Goal: Task Accomplishment & Management: Manage account settings

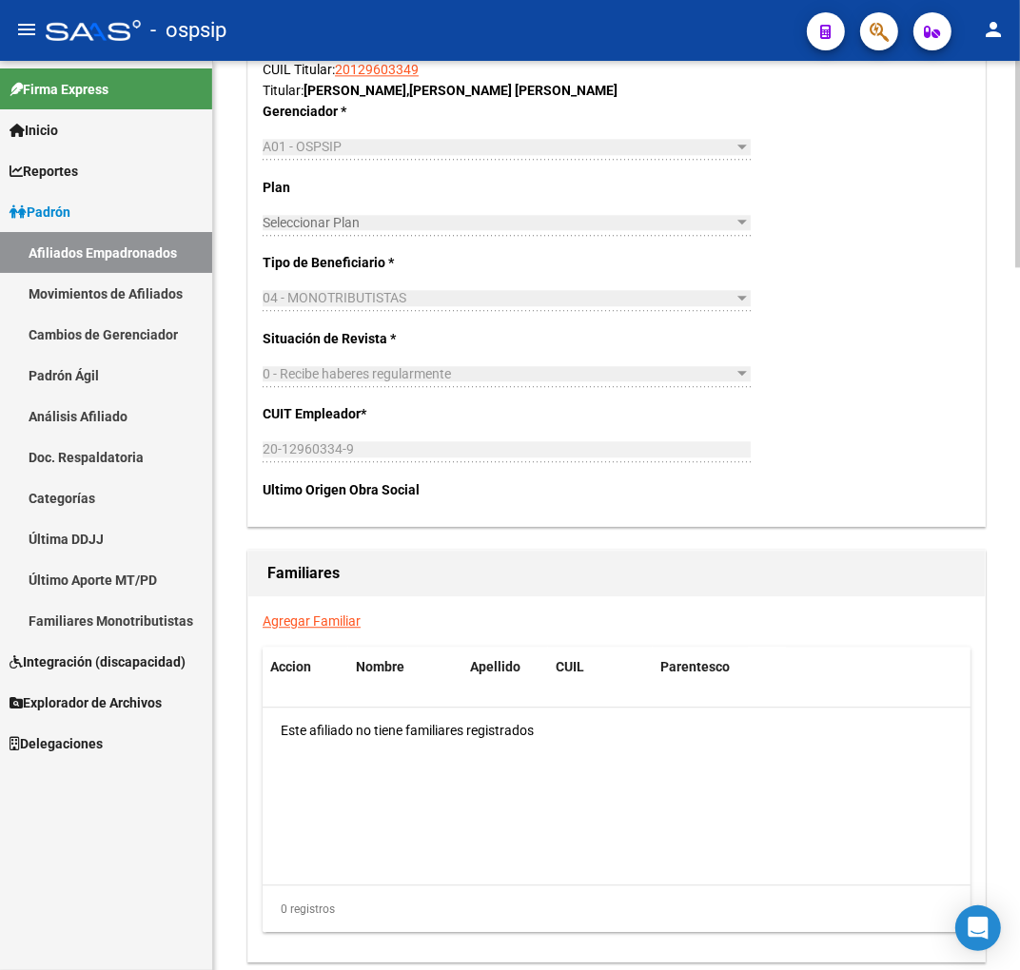
scroll to position [3092, 0]
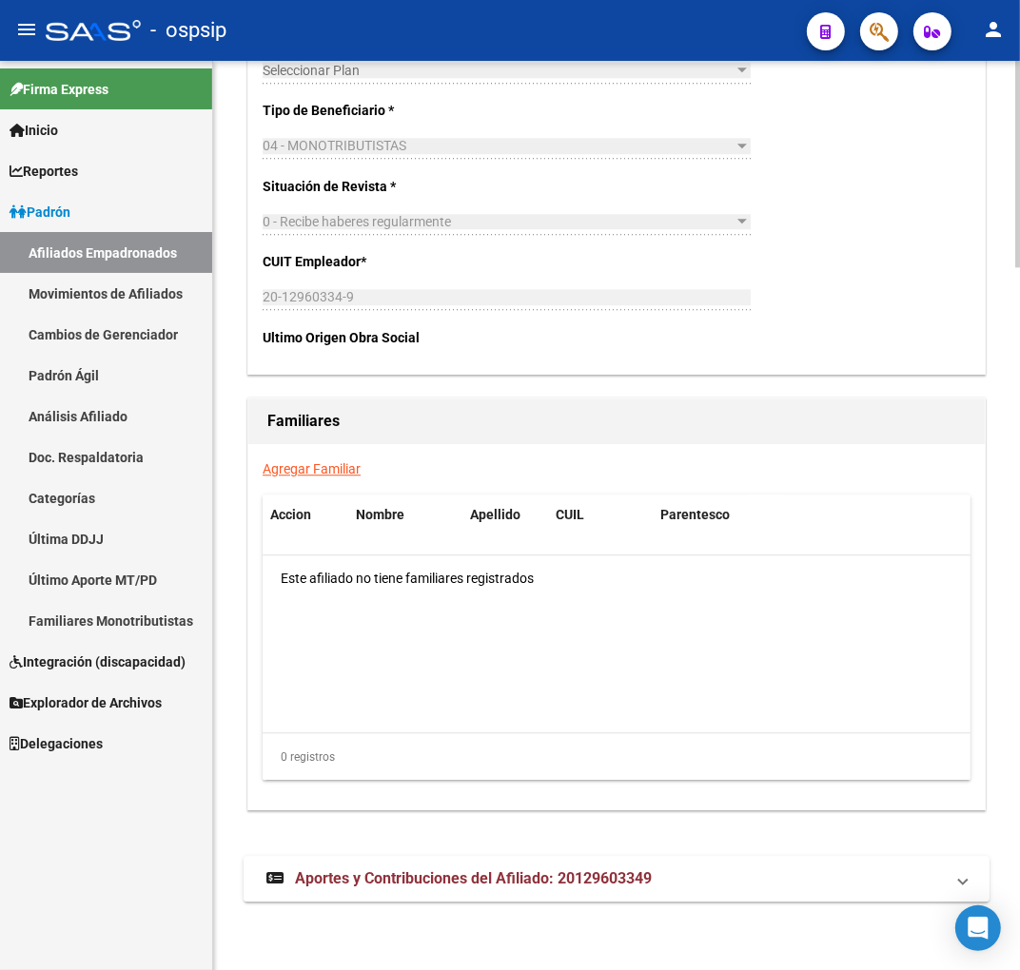
click at [563, 863] on mat-expansion-panel-header "Aportes y Contribuciones del Afiliado: 20129603349" at bounding box center [617, 879] width 746 height 46
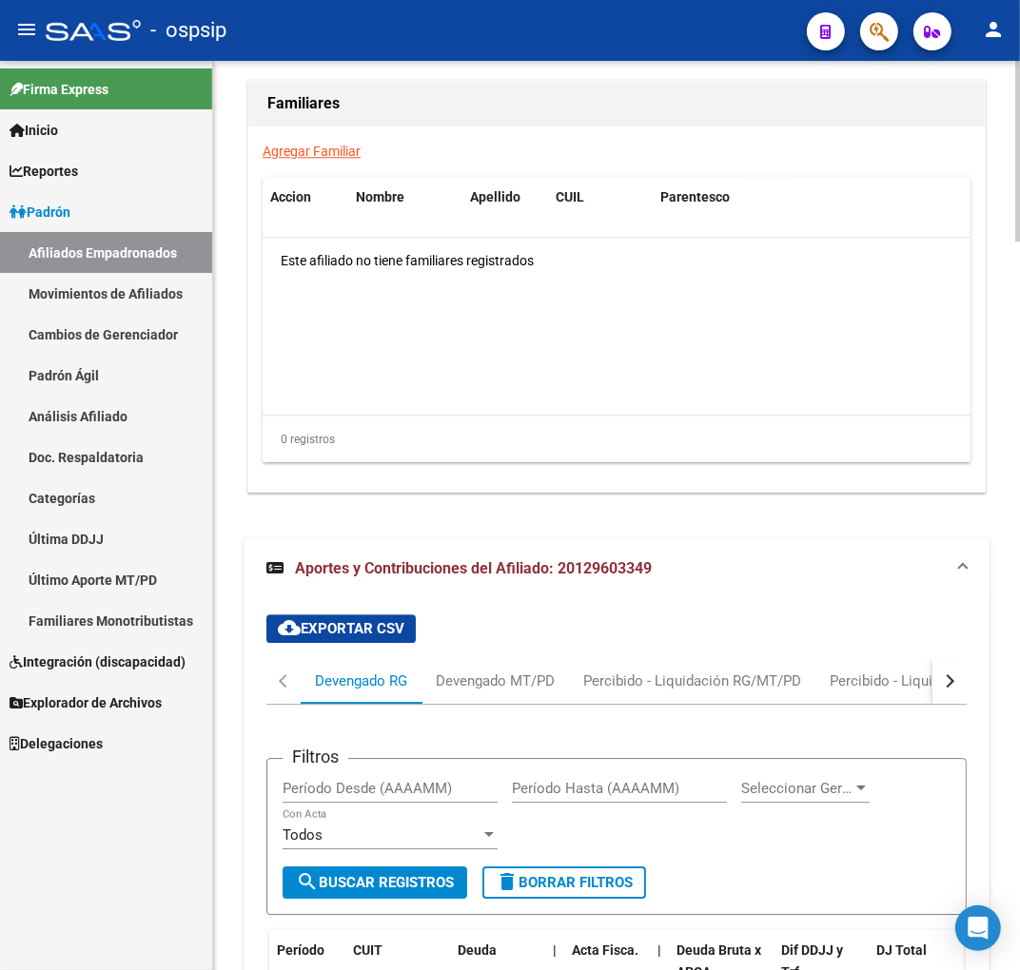
scroll to position [3674, 0]
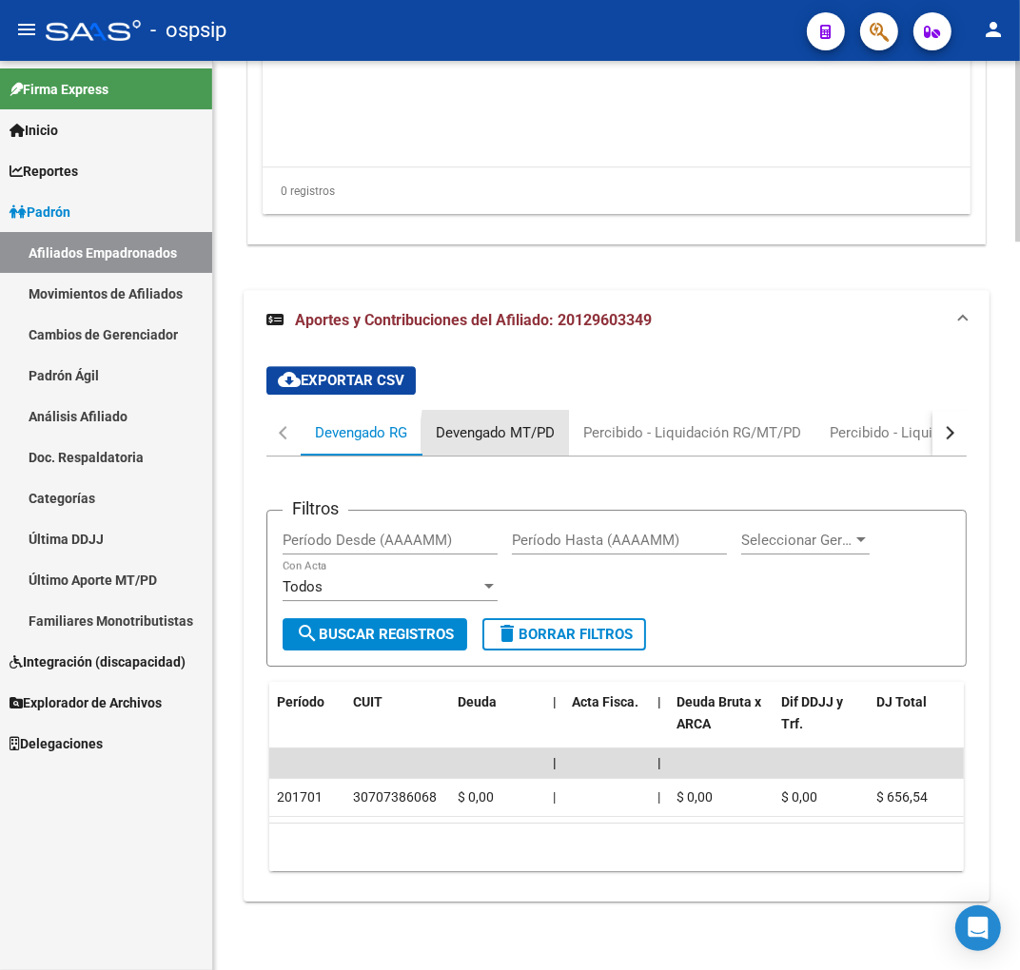
click at [554, 422] on div "Devengado MT/PD" at bounding box center [495, 432] width 119 height 21
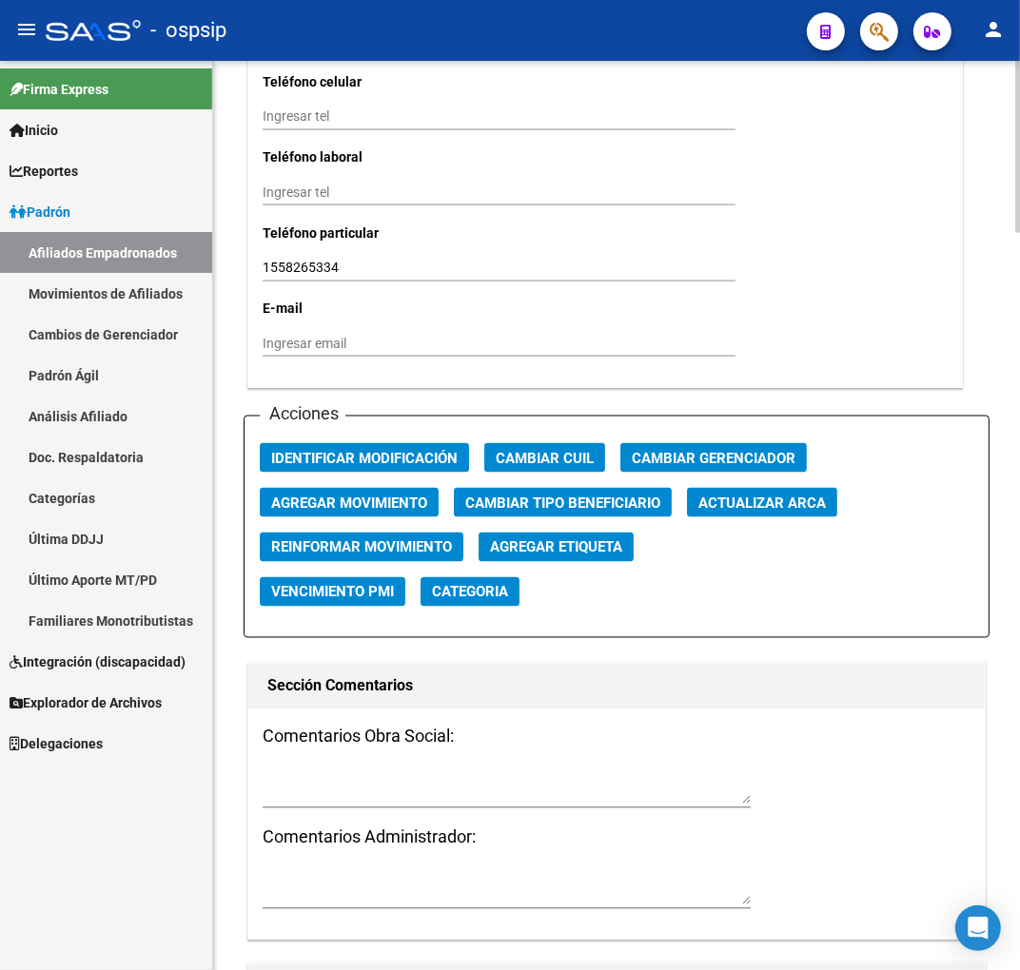
scroll to position [1771, 0]
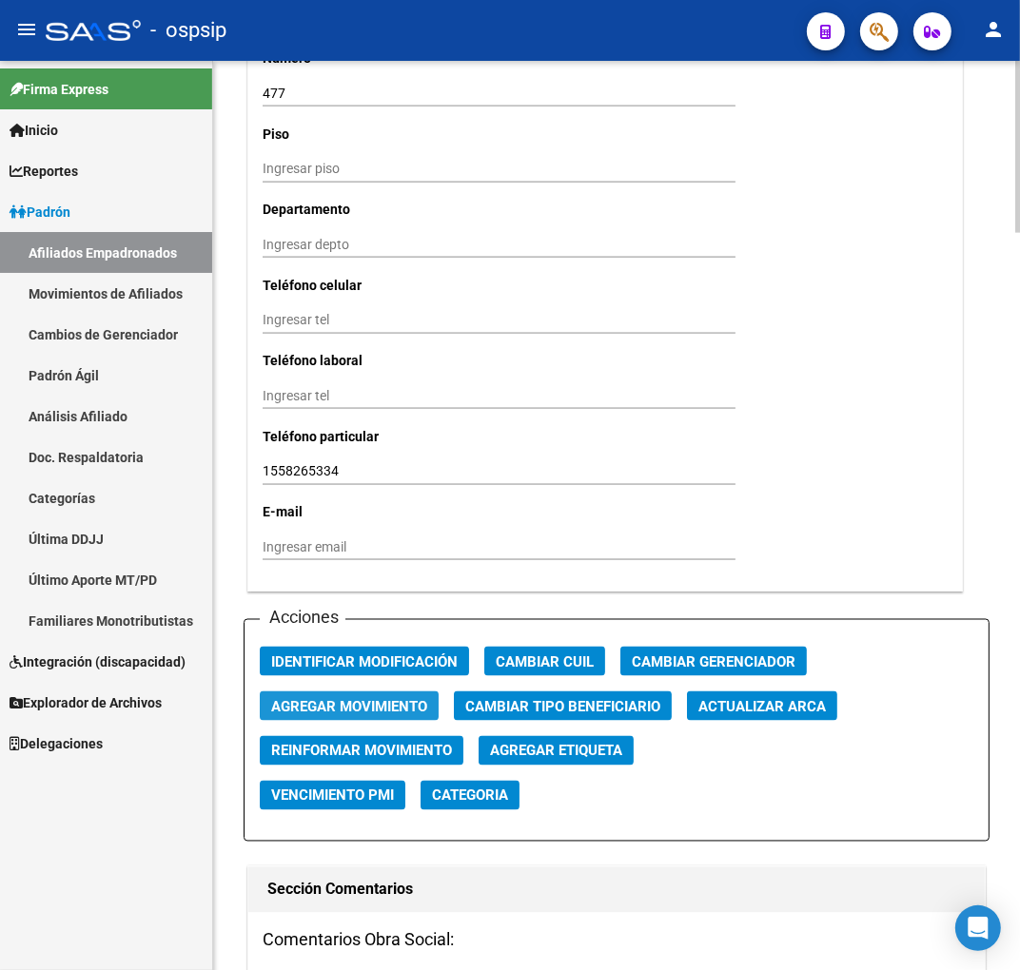
click at [415, 708] on span "Agregar Movimiento" at bounding box center [349, 706] width 156 height 17
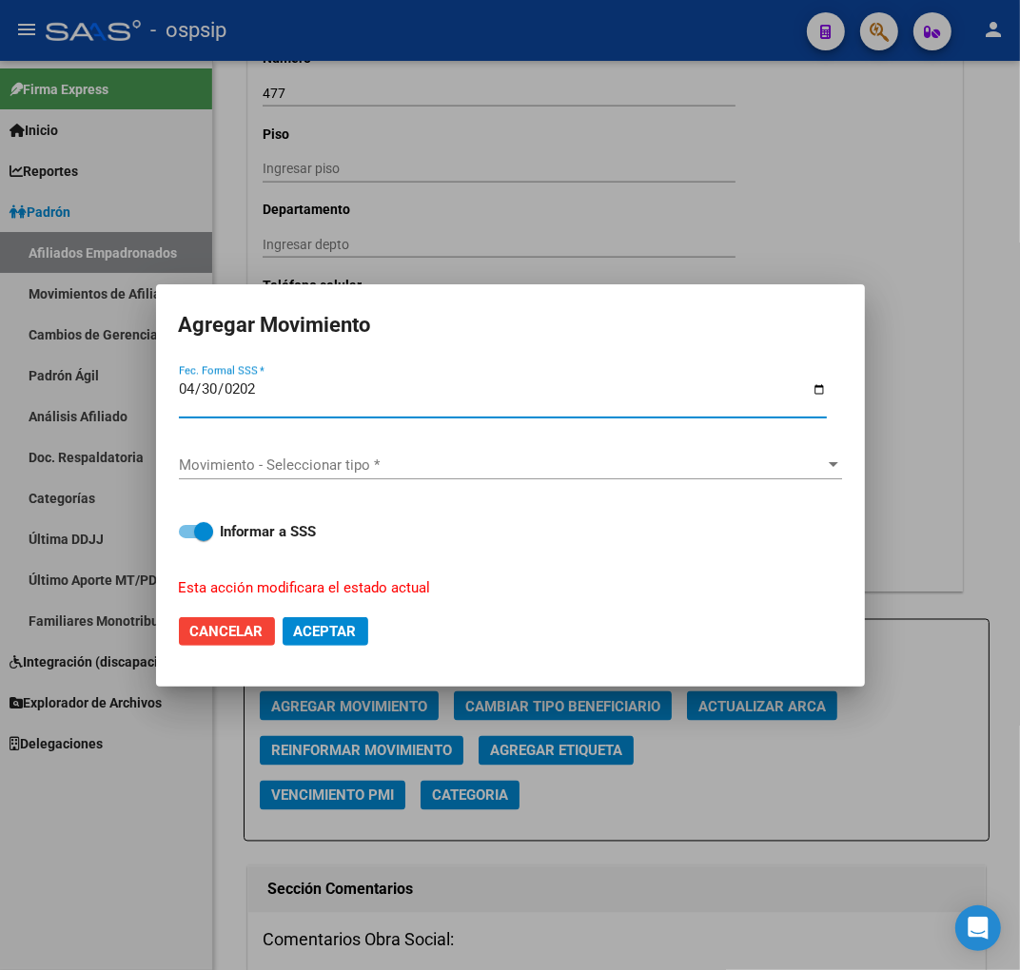
type input "[DATE]"
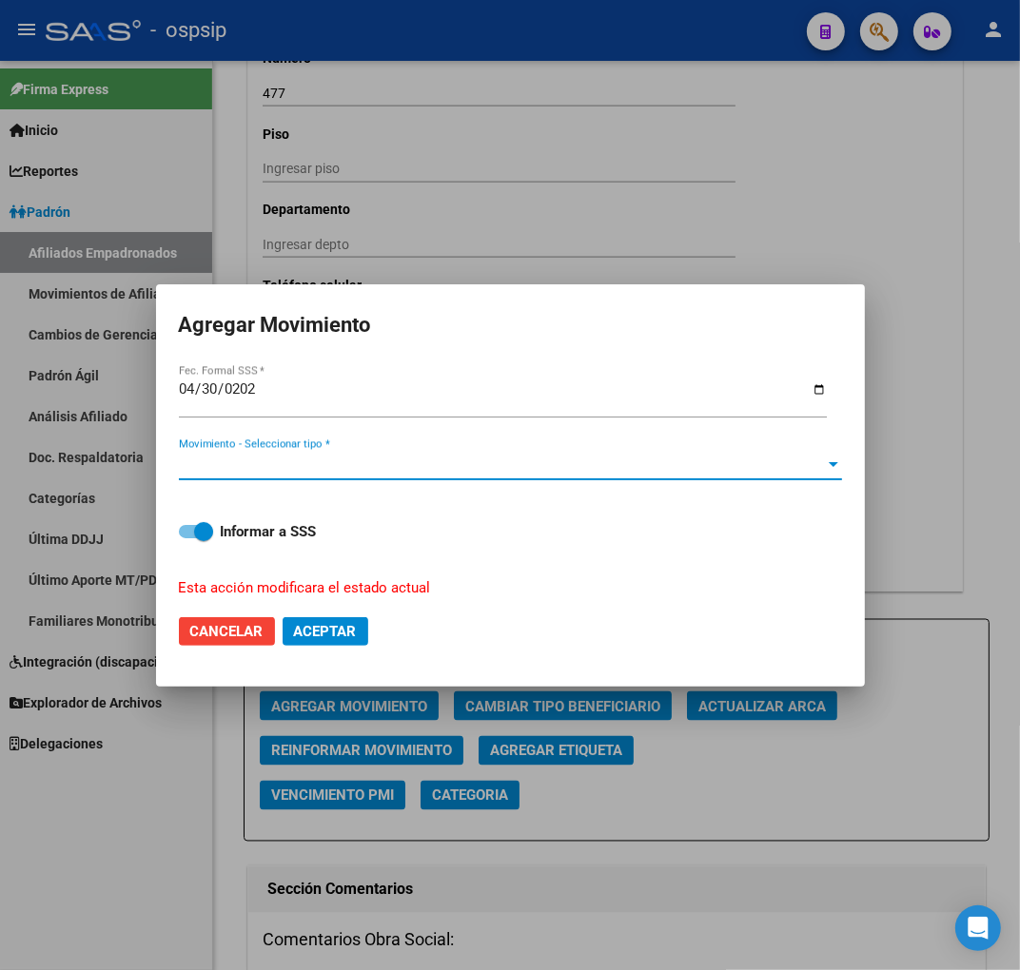
click at [411, 460] on span "Movimiento - Seleccionar tipo *" at bounding box center [502, 465] width 646 height 17
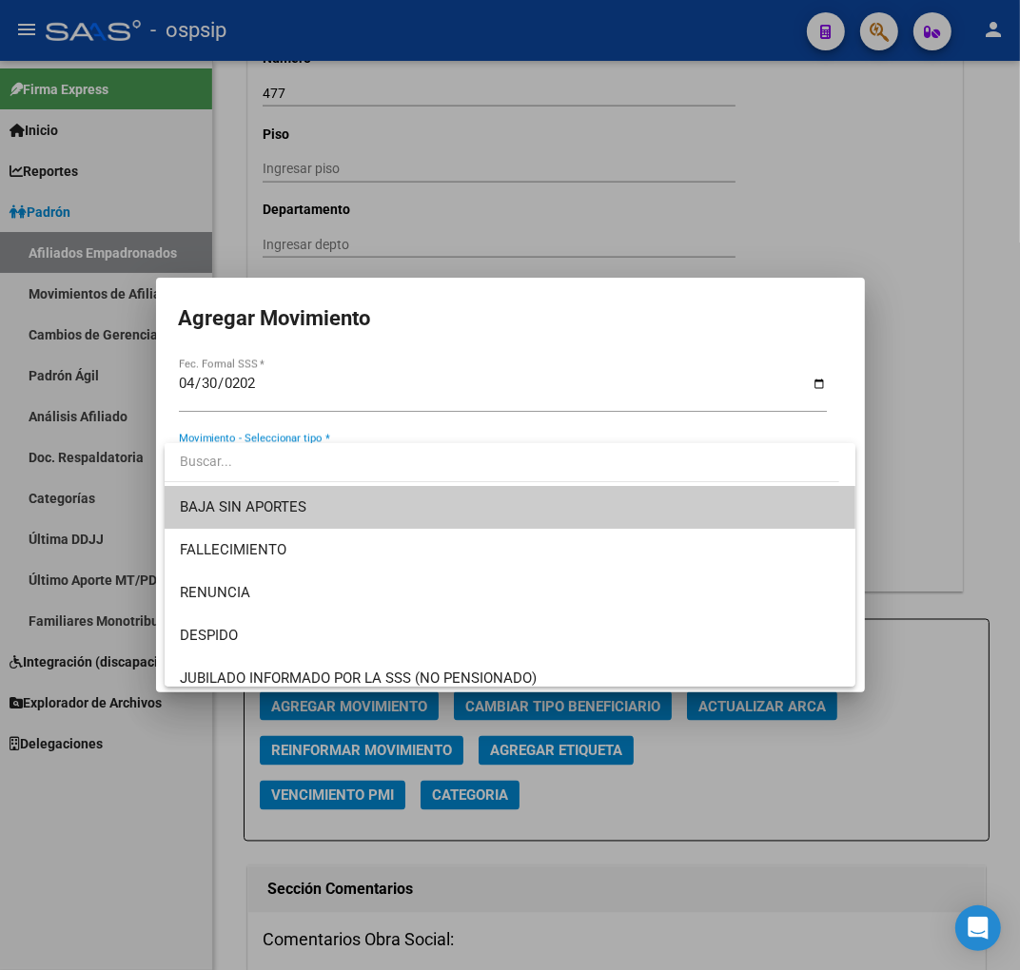
click at [379, 519] on span "BAJA SIN APORTES" at bounding box center [510, 507] width 660 height 43
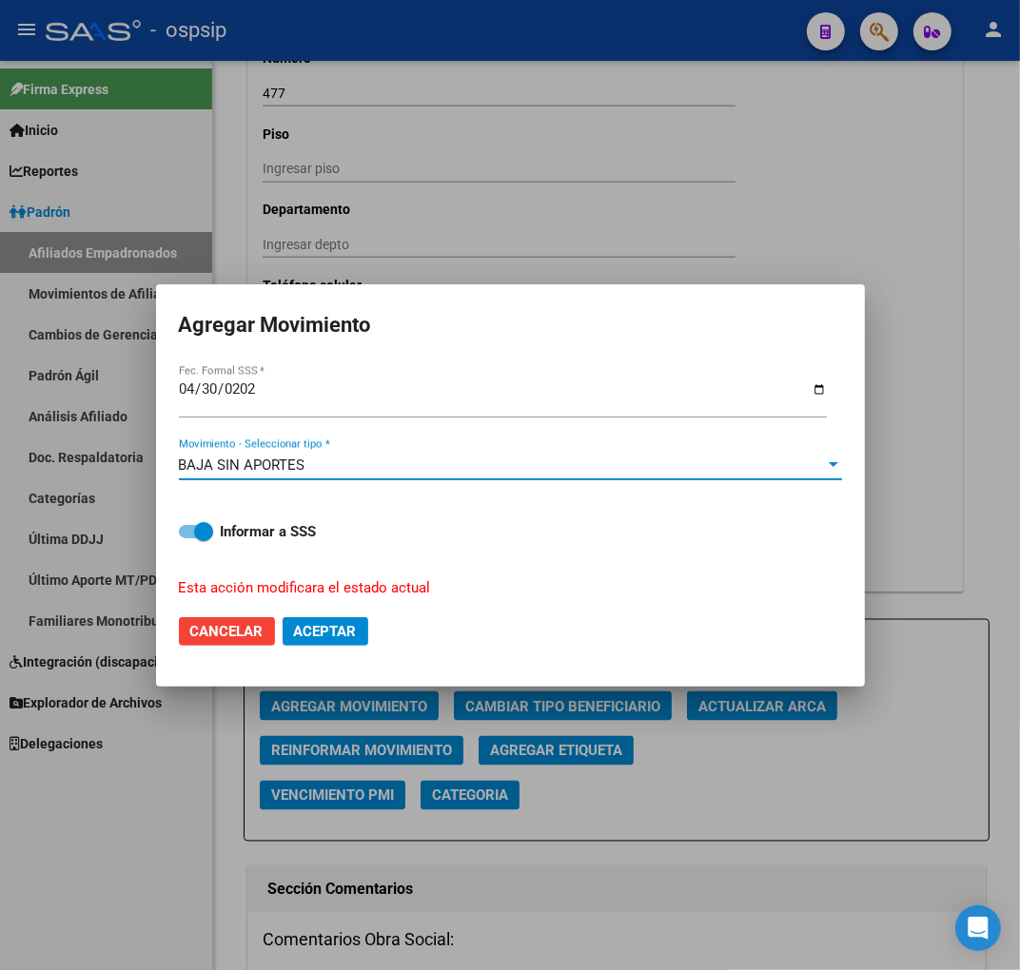
click at [360, 628] on button "Aceptar" at bounding box center [326, 631] width 86 height 29
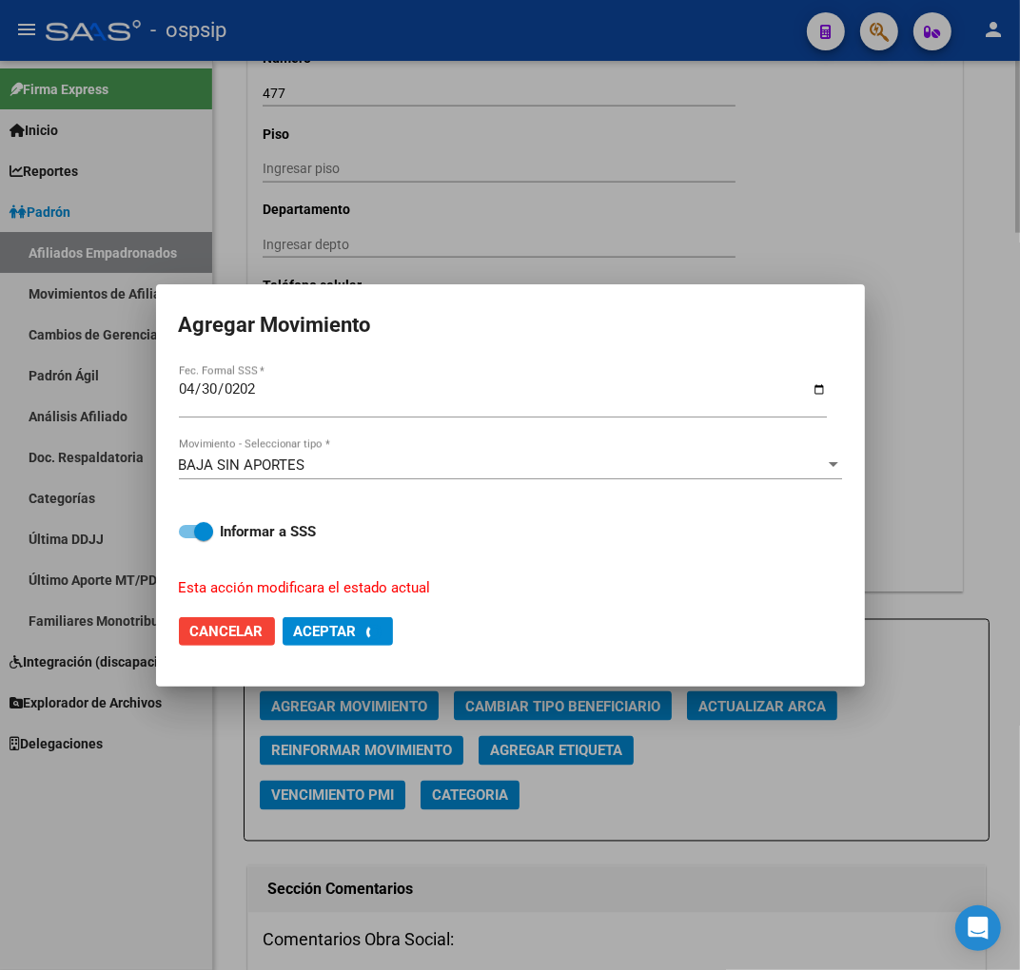
checkbox input "false"
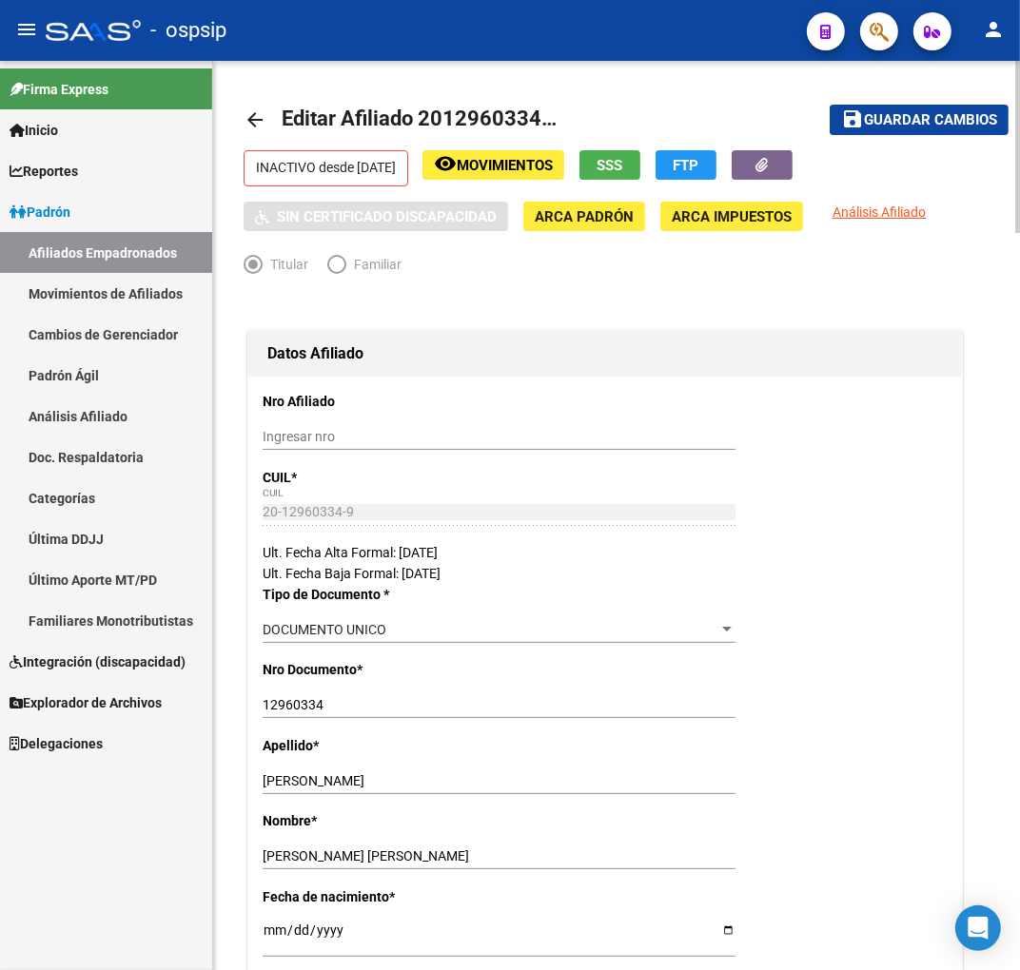
scroll to position [0, 0]
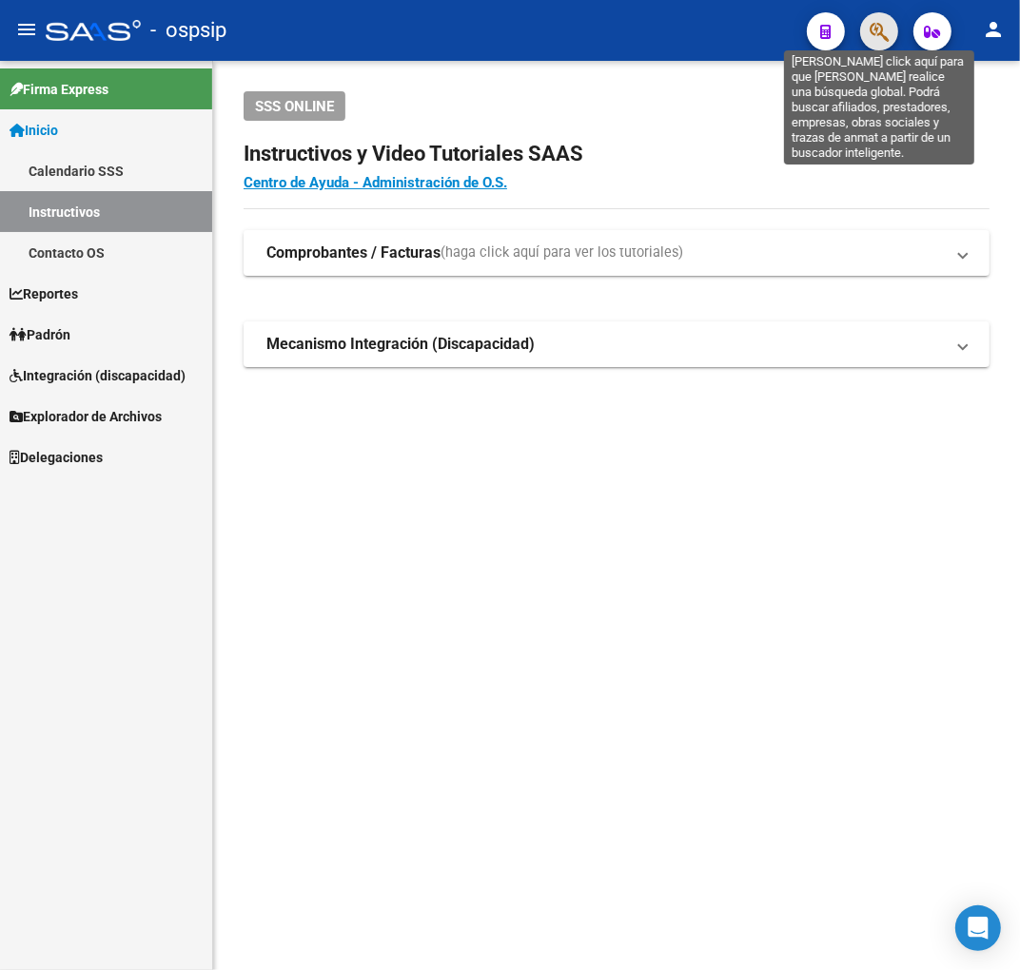
click at [872, 39] on icon "button" at bounding box center [879, 32] width 19 height 22
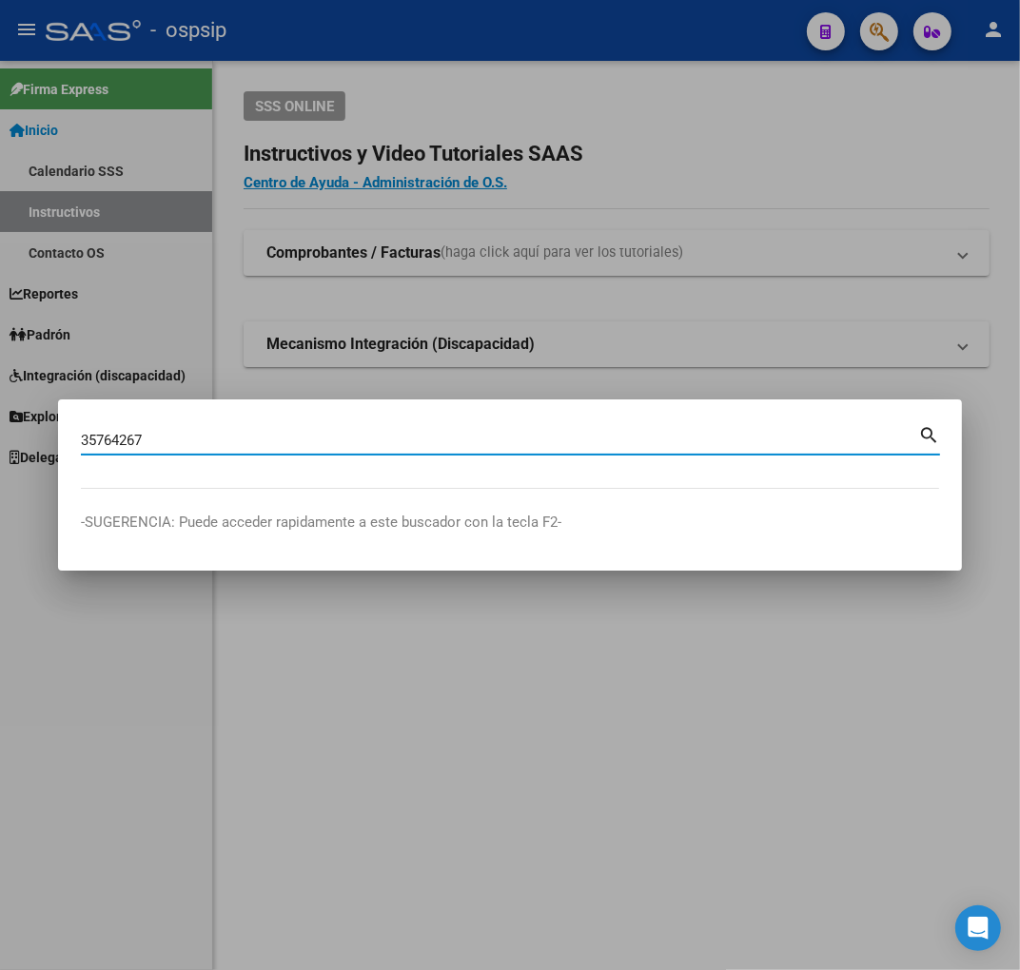
type input "35764267"
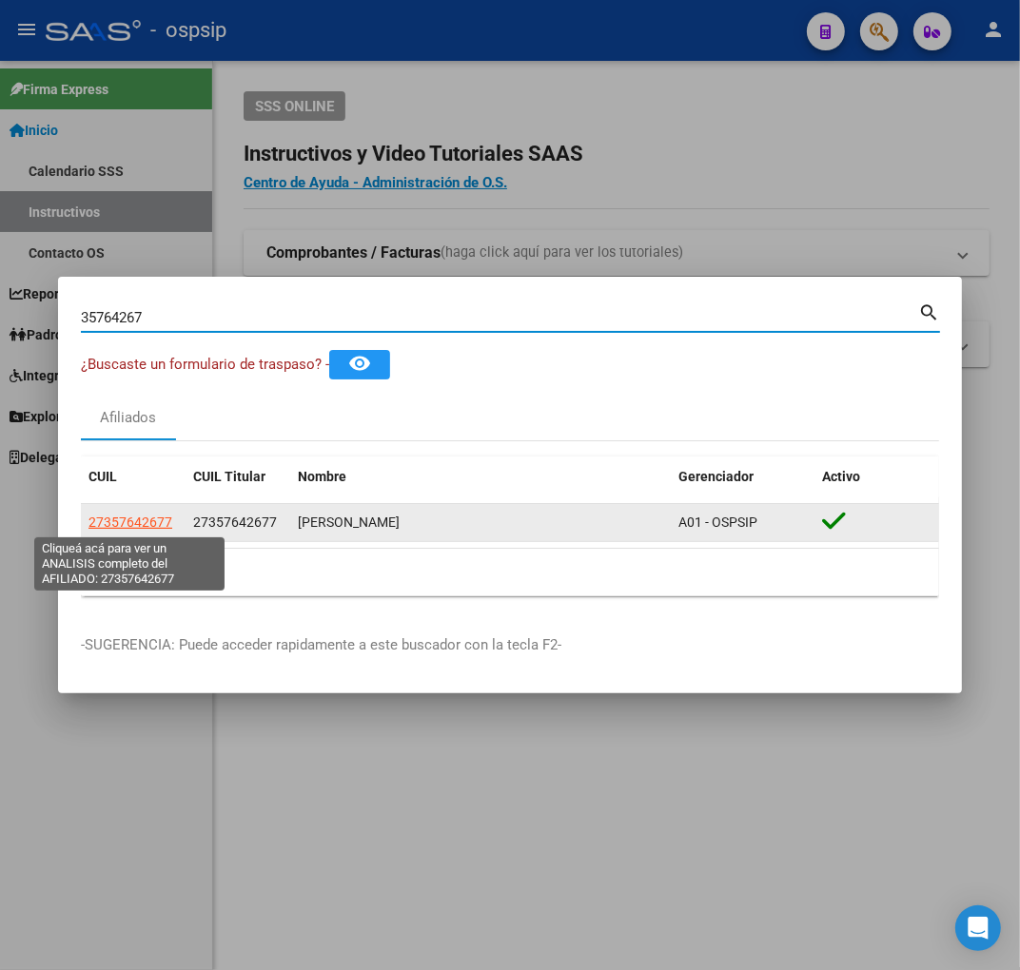
click at [140, 521] on span "27357642677" at bounding box center [130, 522] width 84 height 15
type textarea "27357642677"
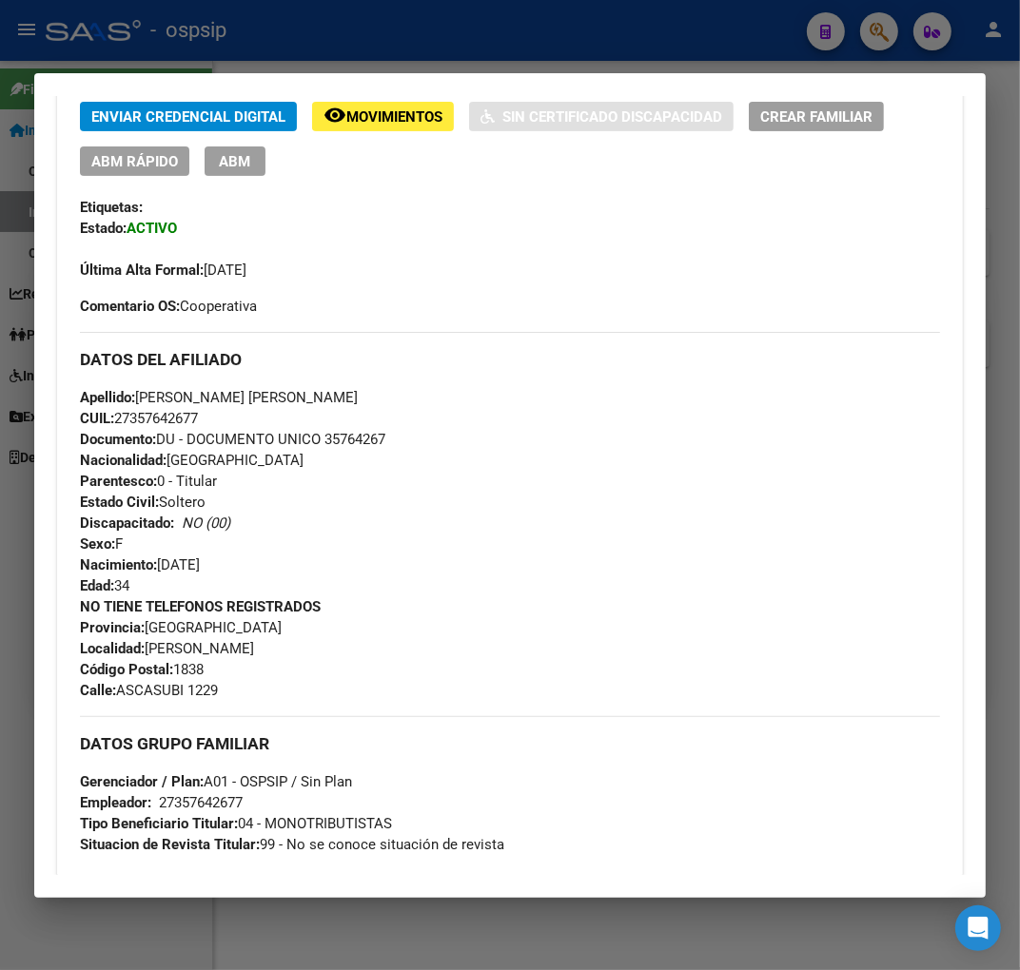
scroll to position [528, 0]
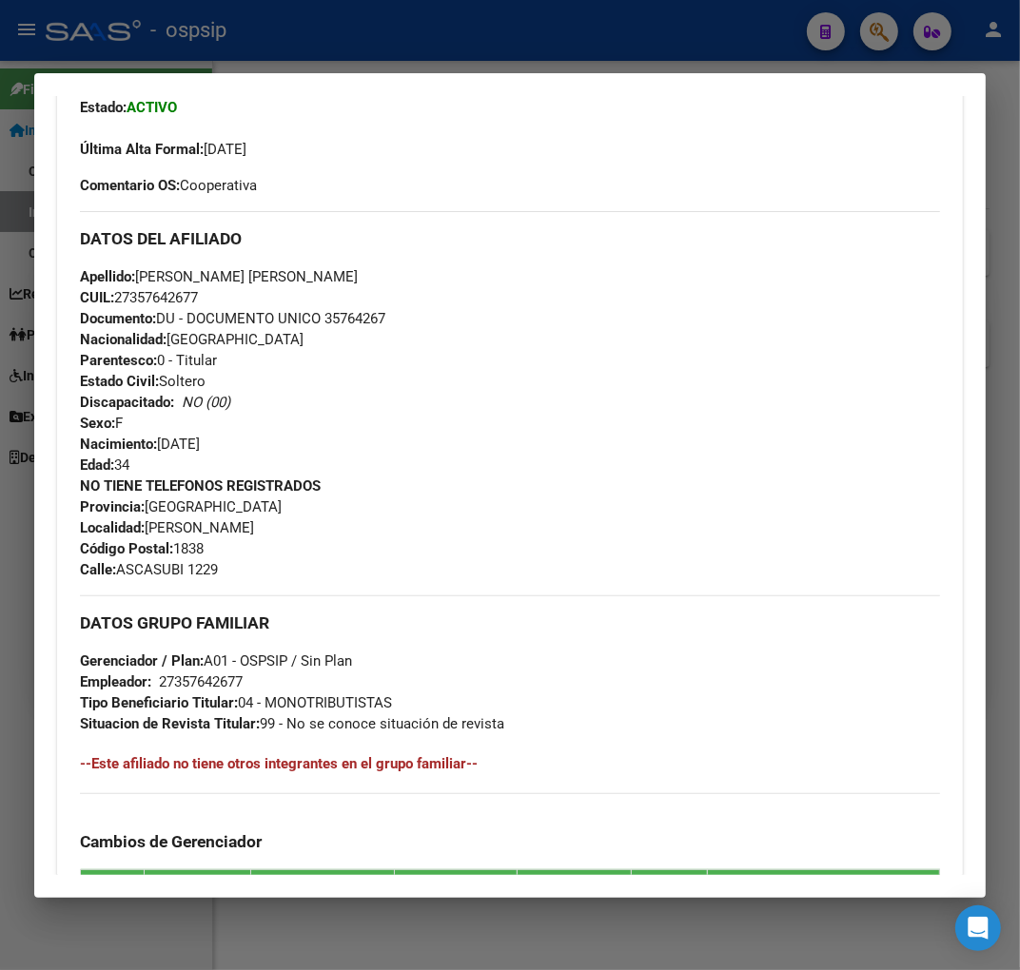
click at [363, 39] on div at bounding box center [510, 485] width 1020 height 970
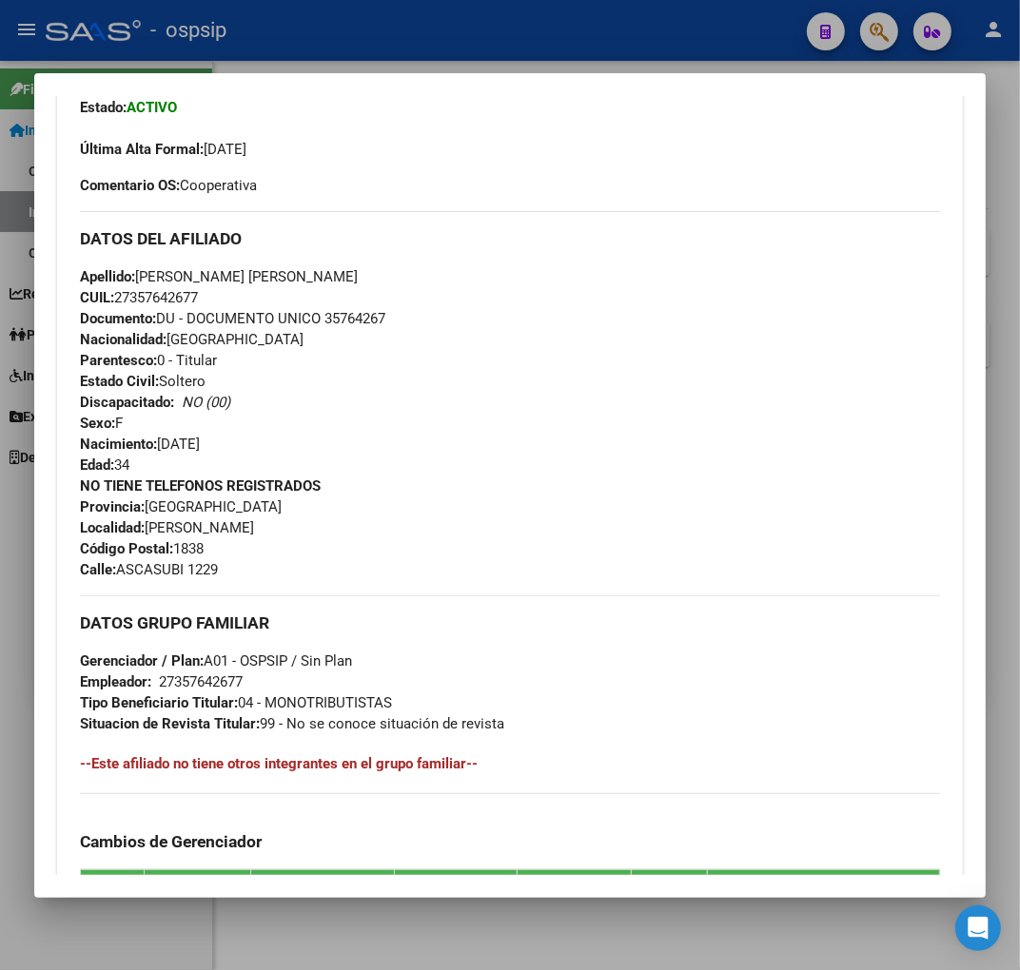
click at [363, 39] on div at bounding box center [510, 485] width 1020 height 970
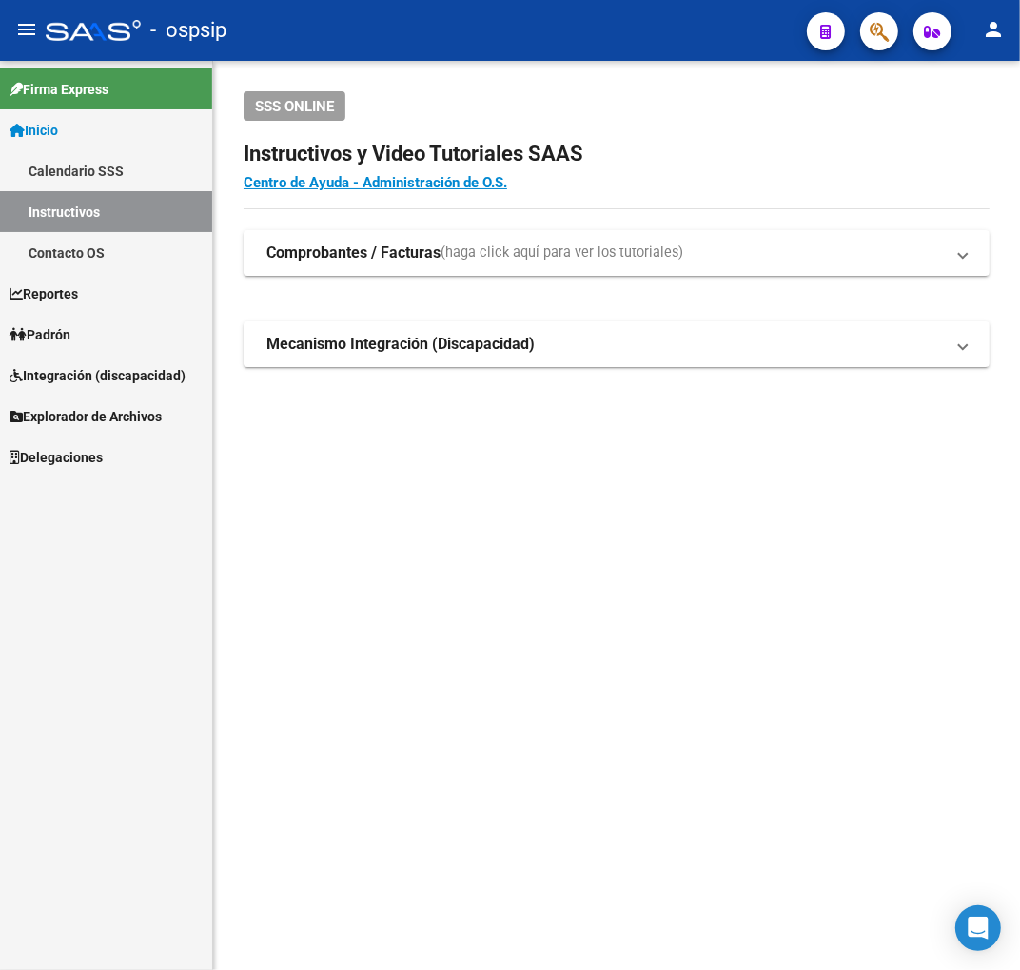
click at [892, 35] on button "button" at bounding box center [879, 31] width 38 height 38
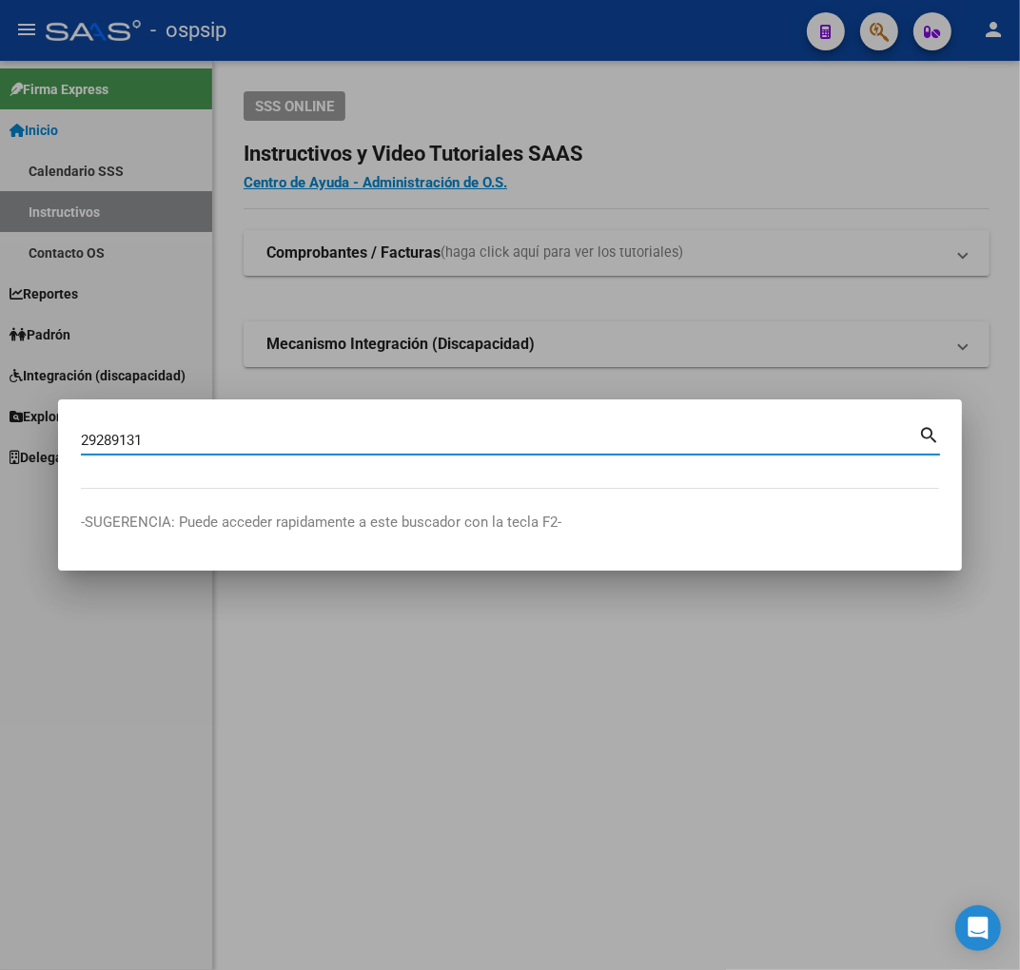
type input "29289131"
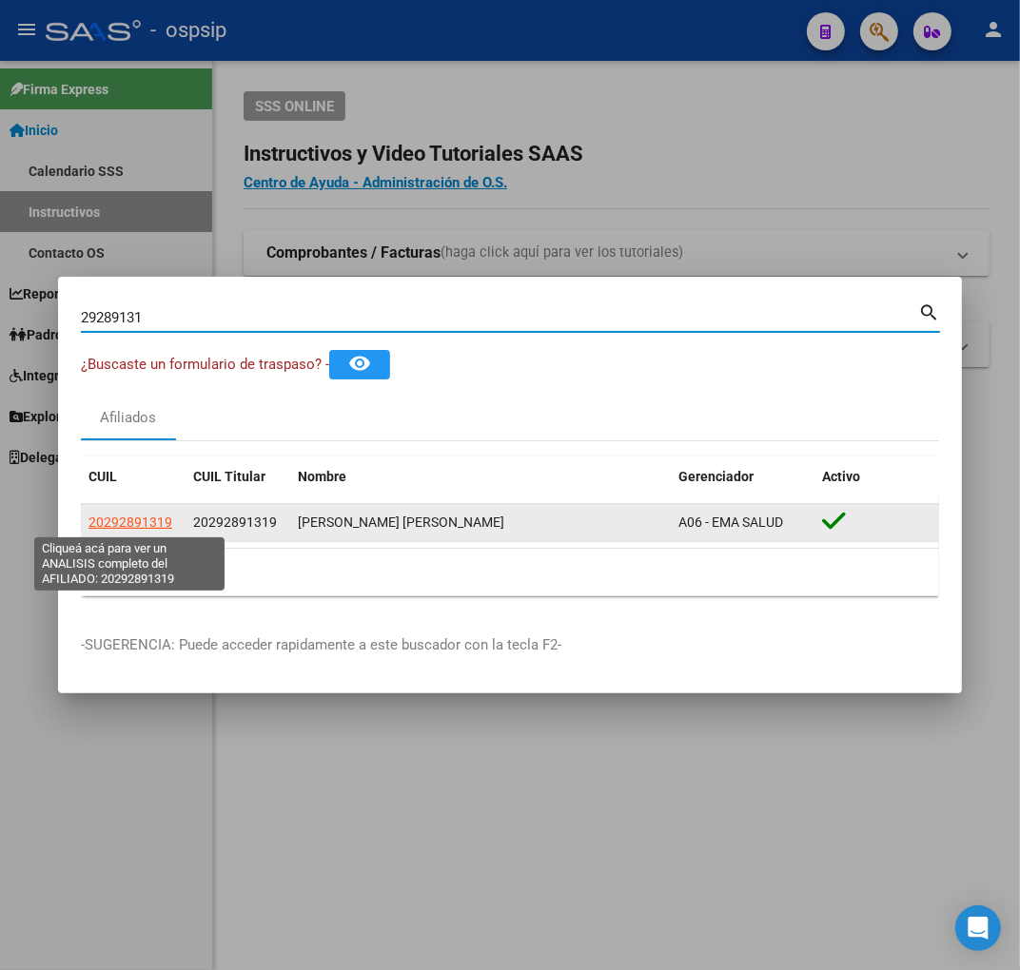
click at [130, 528] on span "20292891319" at bounding box center [130, 522] width 84 height 15
type textarea "20292891319"
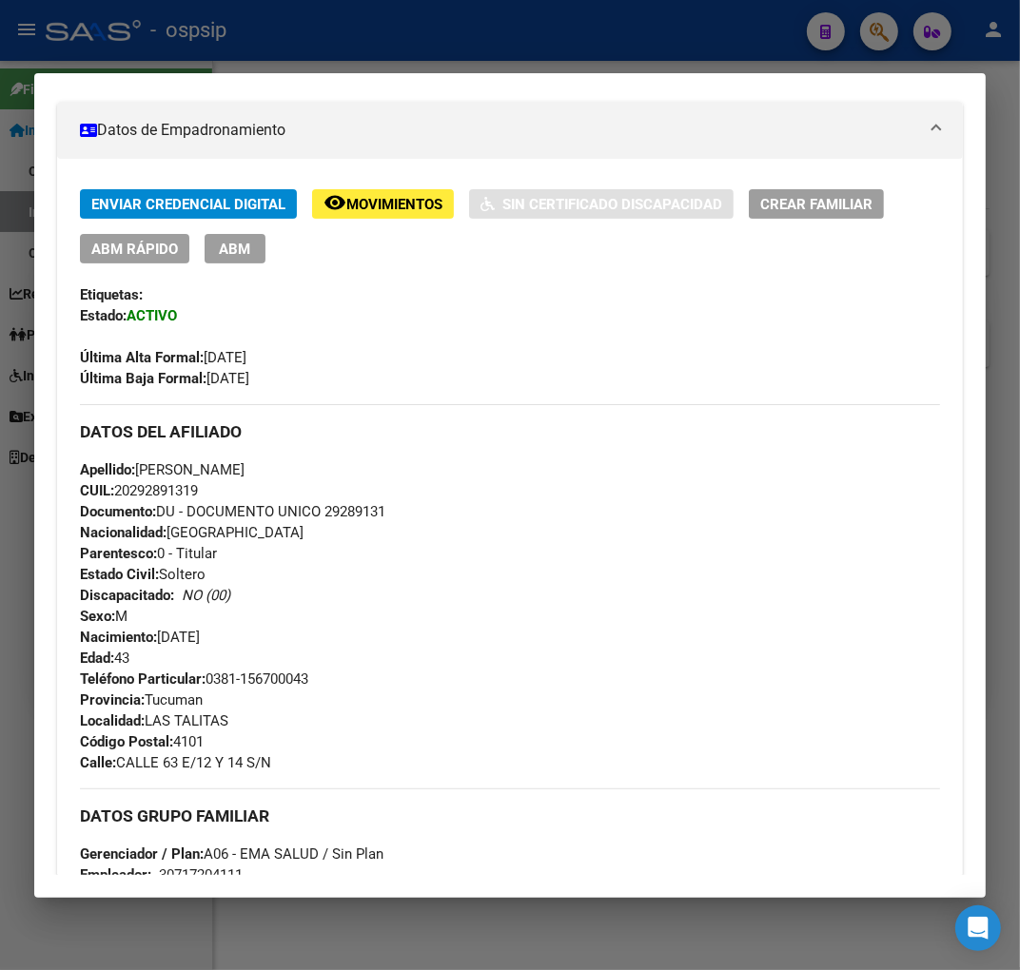
scroll to position [0, 0]
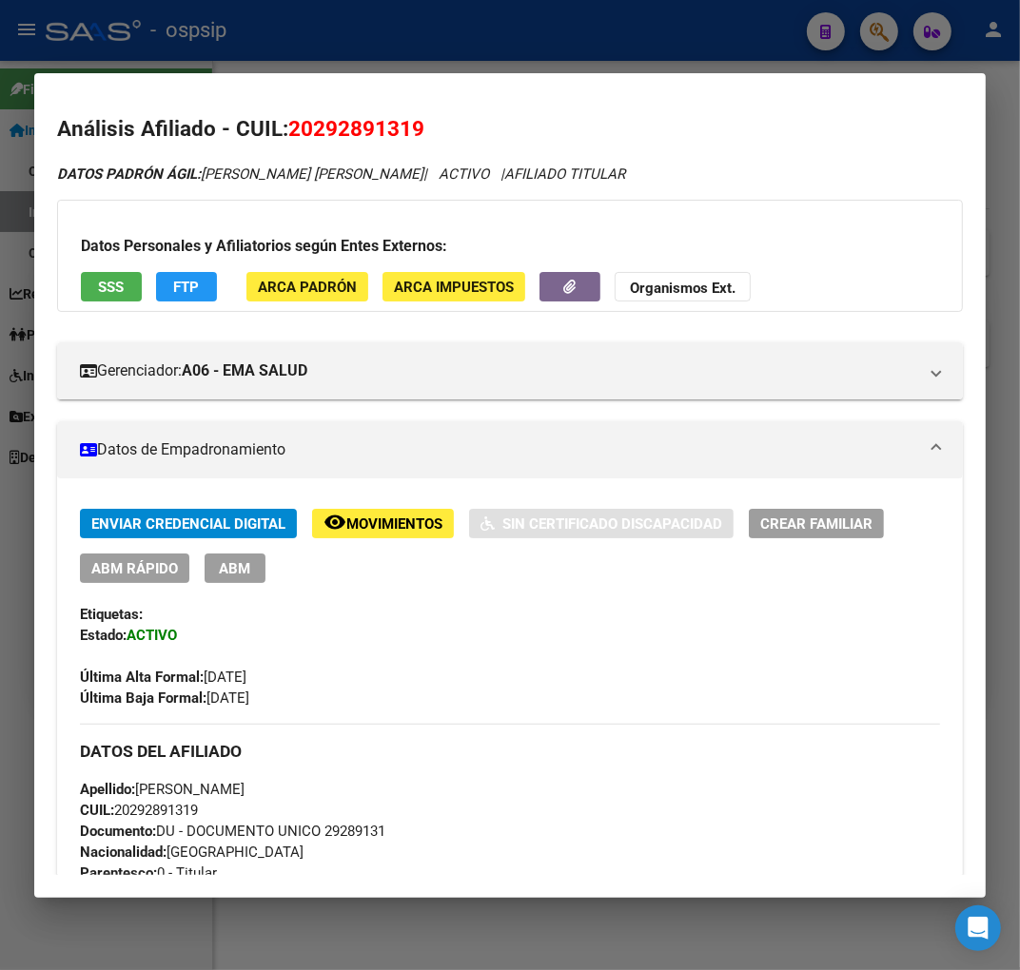
click at [424, 49] on div at bounding box center [510, 485] width 1020 height 970
click at [430, 45] on div at bounding box center [510, 485] width 1020 height 970
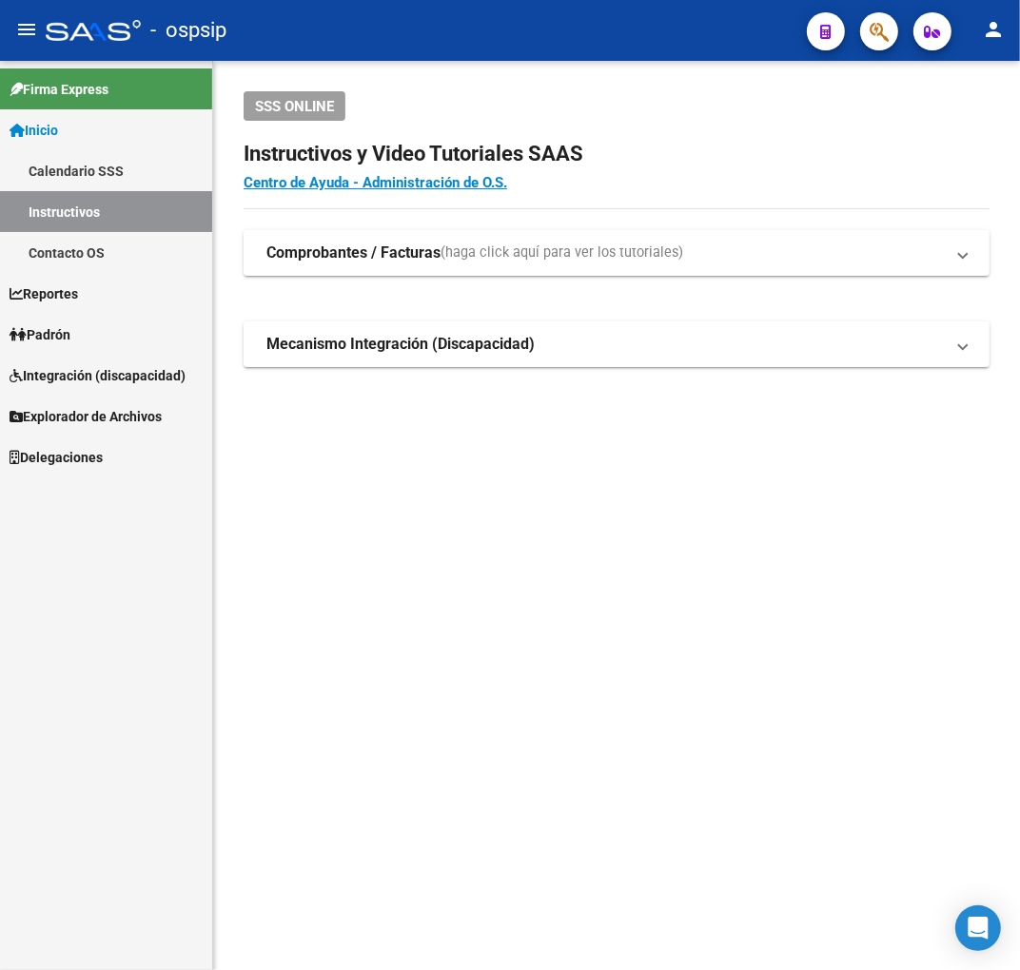
click at [877, 43] on span "button" at bounding box center [879, 31] width 19 height 39
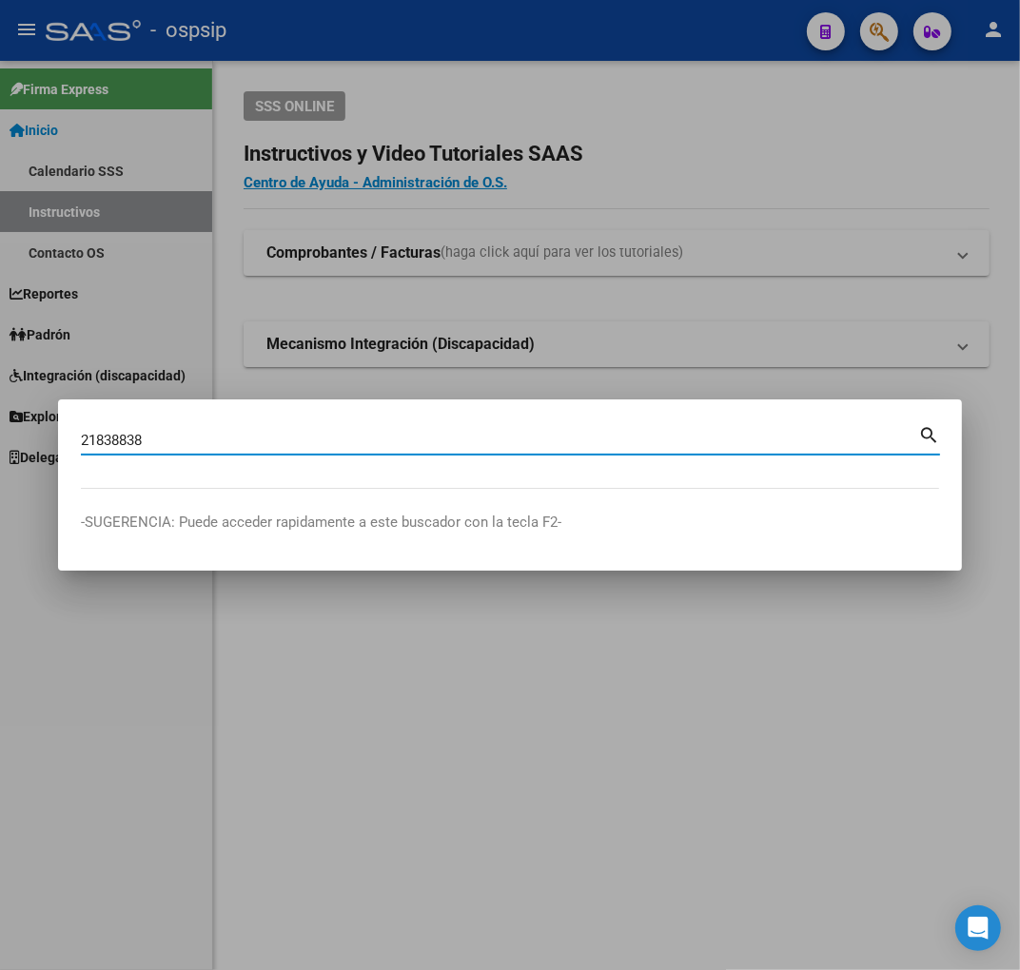
type input "21838838"
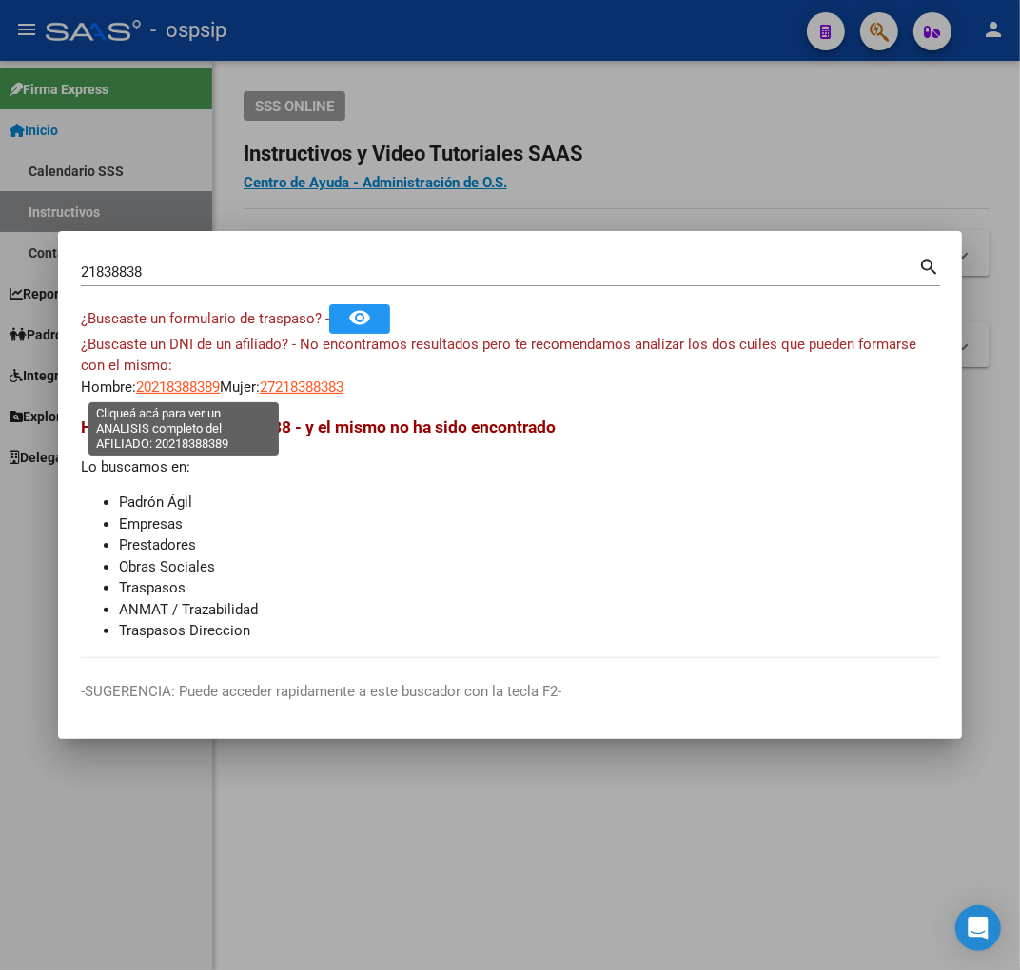
click at [206, 379] on span "20218388389" at bounding box center [178, 387] width 84 height 17
type textarea "20218388389"
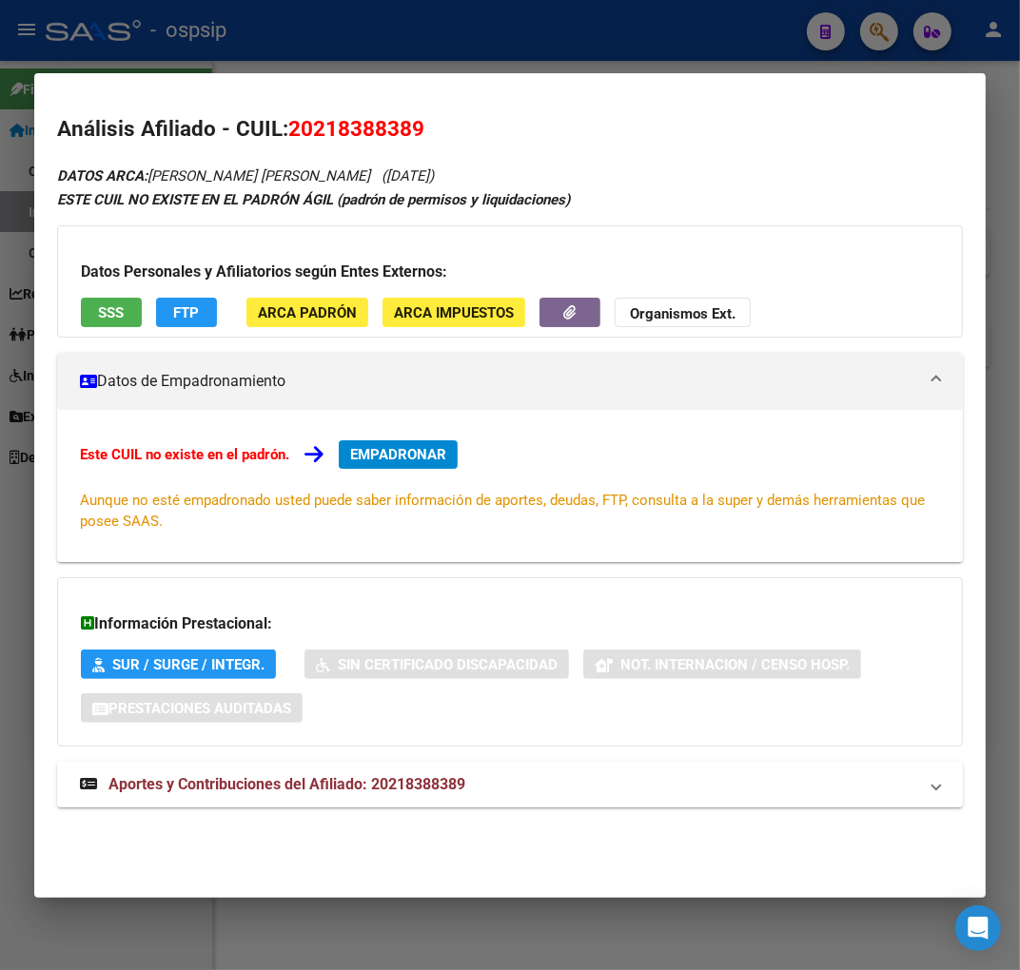
click at [546, 774] on mat-expansion-panel-header "Aportes y Contribuciones del Afiliado: 20218388389" at bounding box center [510, 785] width 906 height 46
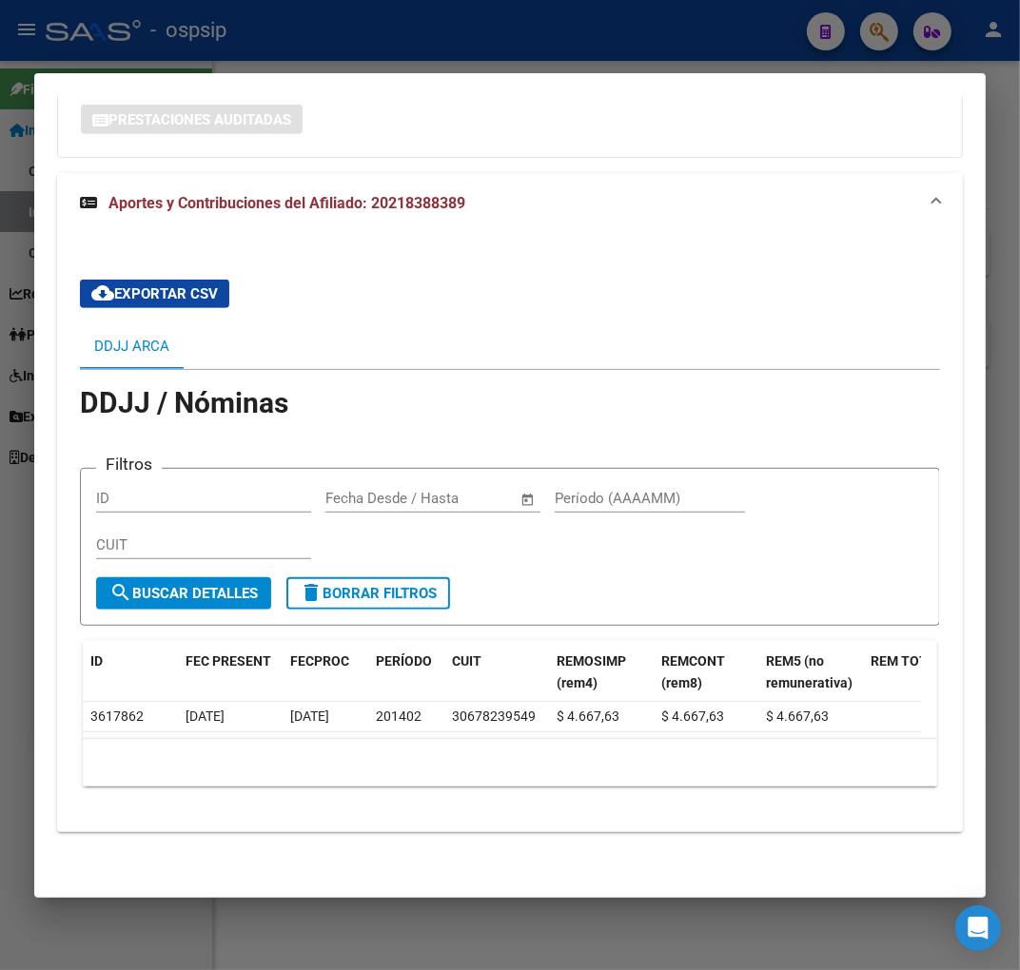
drag, startPoint x: 284, startPoint y: 58, endPoint x: 291, endPoint y: 51, distance: 10.1
click at [287, 52] on div at bounding box center [510, 485] width 1020 height 970
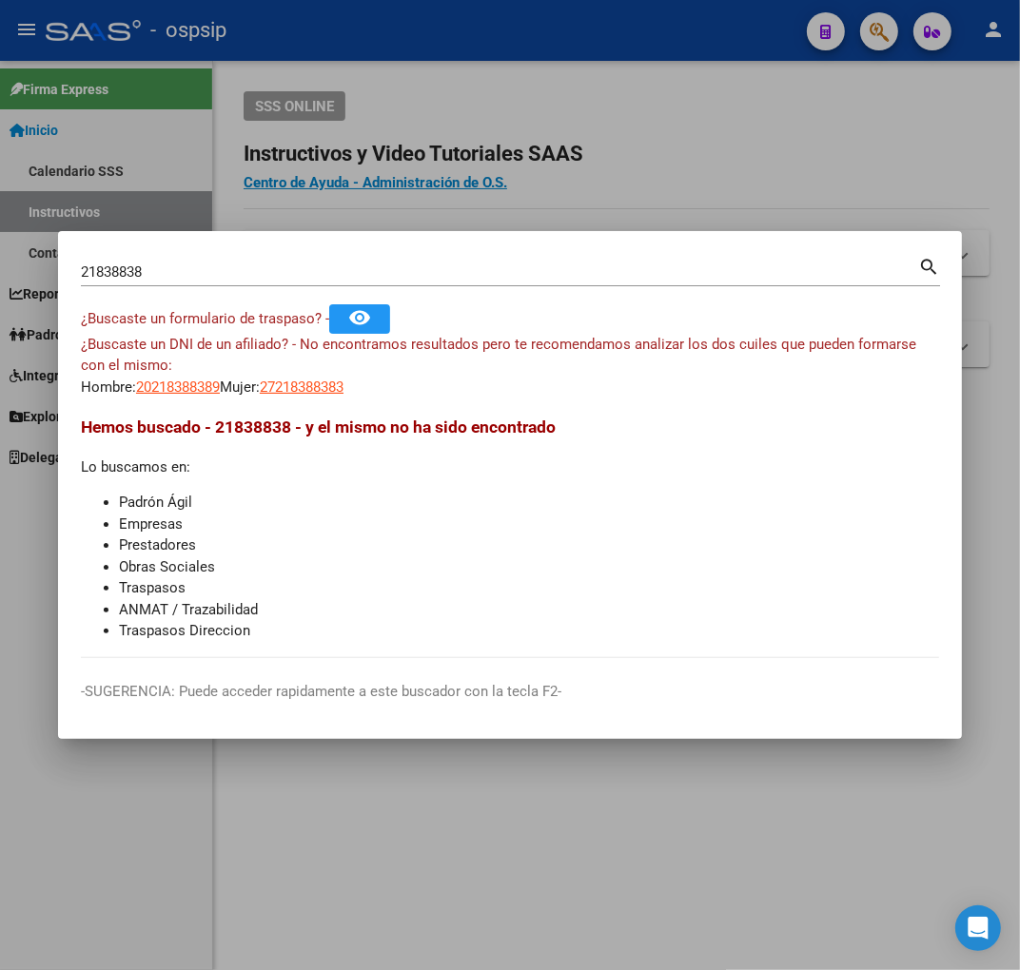
click at [292, 51] on div at bounding box center [510, 485] width 1020 height 970
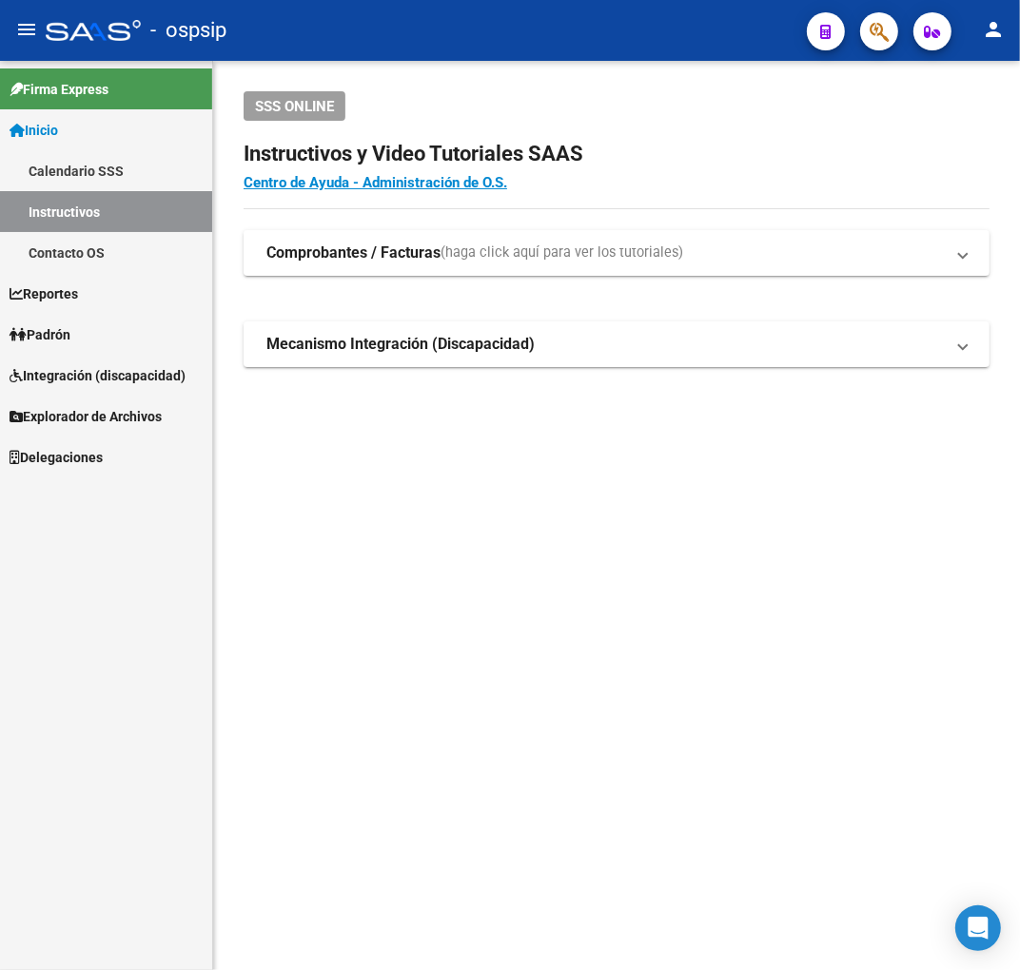
click at [880, 26] on icon "button" at bounding box center [879, 32] width 19 height 22
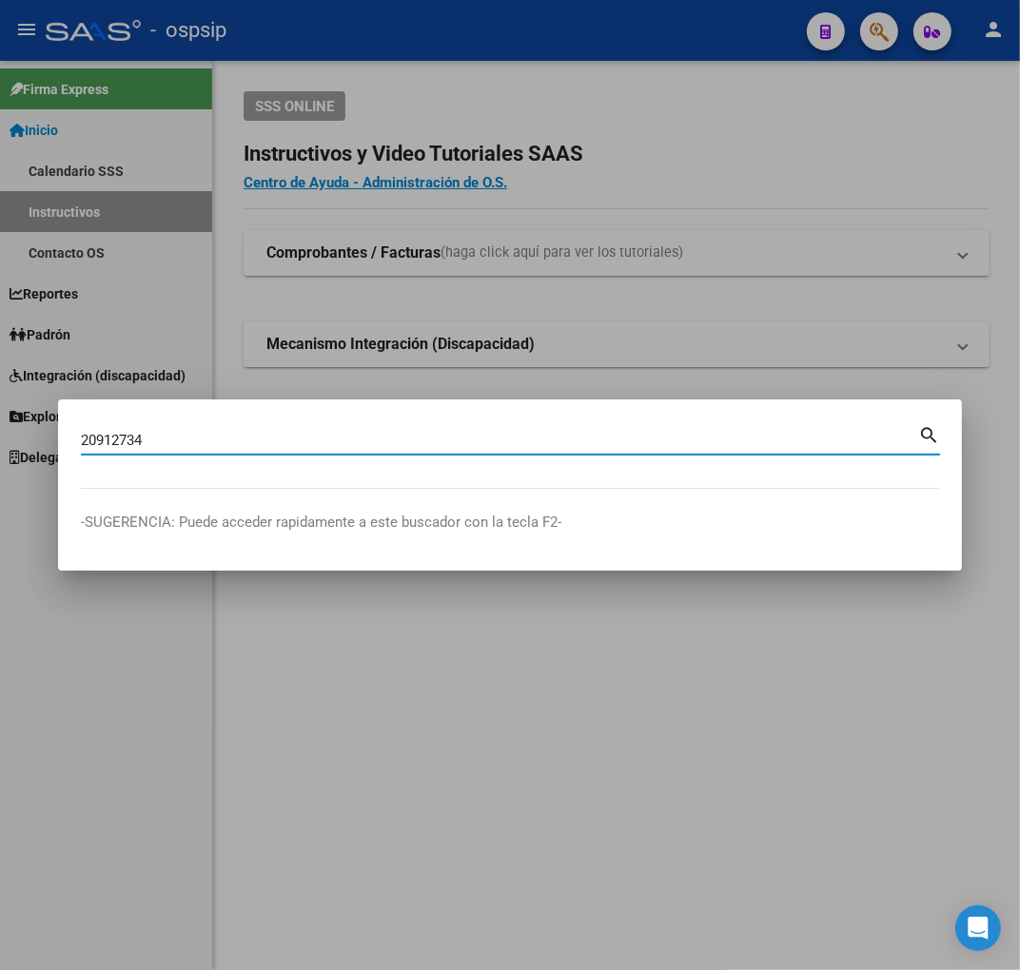
type input "20912734"
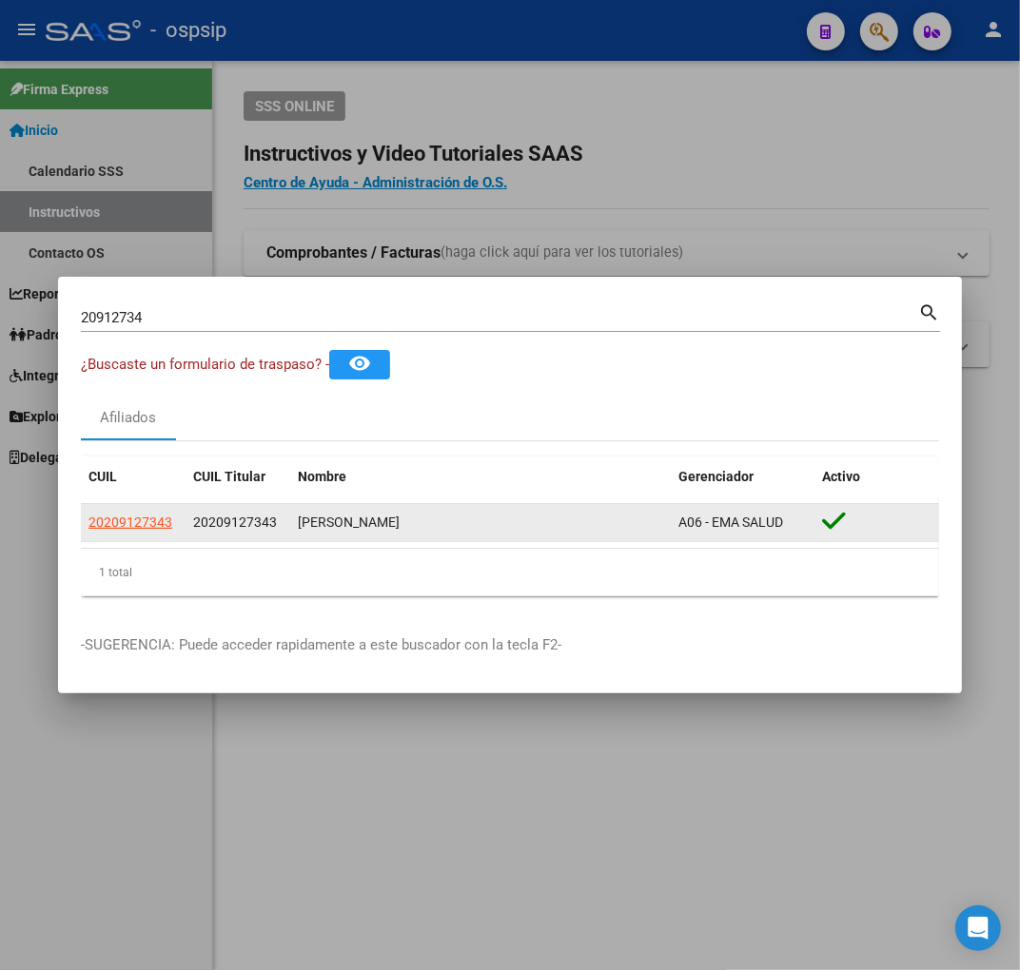
click at [155, 535] on datatable-body-cell "20209127343" at bounding box center [133, 522] width 105 height 37
click at [155, 534] on datatable-body-cell "20209127343" at bounding box center [133, 522] width 105 height 37
click at [155, 528] on span "20209127343" at bounding box center [130, 522] width 84 height 15
type textarea "20209127343"
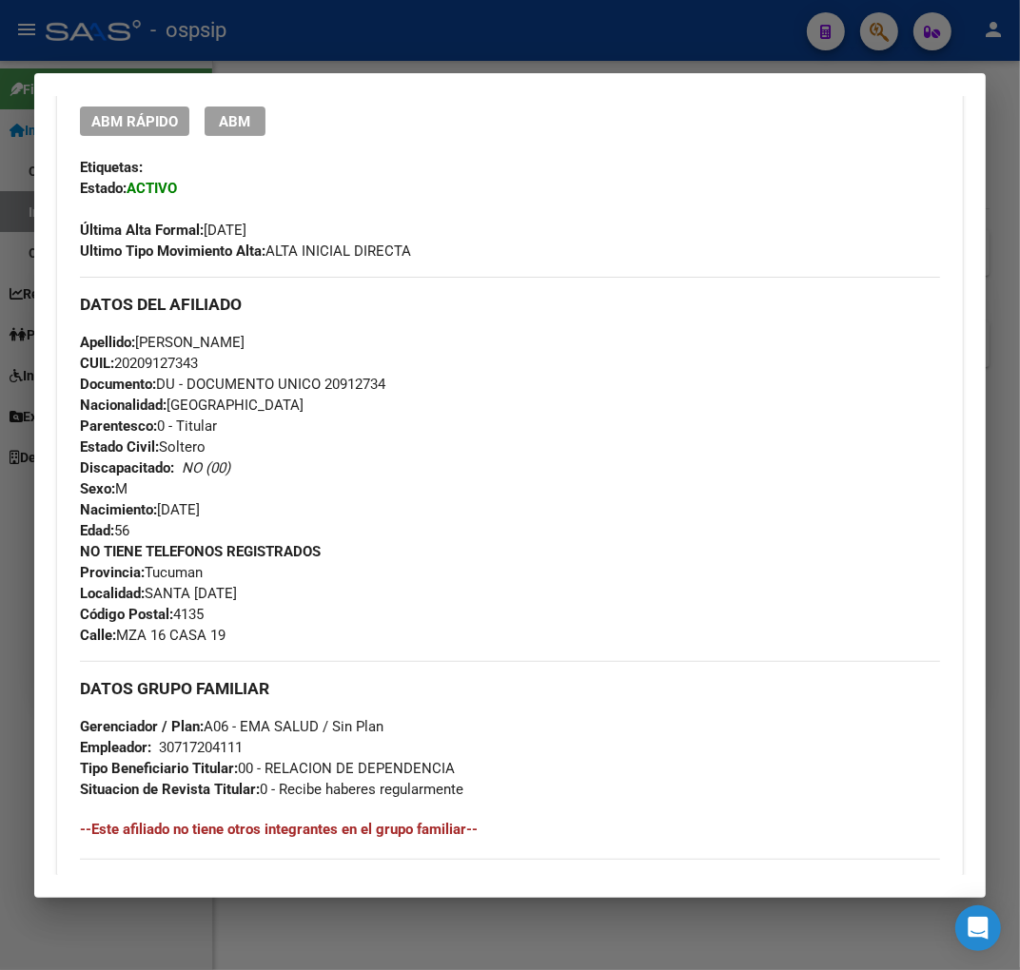
scroll to position [317, 0]
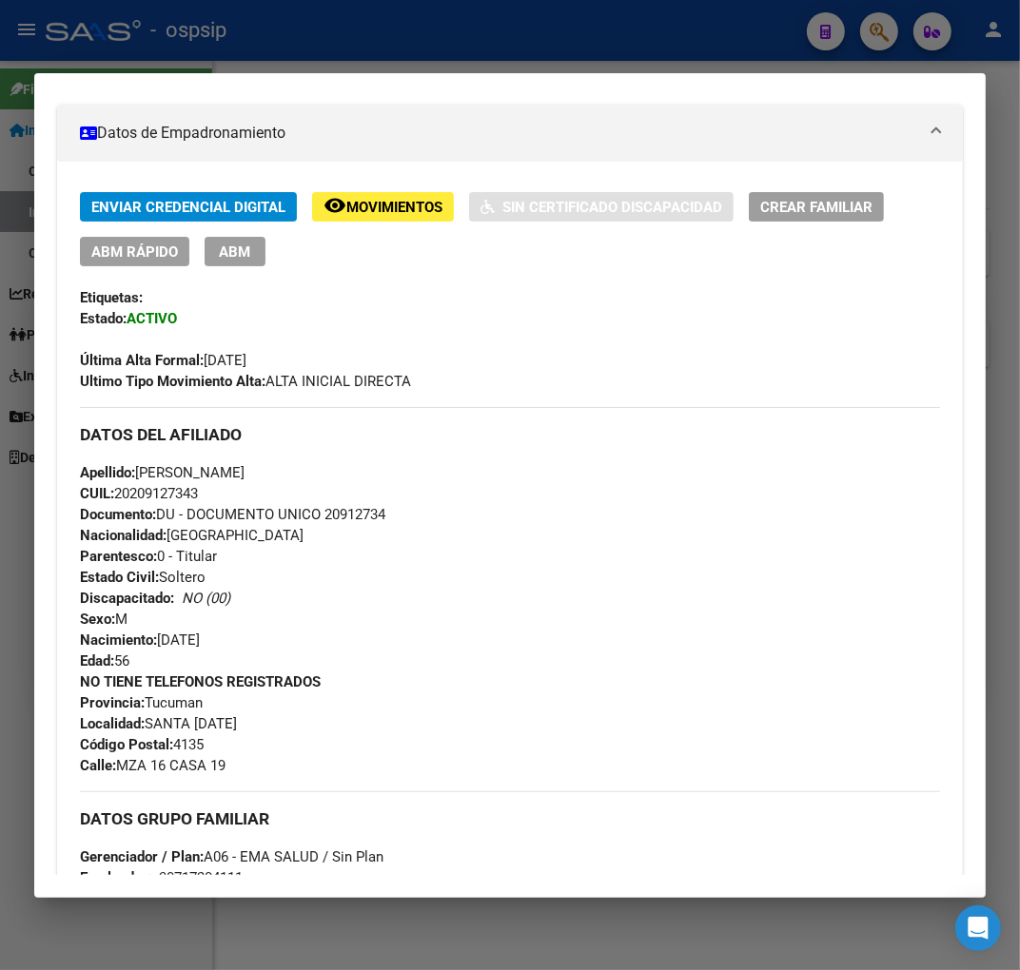
click at [396, 848] on div "DATOS GRUPO FAMILIAR Gerenciador / Plan: A06 - EMA SALUD / Sin Plan Empleador: …" at bounding box center [510, 861] width 860 height 139
click at [421, 20] on div at bounding box center [510, 485] width 1020 height 970
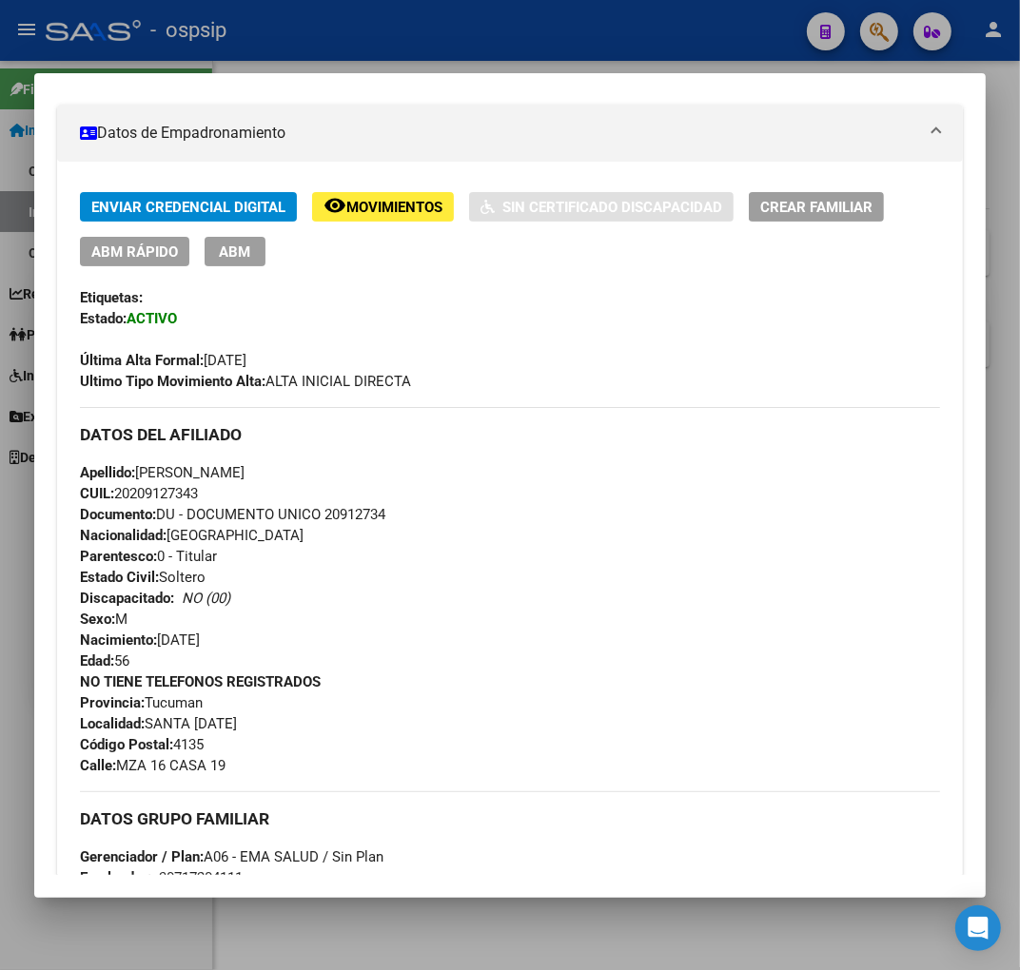
click at [422, 20] on div at bounding box center [510, 485] width 1020 height 970
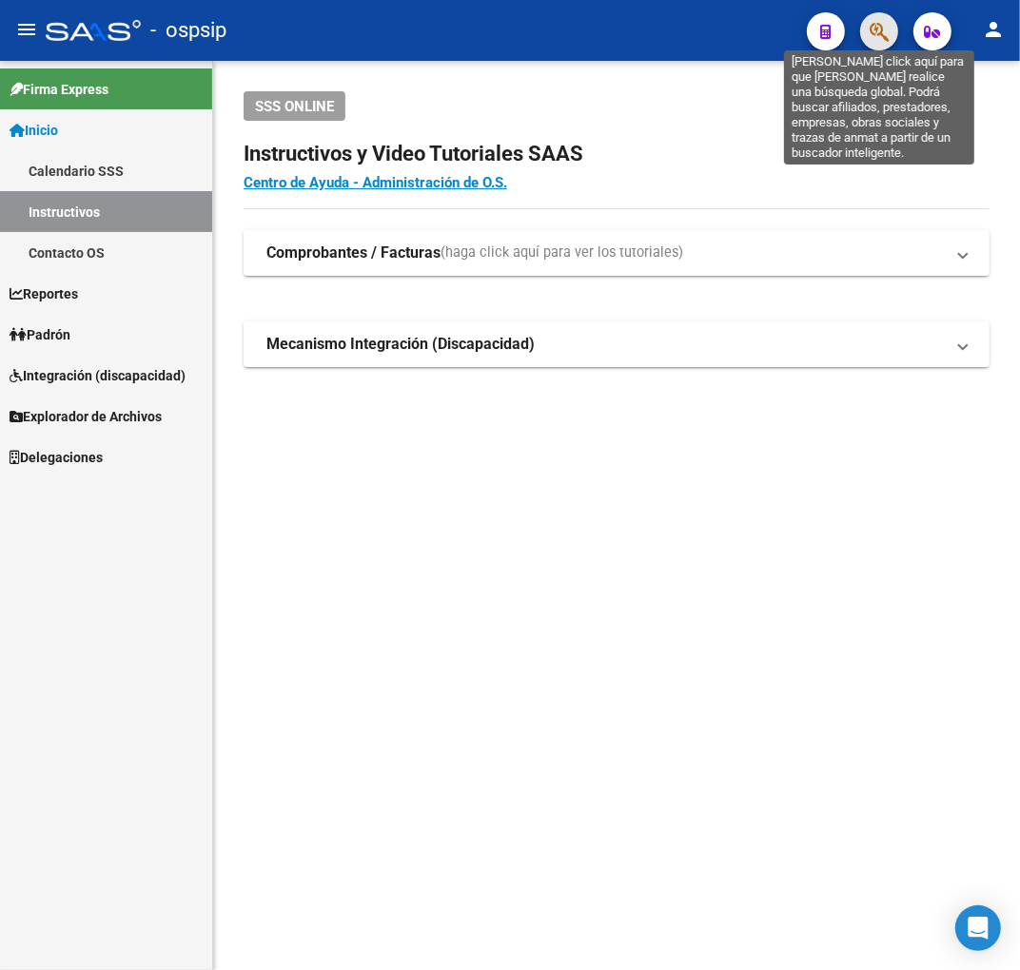
click at [877, 36] on icon "button" at bounding box center [879, 32] width 19 height 22
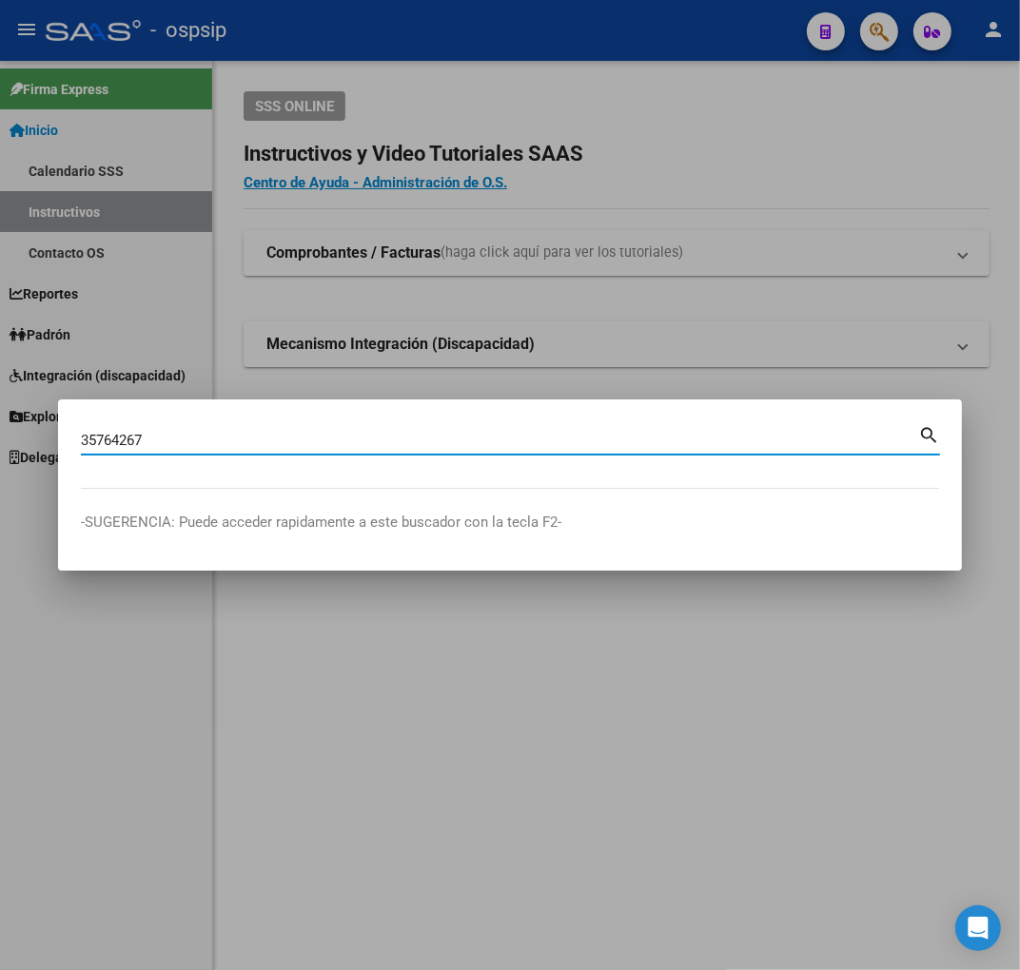
type input "35764267"
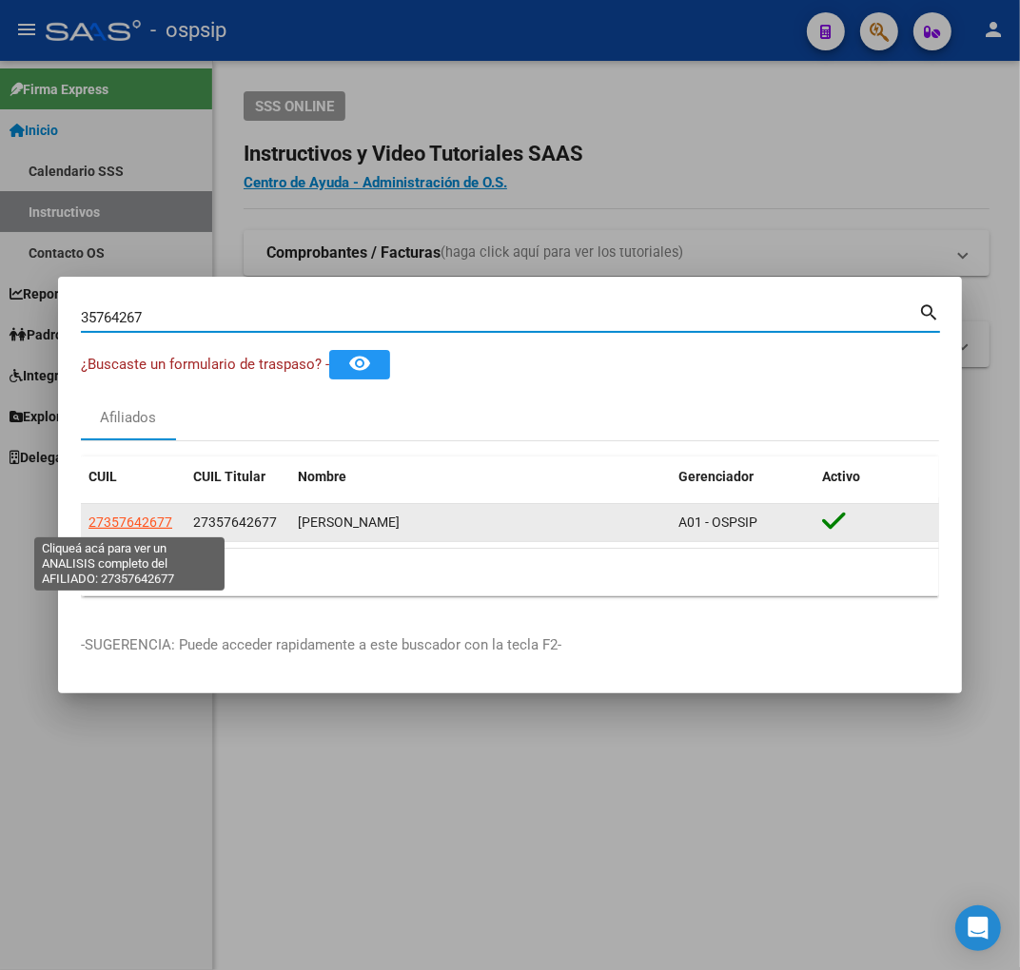
click at [122, 524] on span "27357642677" at bounding box center [130, 522] width 84 height 15
type textarea "27357642677"
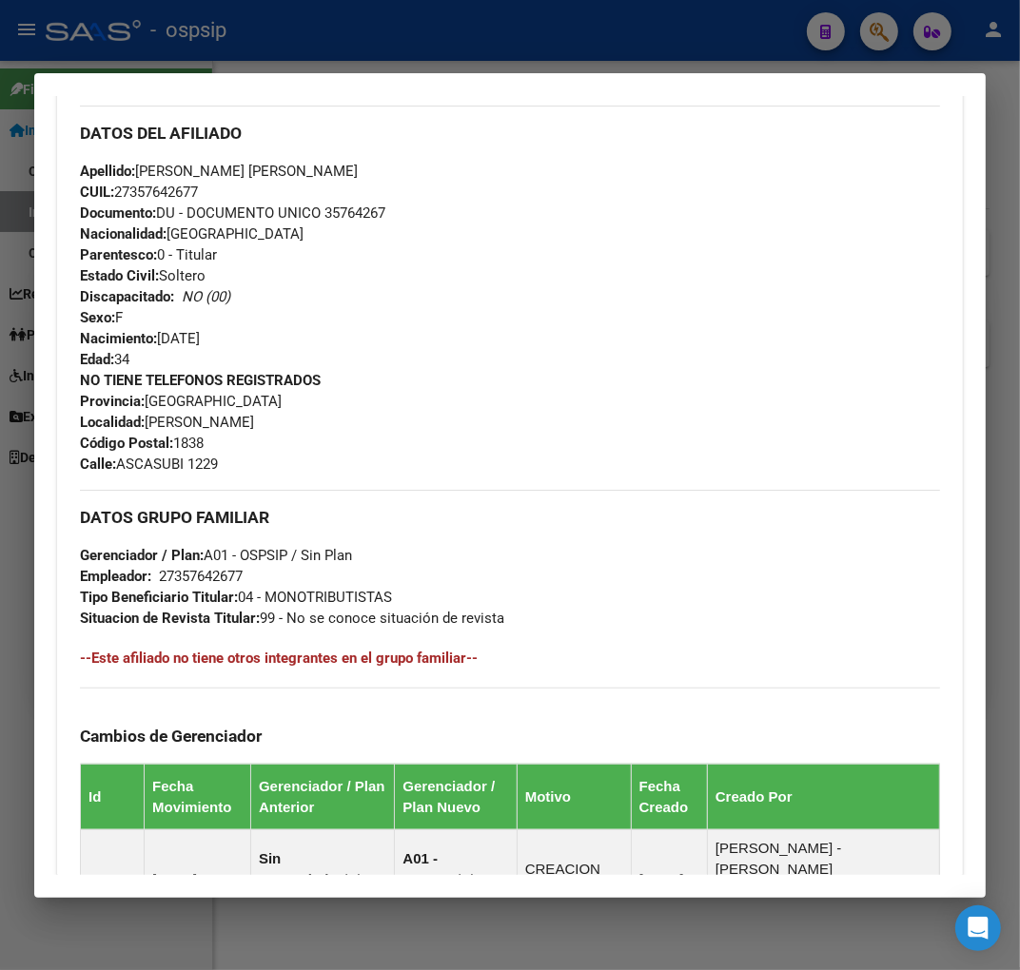
scroll to position [983, 0]
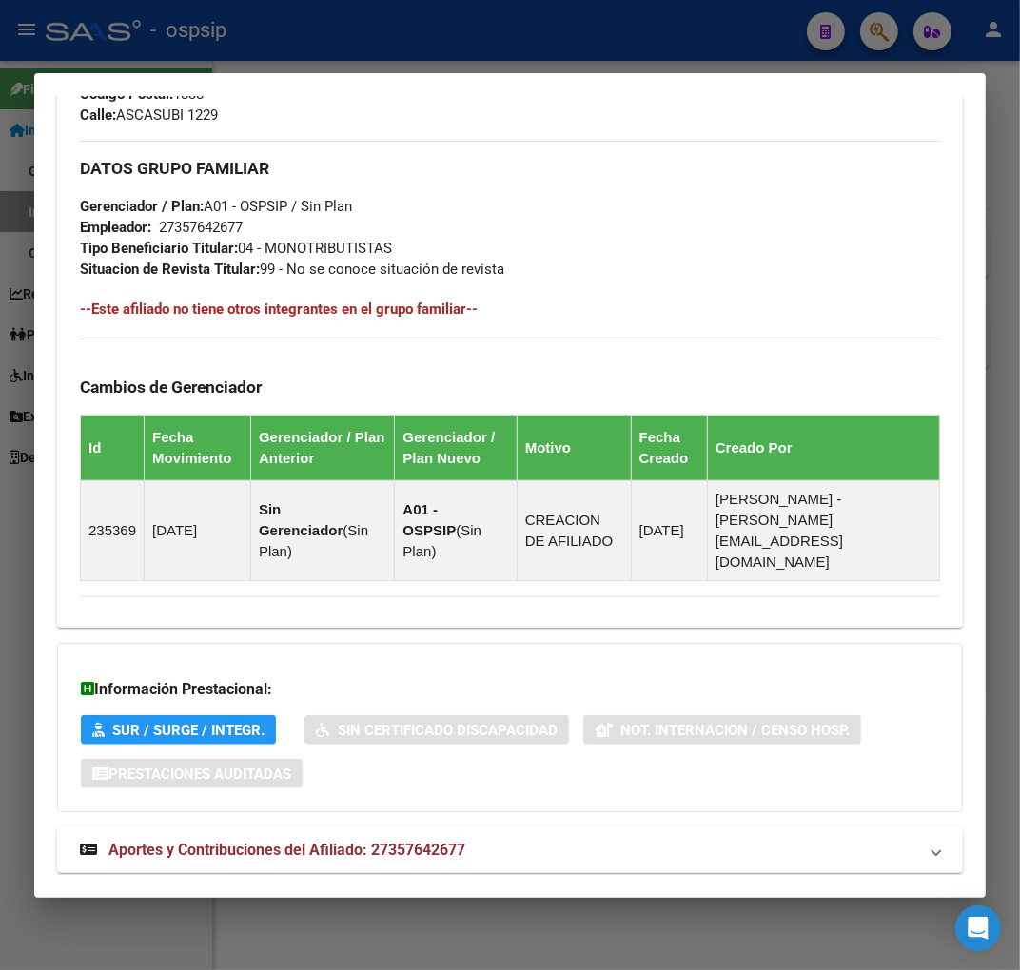
click at [590, 833] on div "DATOS [PERSON_NAME] ÁGIL: [PERSON_NAME] | ACTIVO | AFILIADO TITULAR Datos Perso…" at bounding box center [510, 38] width 906 height 1715
click at [591, 839] on mat-panel-title "Aportes y Contribuciones del Afiliado: 27357642677" at bounding box center [498, 850] width 837 height 23
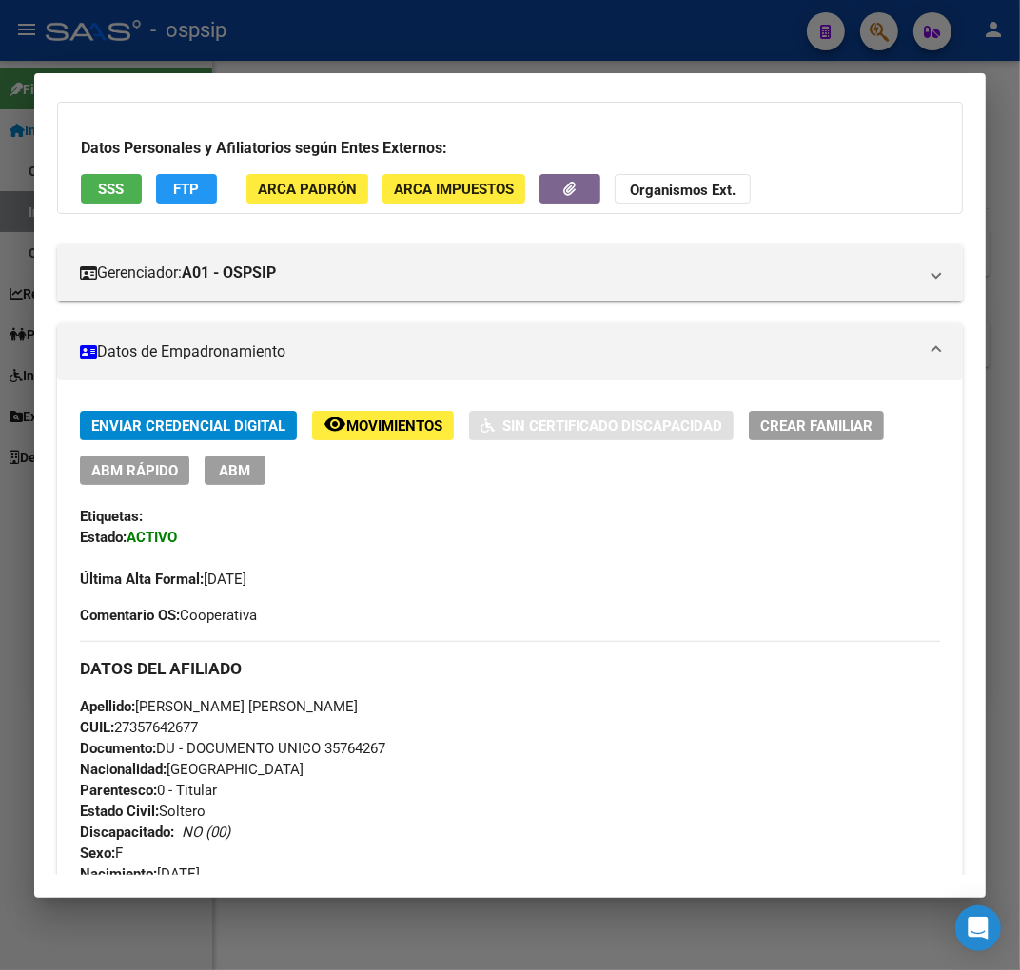
scroll to position [0, 0]
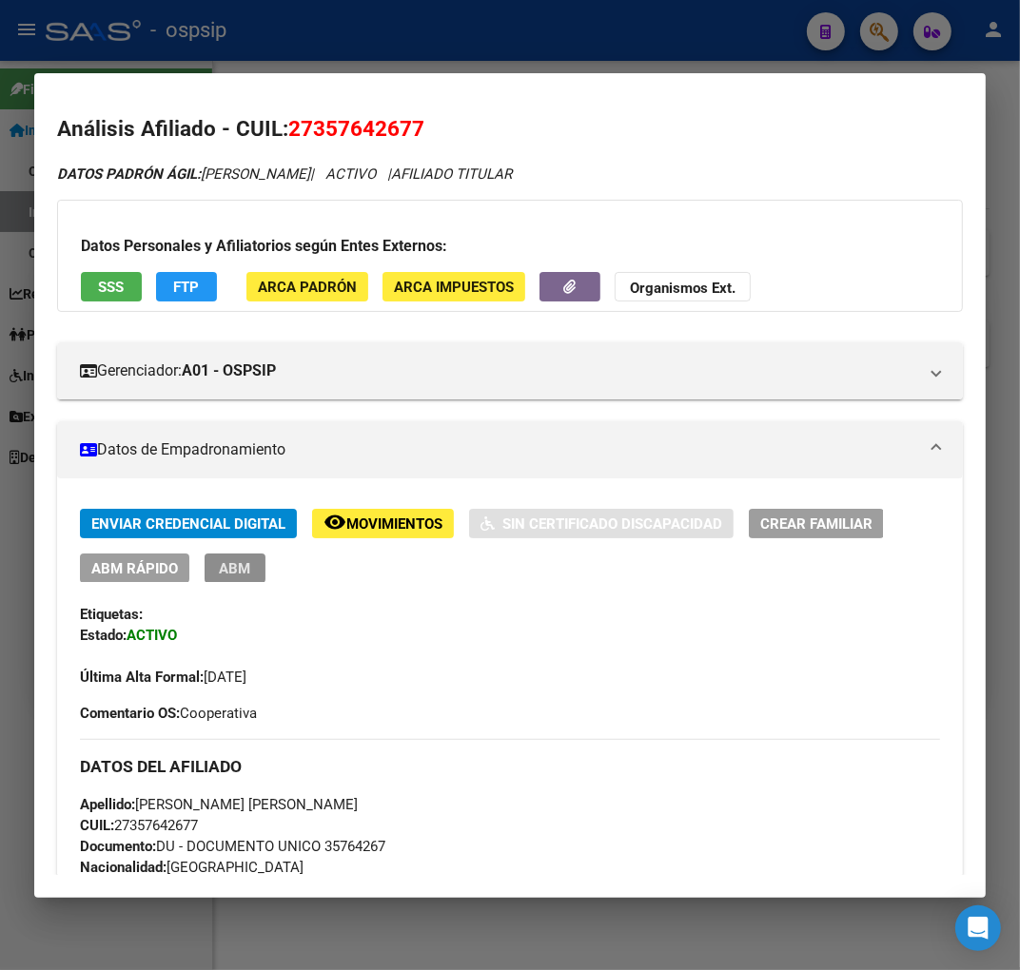
click at [250, 571] on button "ABM" at bounding box center [235, 568] width 61 height 29
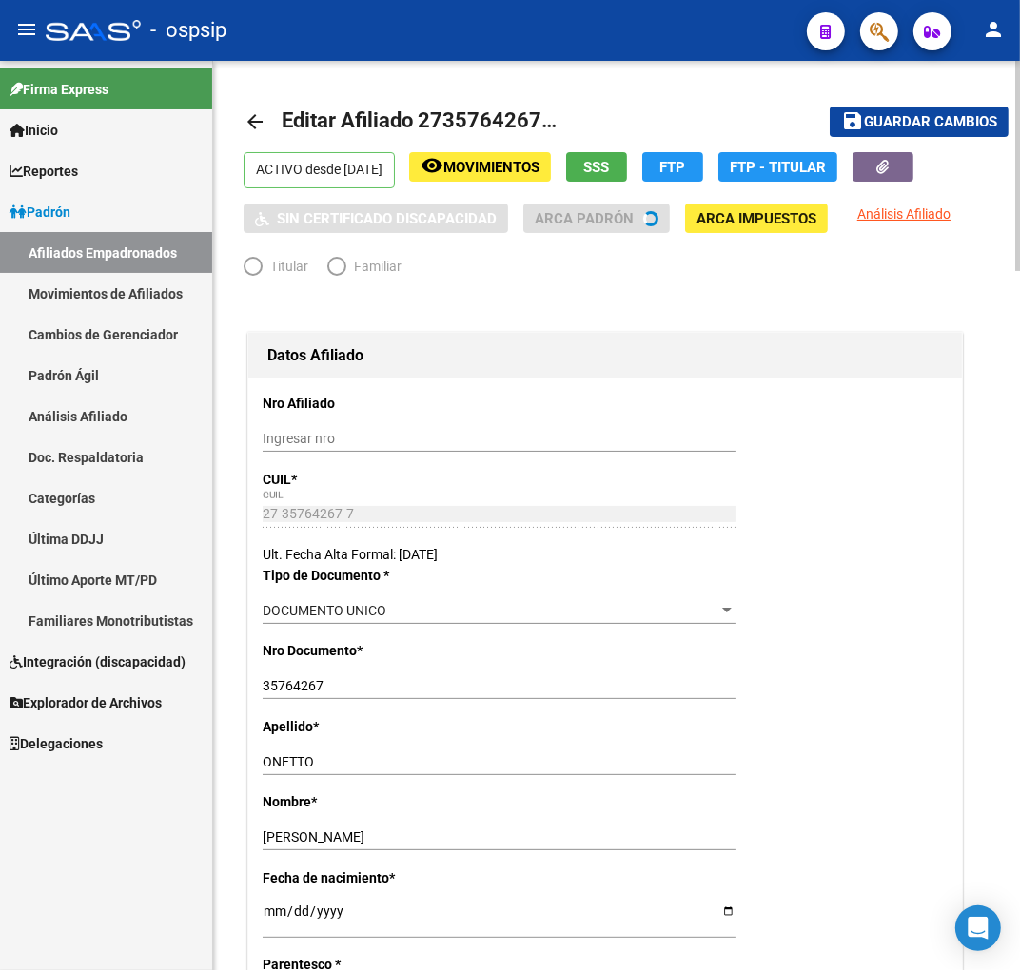
radio input "true"
type input "27-35764267-7"
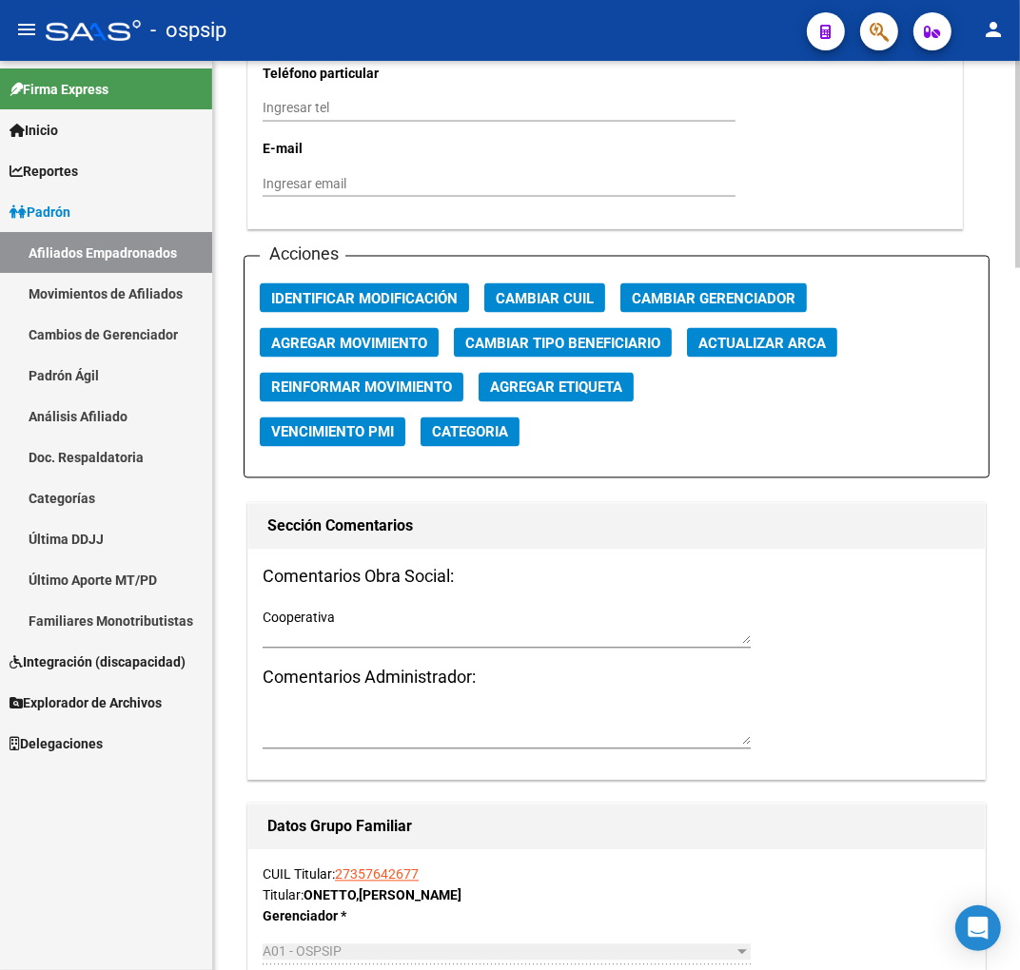
scroll to position [2114, 0]
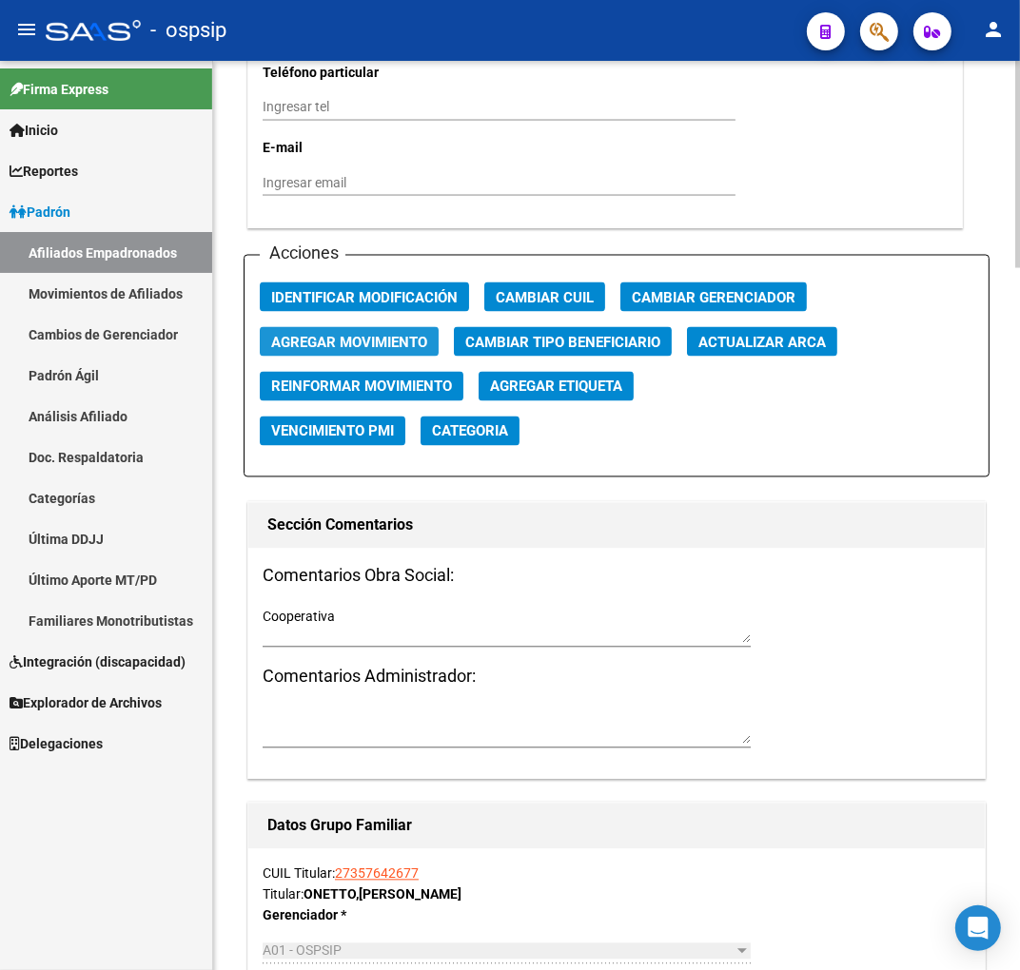
click at [317, 327] on button "Agregar Movimiento" at bounding box center [349, 341] width 179 height 29
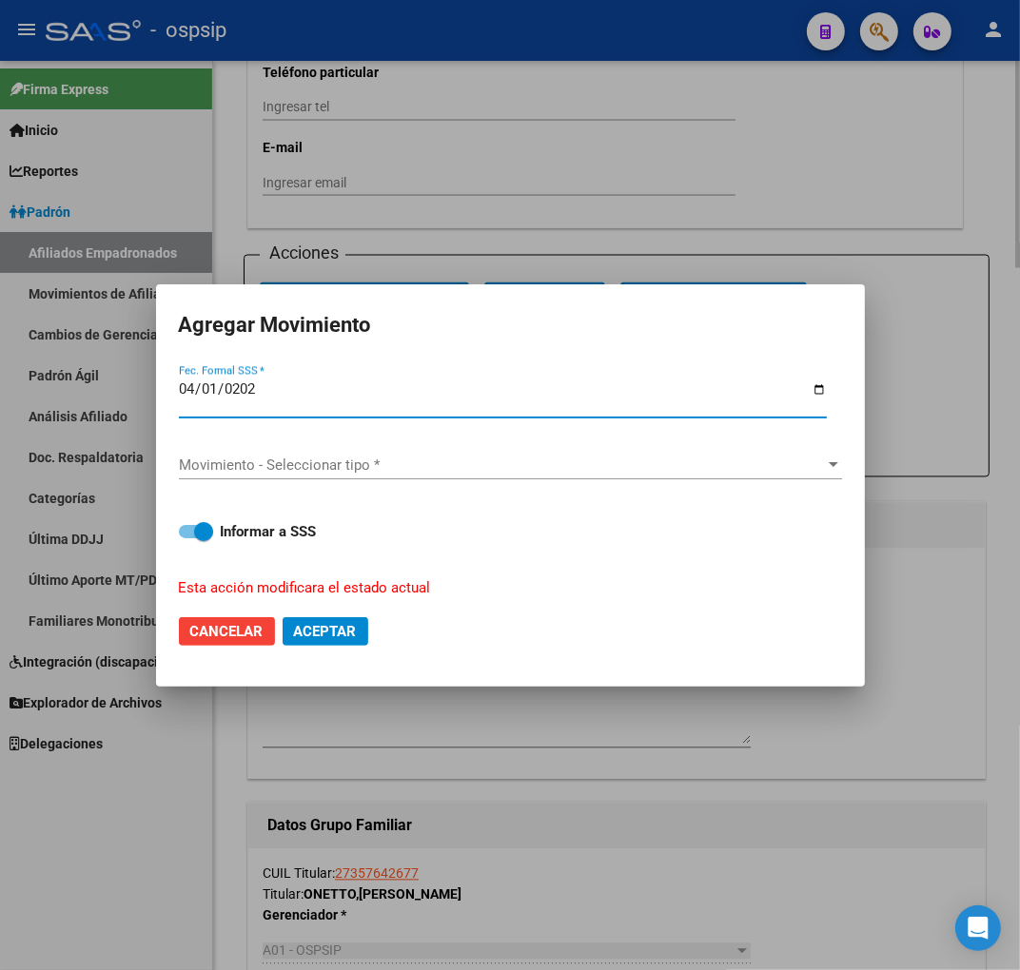
type input "[DATE]"
click at [335, 460] on span "Movimiento - Seleccionar tipo *" at bounding box center [502, 465] width 646 height 17
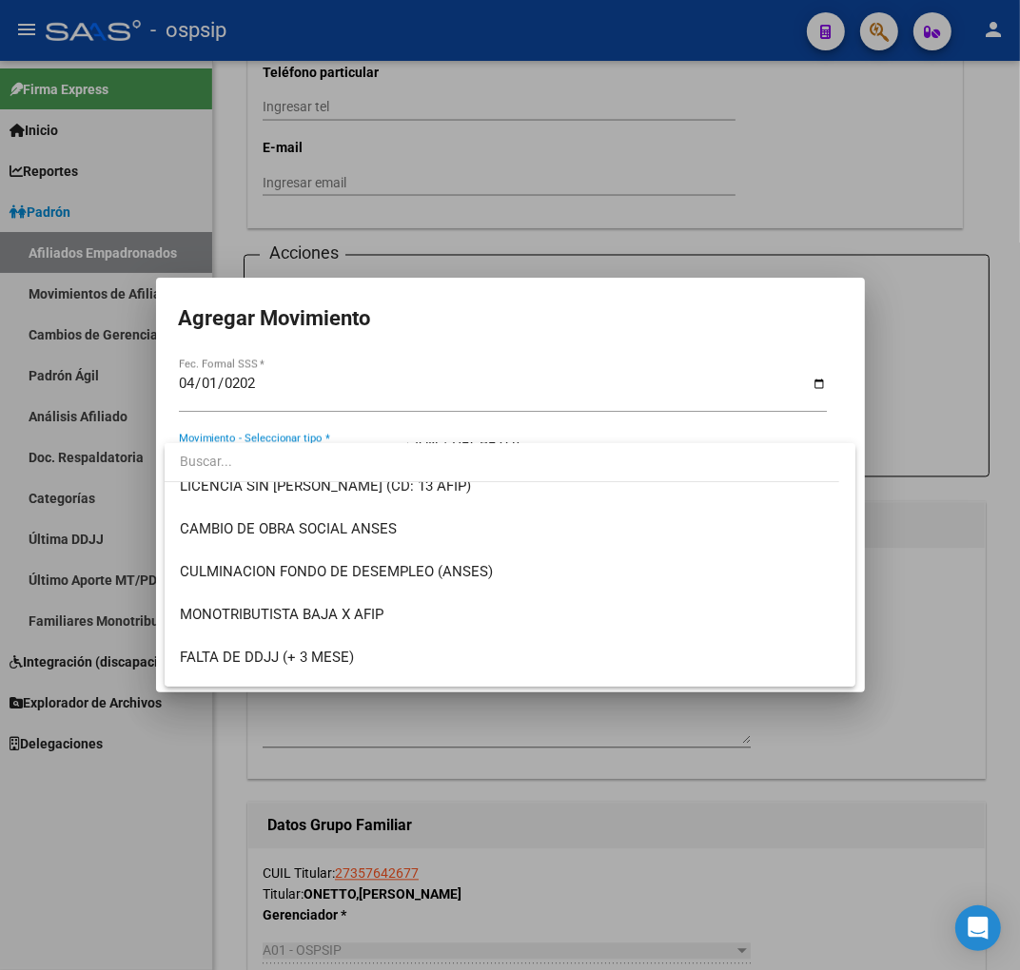
scroll to position [422, 0]
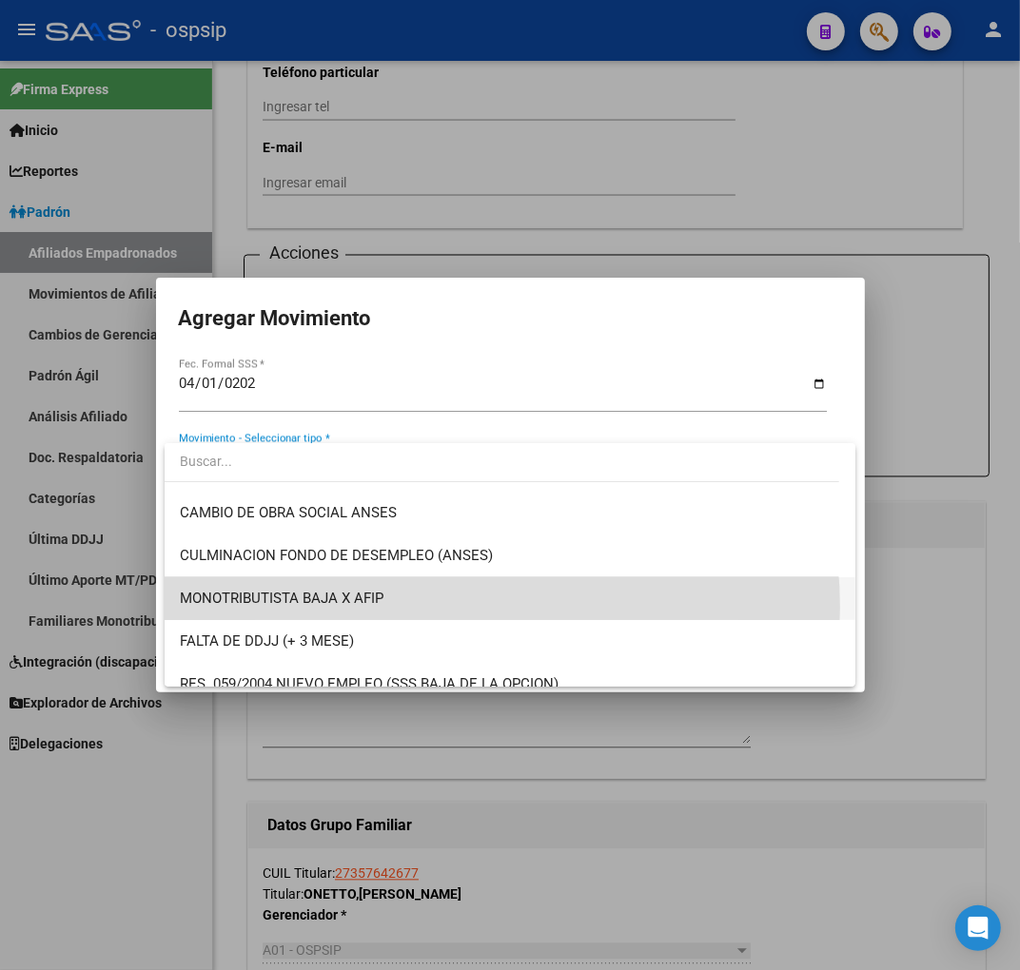
click at [426, 607] on span "MONOTRIBUTISTA BAJA X AFIP" at bounding box center [510, 599] width 660 height 43
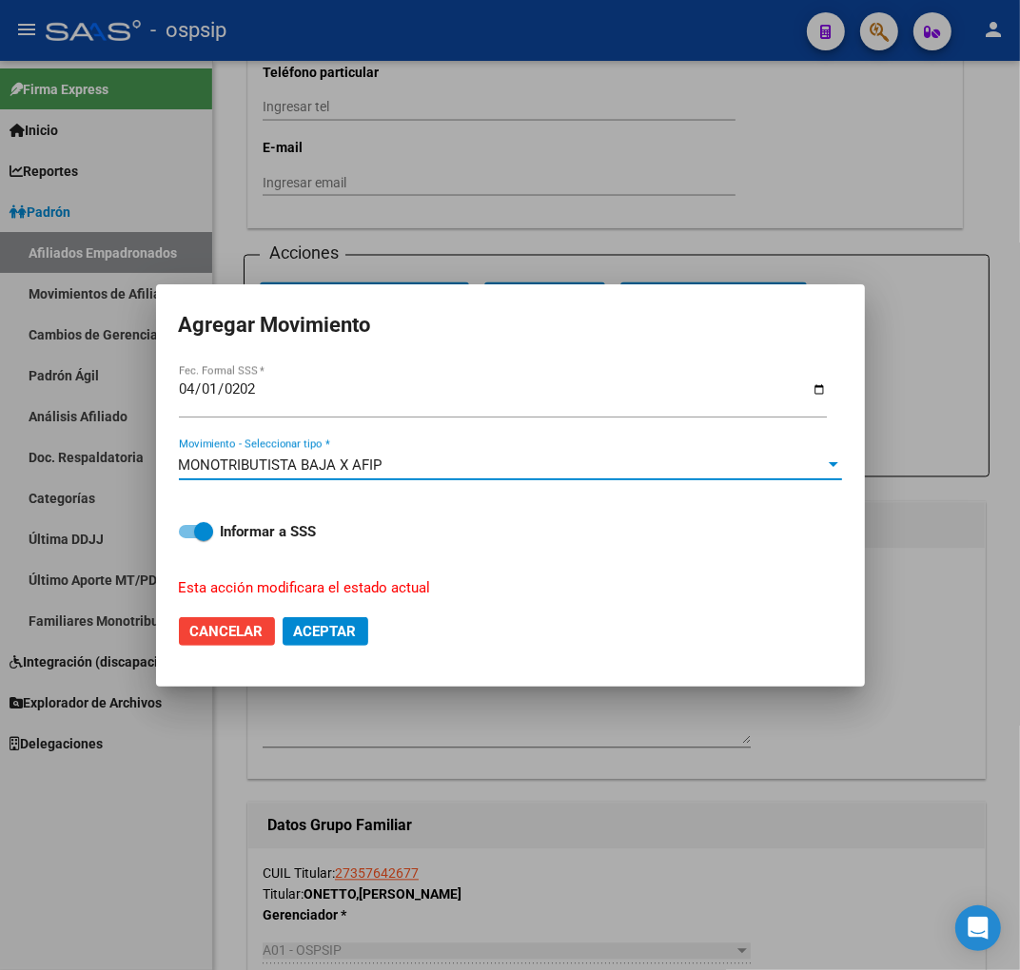
click at [326, 634] on span "Aceptar" at bounding box center [325, 631] width 63 height 17
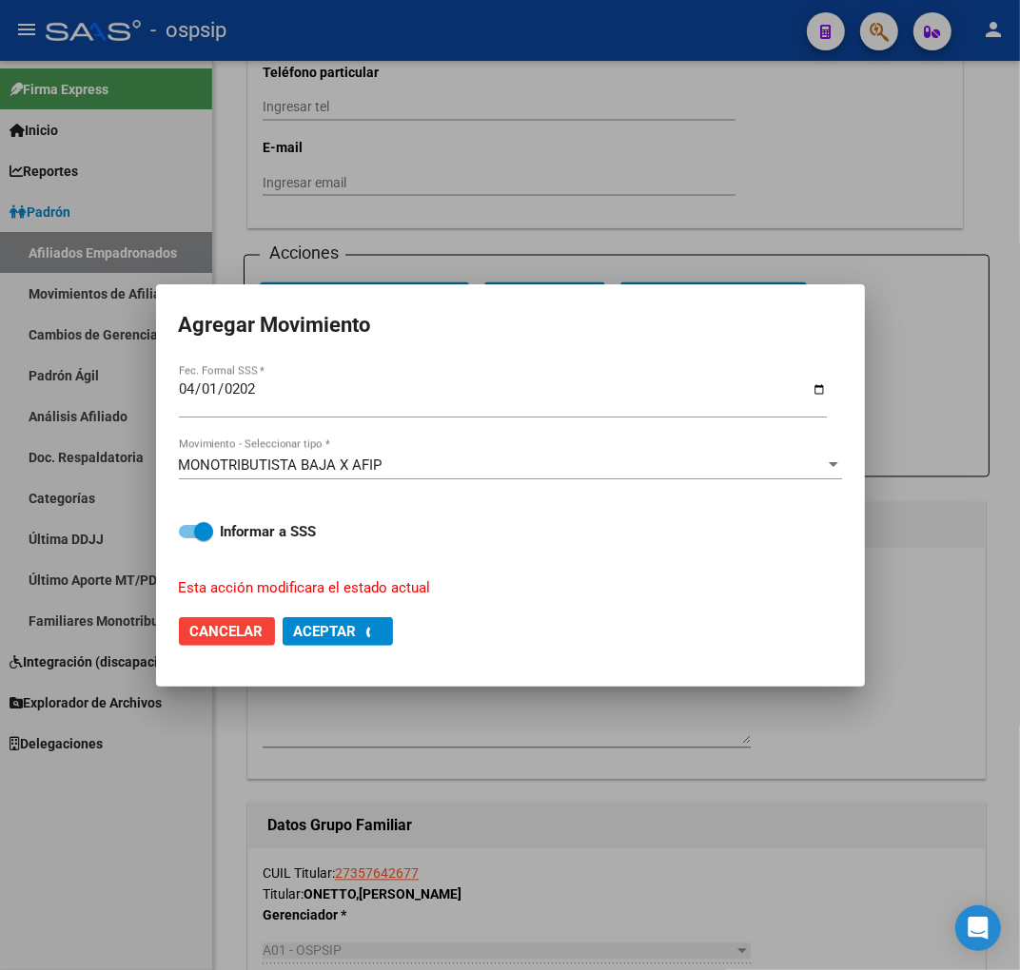
checkbox input "false"
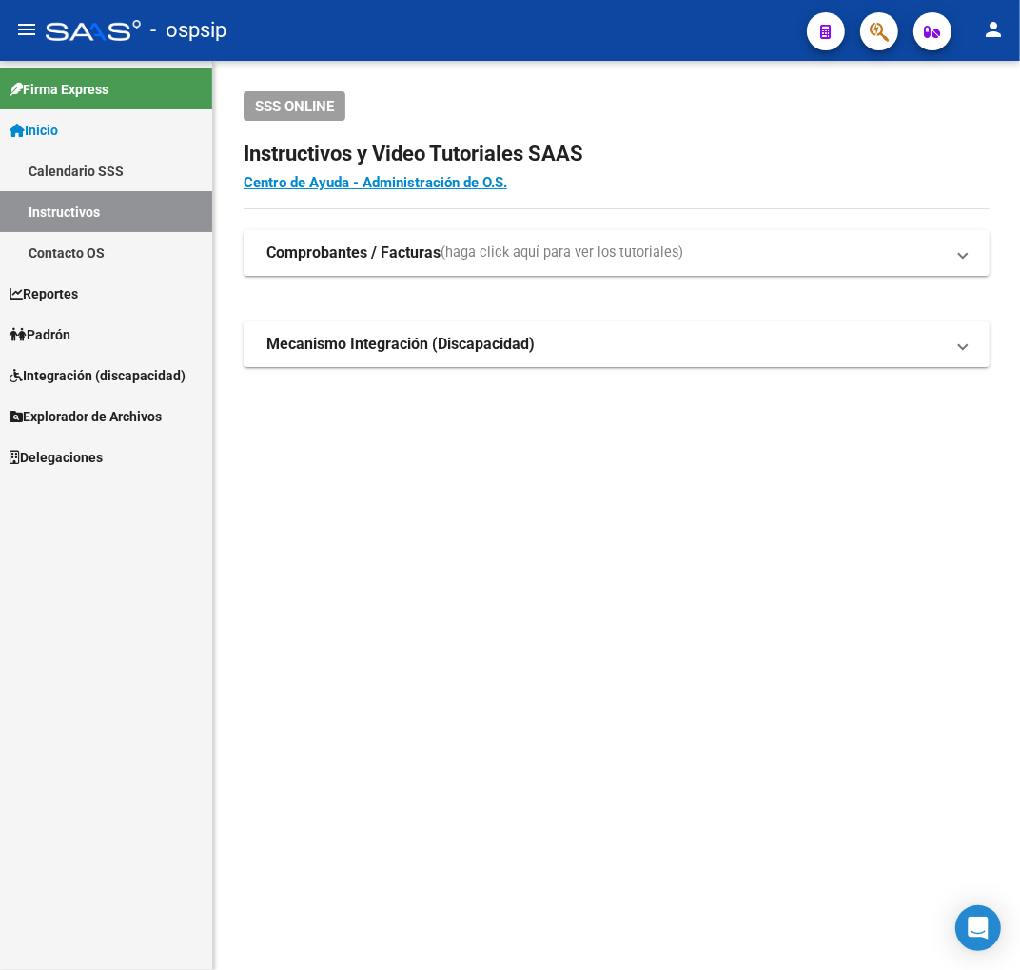
click at [892, 25] on button "button" at bounding box center [879, 31] width 38 height 38
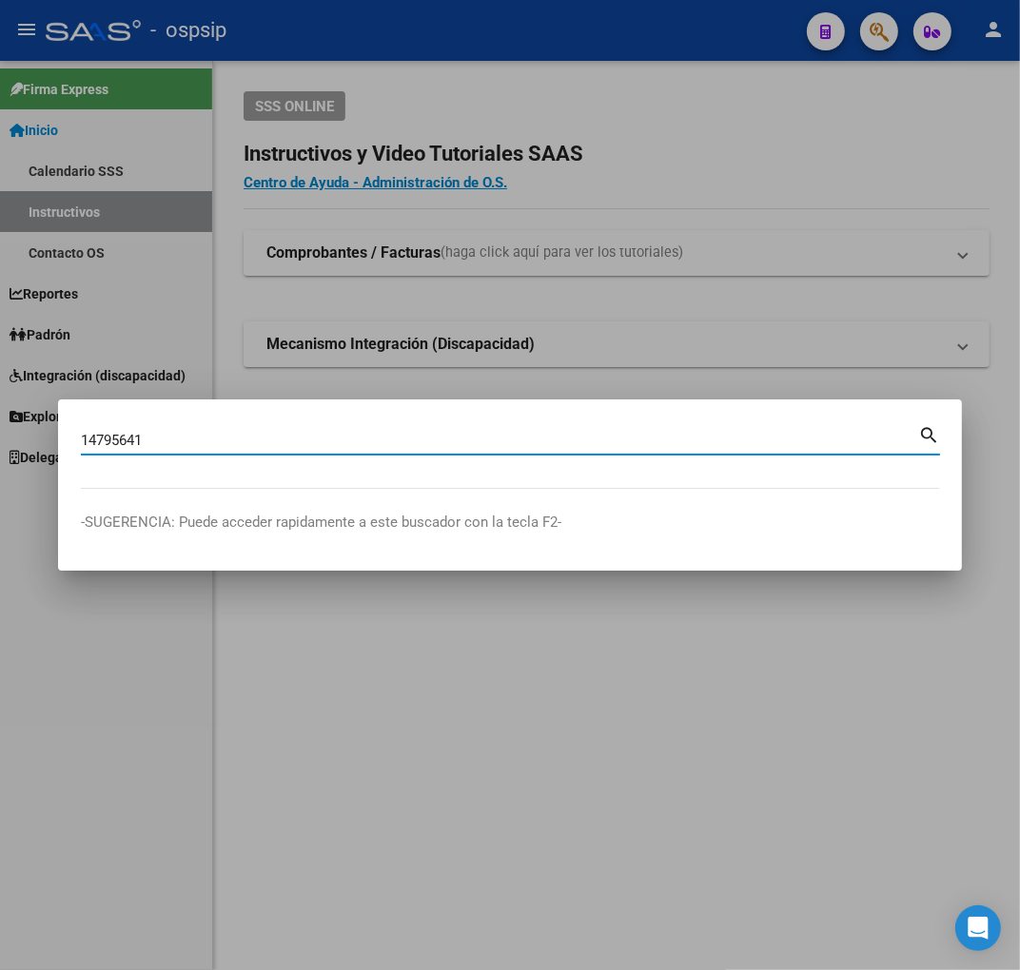
type input "14795641"
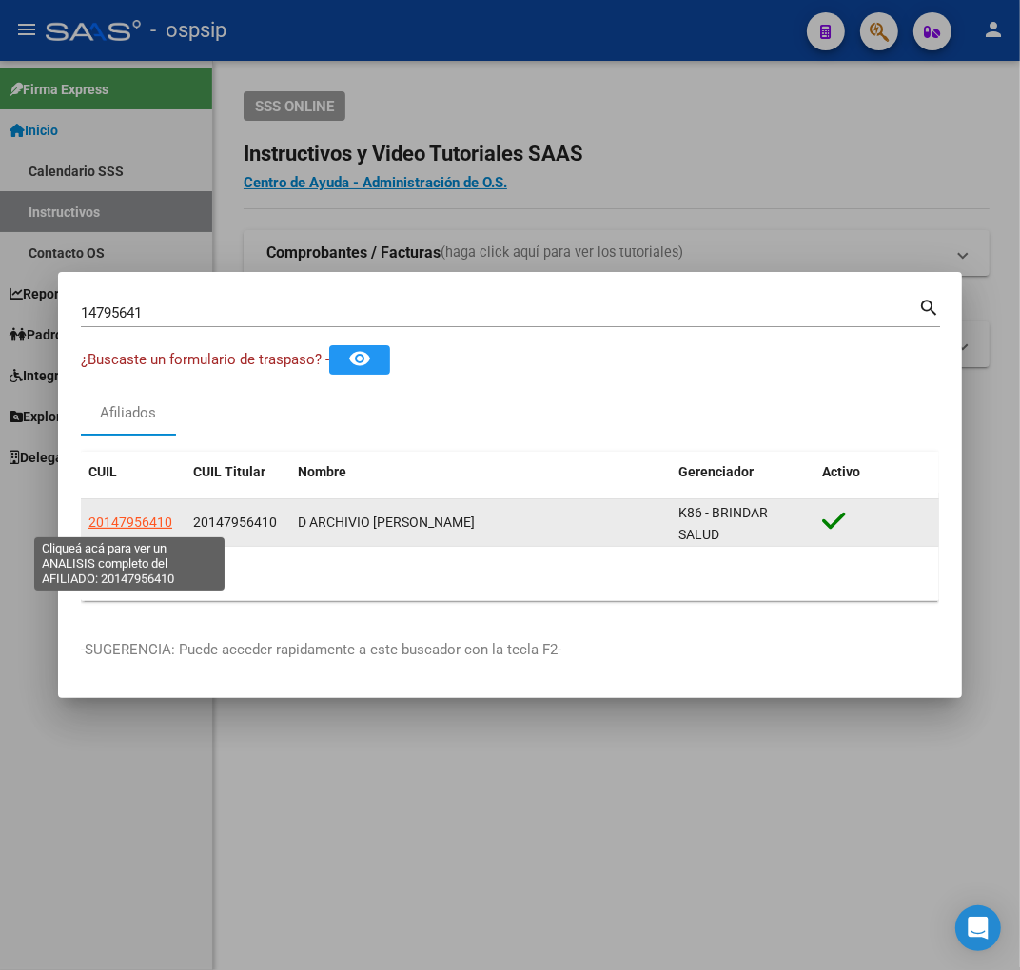
click at [139, 523] on span "20147956410" at bounding box center [130, 522] width 84 height 15
type textarea "20147956410"
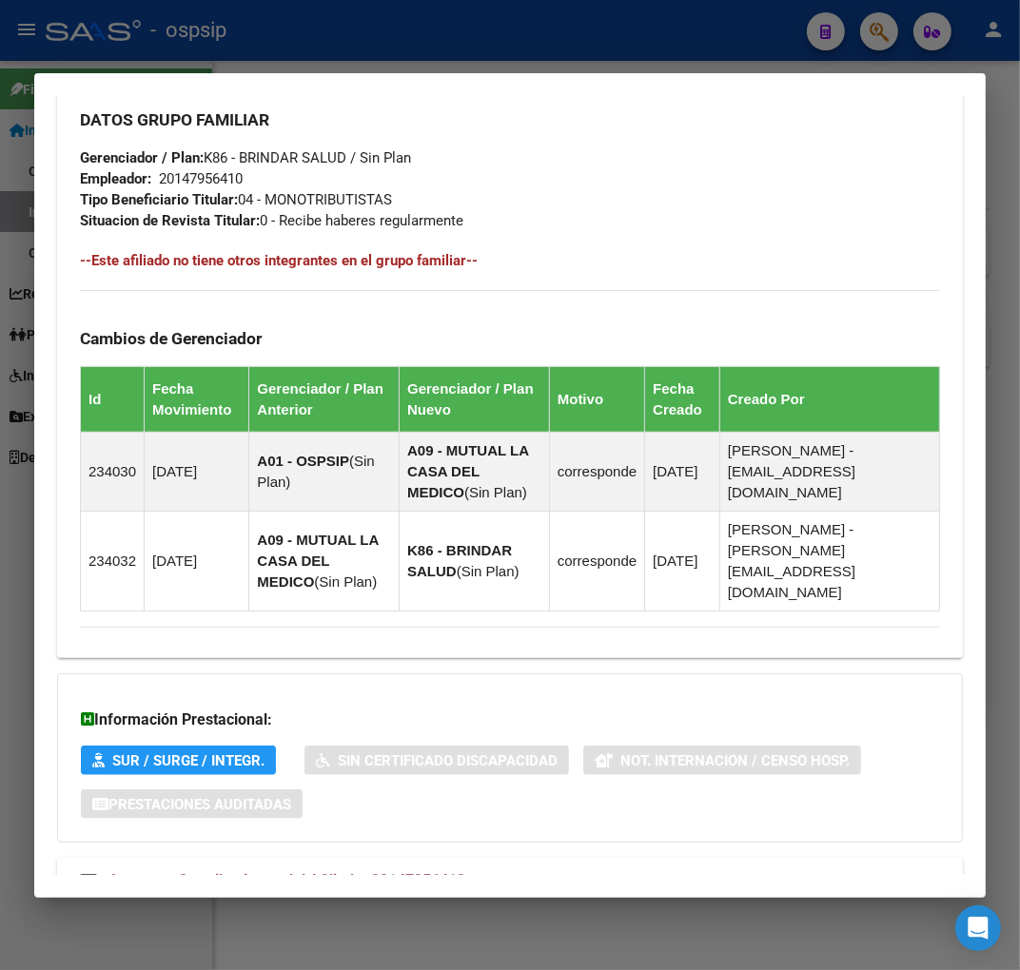
scroll to position [1068, 0]
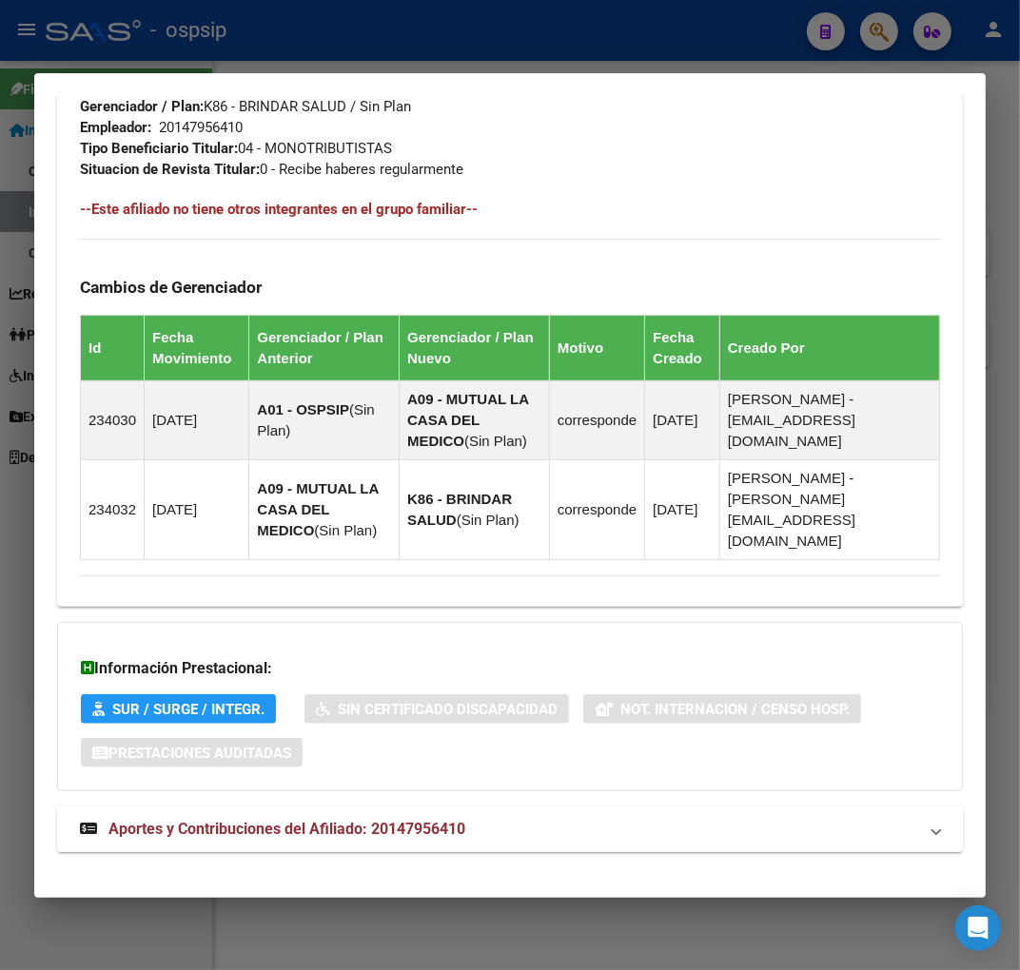
drag, startPoint x: 539, startPoint y: 814, endPoint x: 552, endPoint y: 796, distance: 22.5
click at [538, 818] on mat-panel-title "Aportes y Contribuciones del Afiliado: 20147956410" at bounding box center [498, 829] width 837 height 23
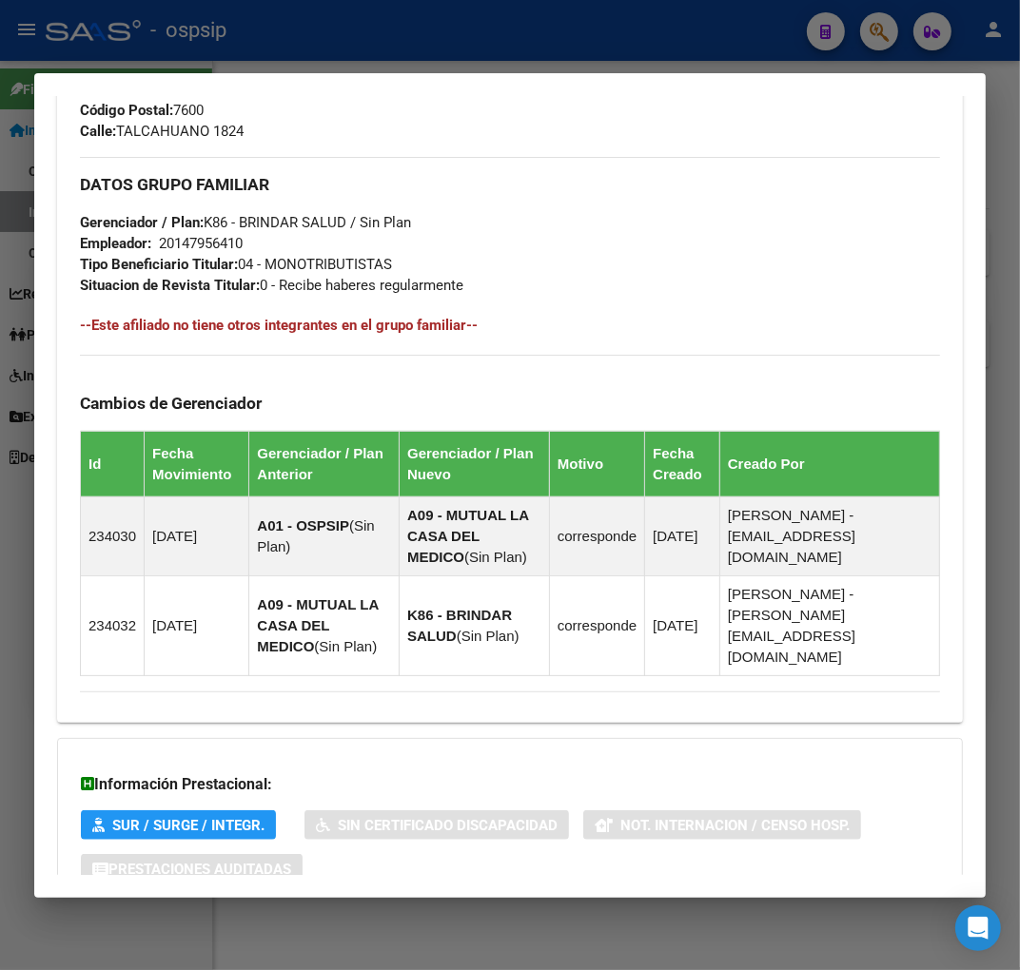
scroll to position [211, 0]
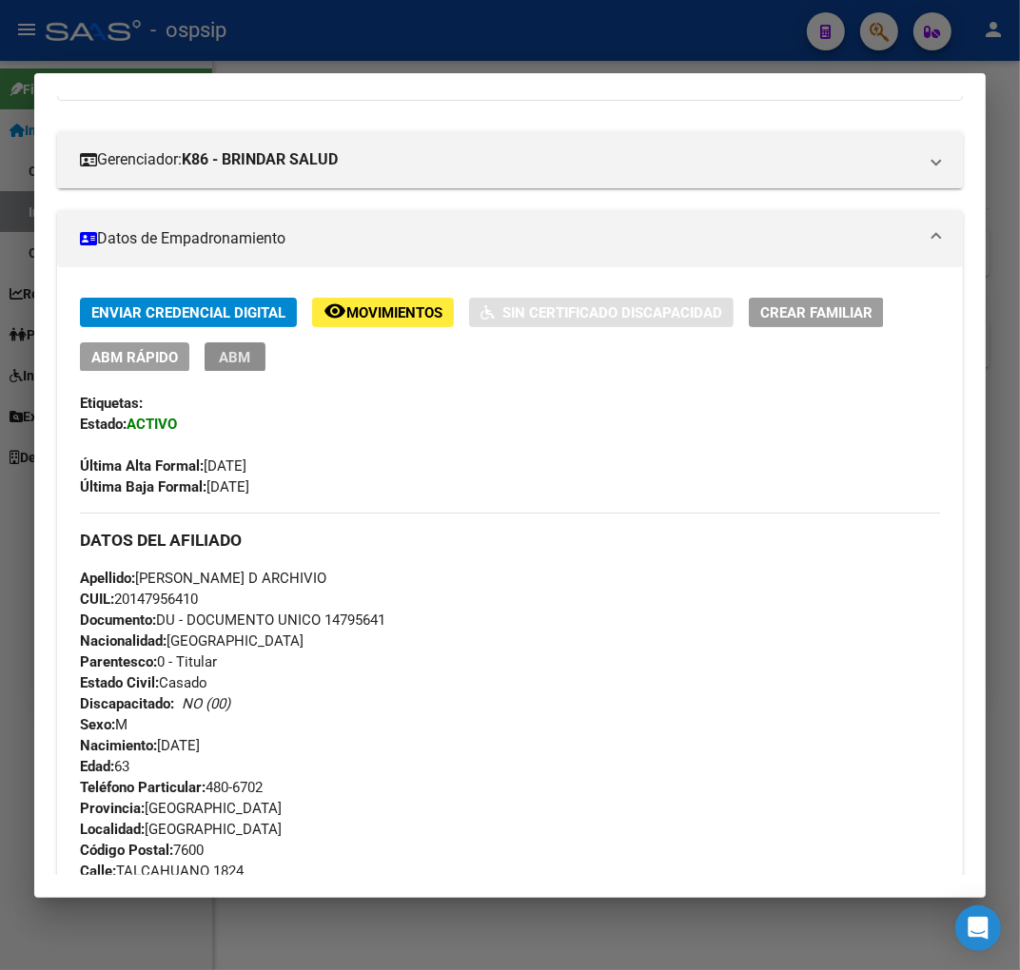
click at [231, 345] on button "ABM" at bounding box center [235, 357] width 61 height 29
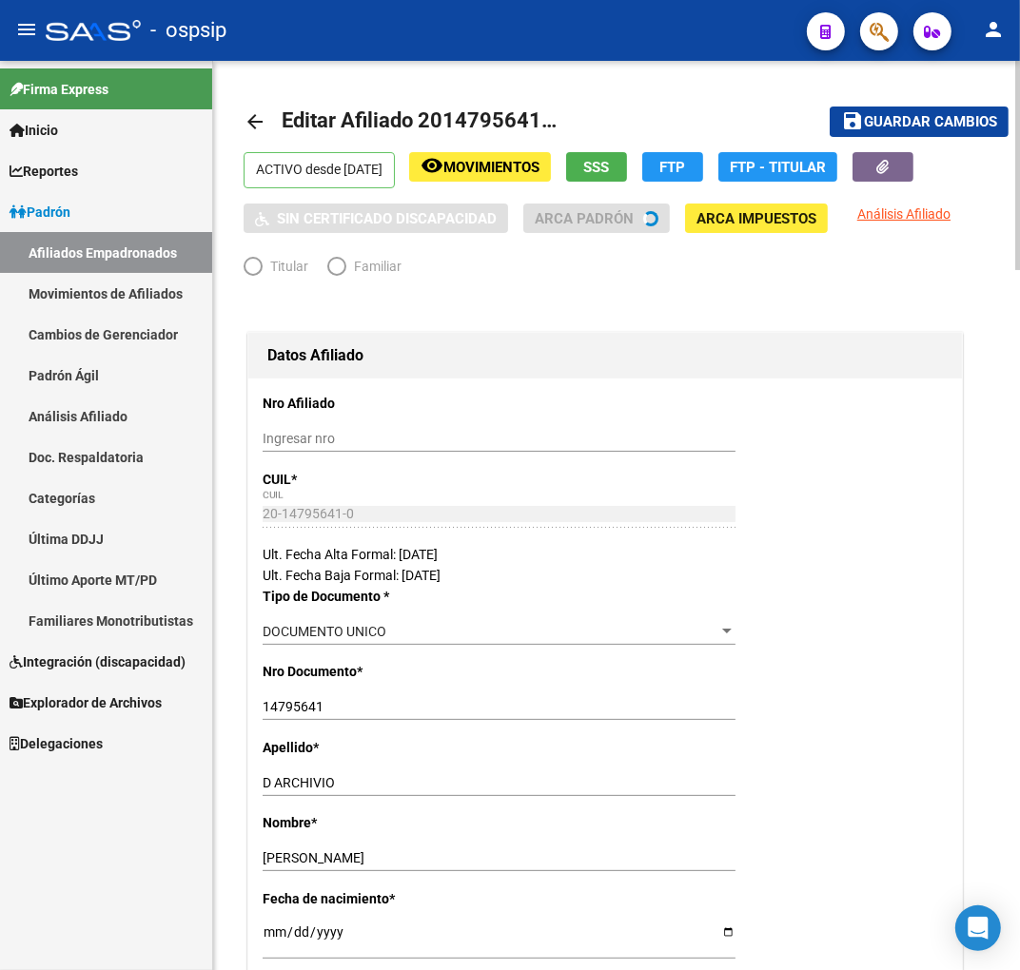
radio input "true"
type input "20-14795641-0"
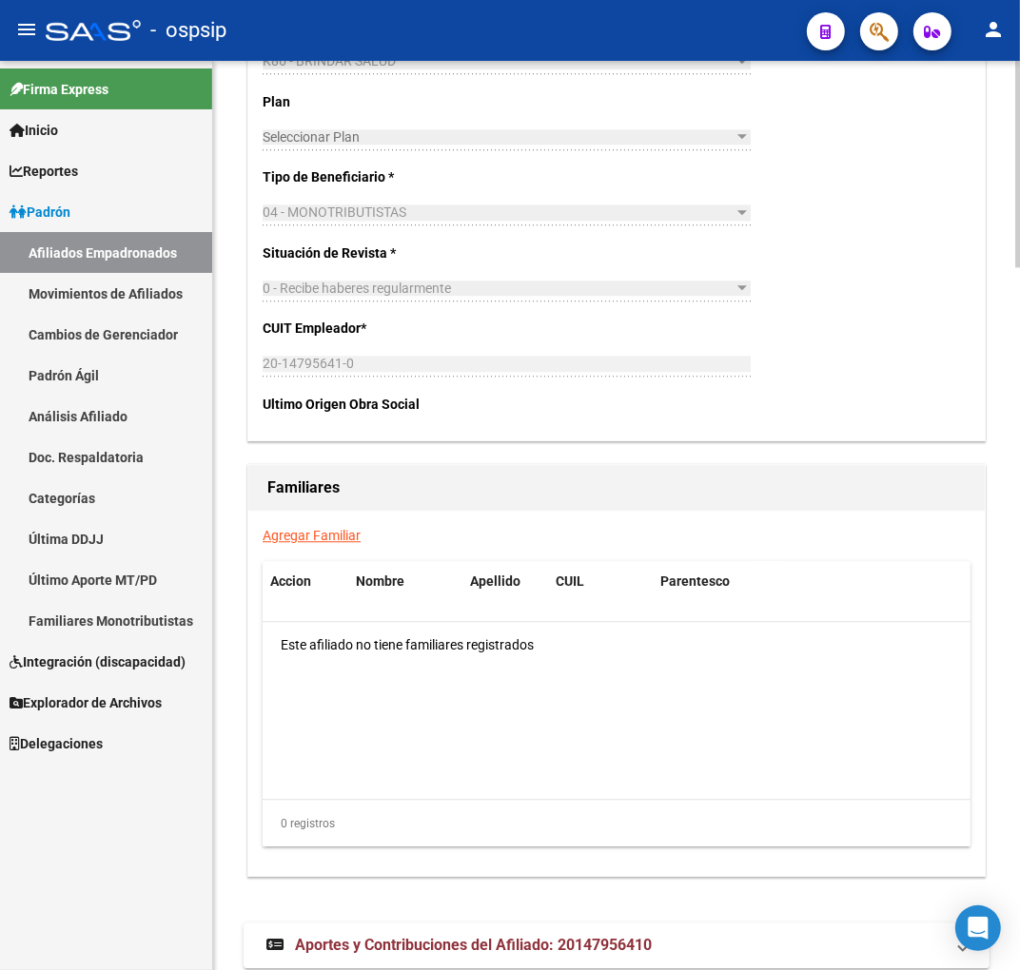
scroll to position [3092, 0]
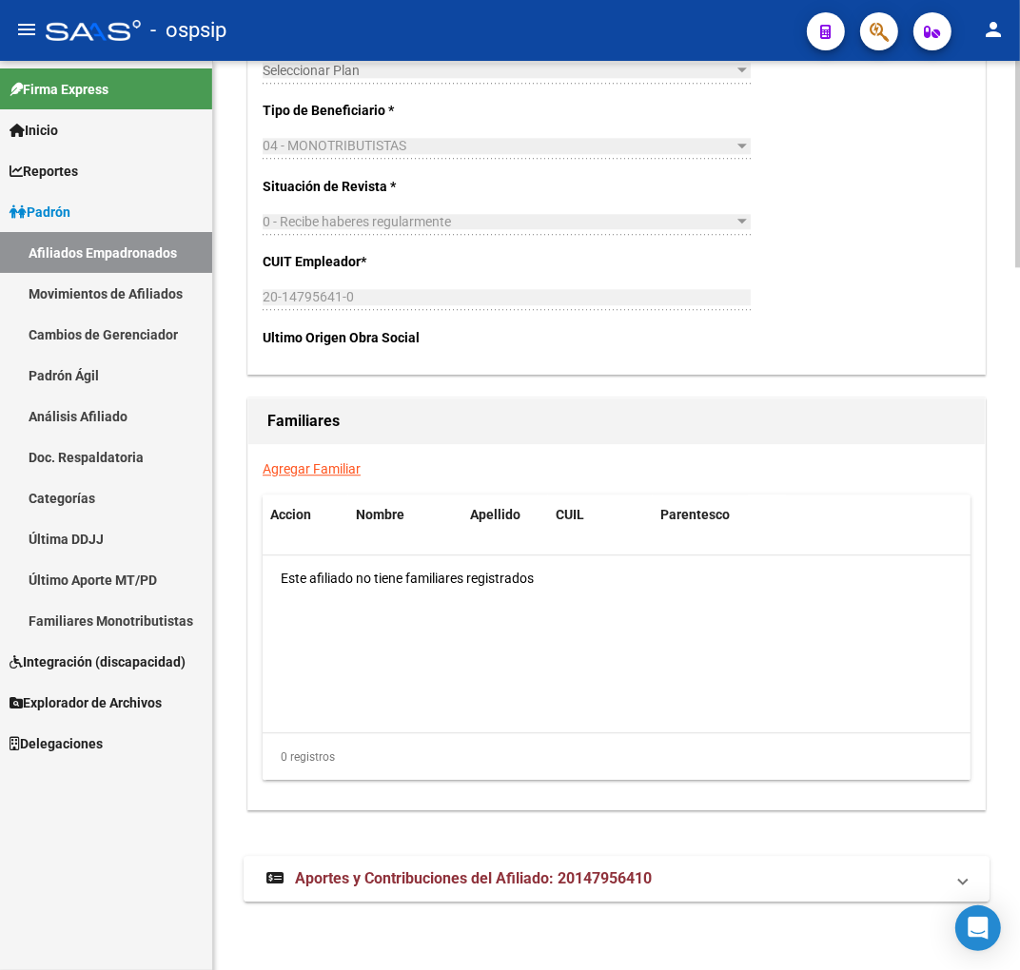
drag, startPoint x: 593, startPoint y: 886, endPoint x: 603, endPoint y: 872, distance: 16.9
click at [593, 883] on span "Aportes y Contribuciones del Afiliado: 20147956410" at bounding box center [473, 879] width 357 height 18
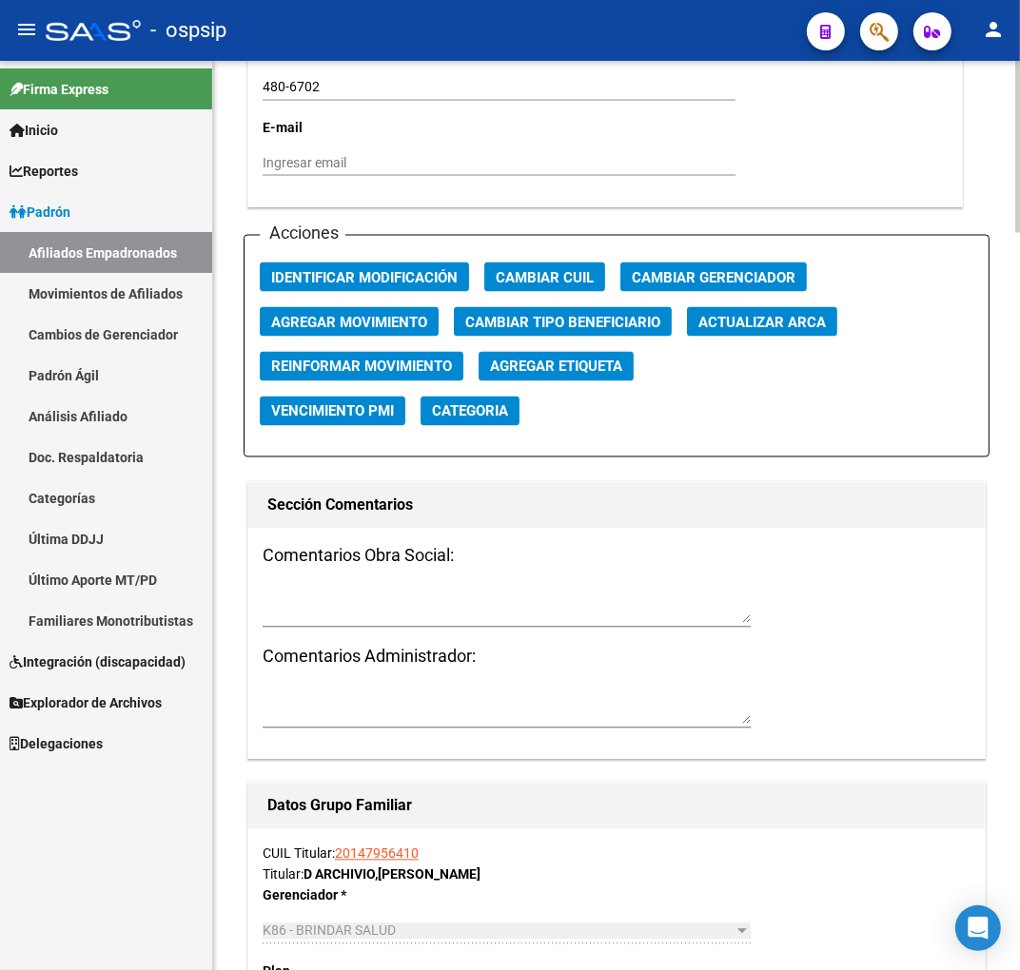
scroll to position [1944, 0]
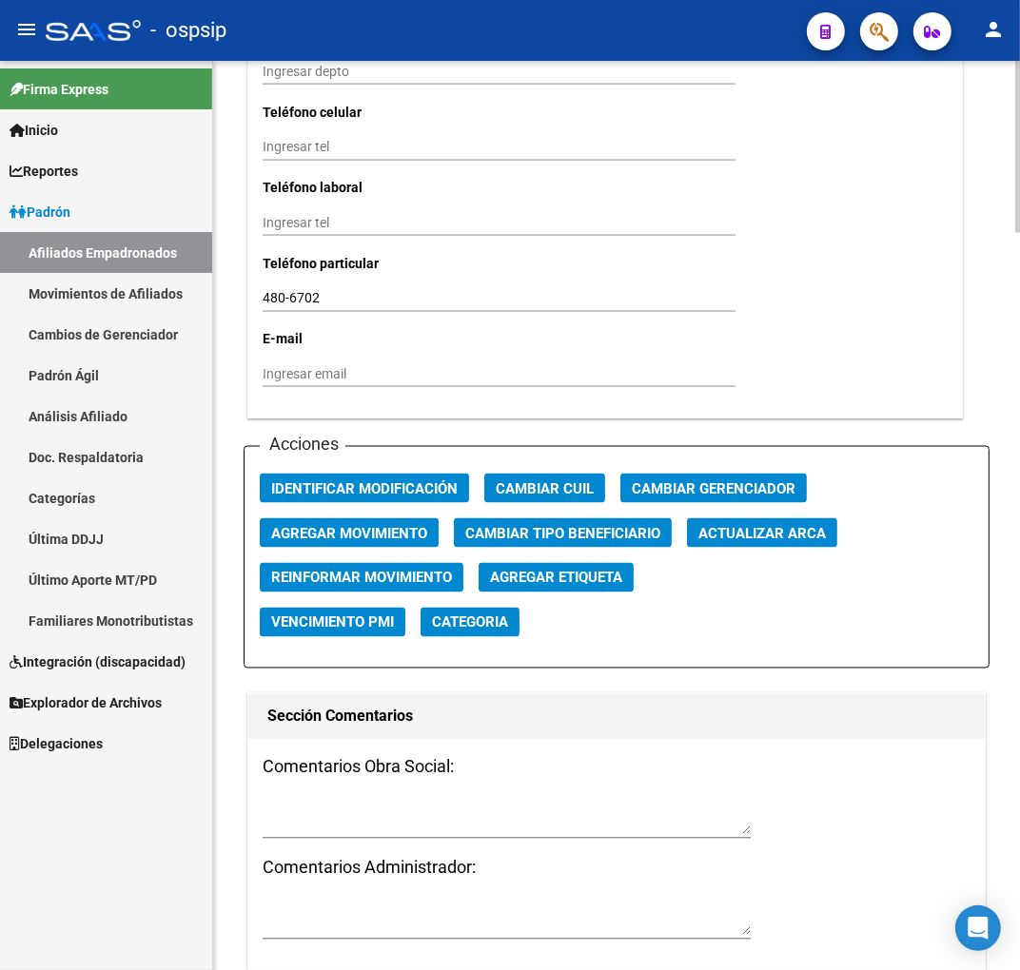
click at [298, 536] on span "Agregar Movimiento" at bounding box center [349, 533] width 156 height 17
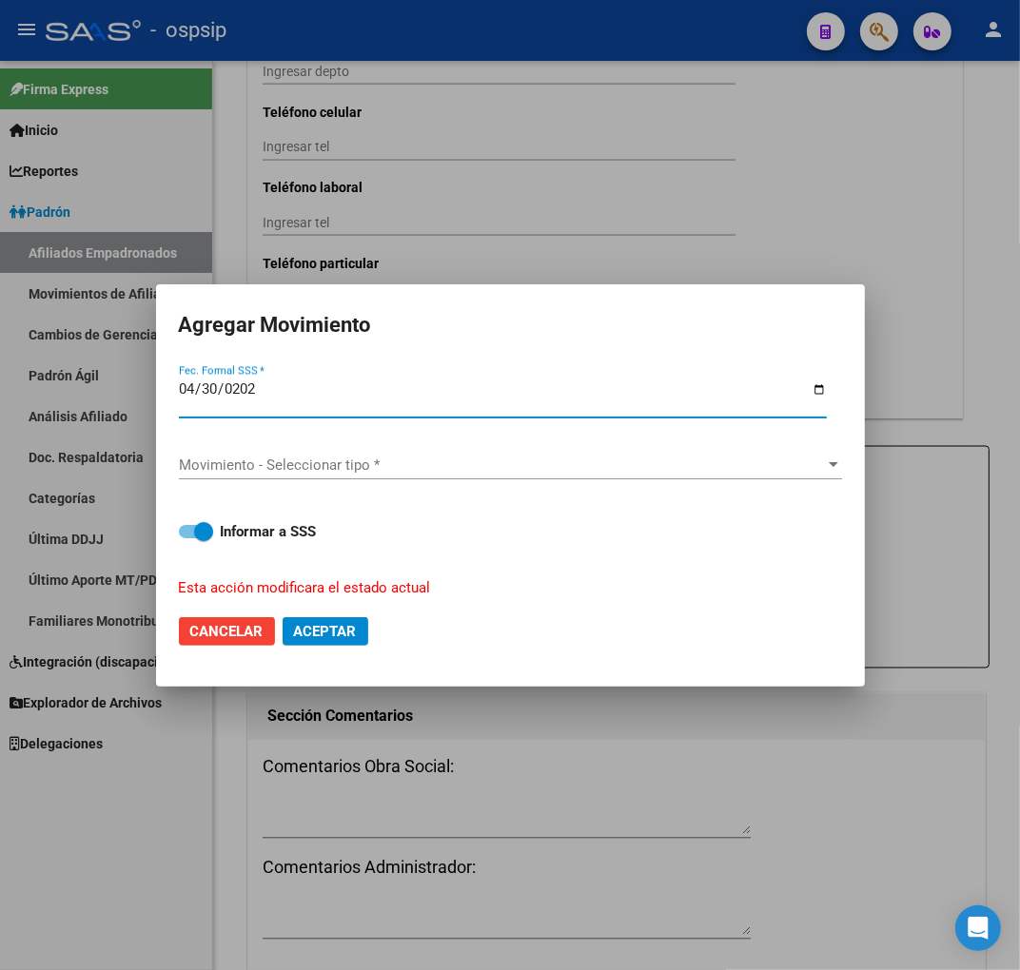
type input "[DATE]"
click at [375, 469] on span "Movimiento - Seleccionar tipo *" at bounding box center [502, 465] width 646 height 17
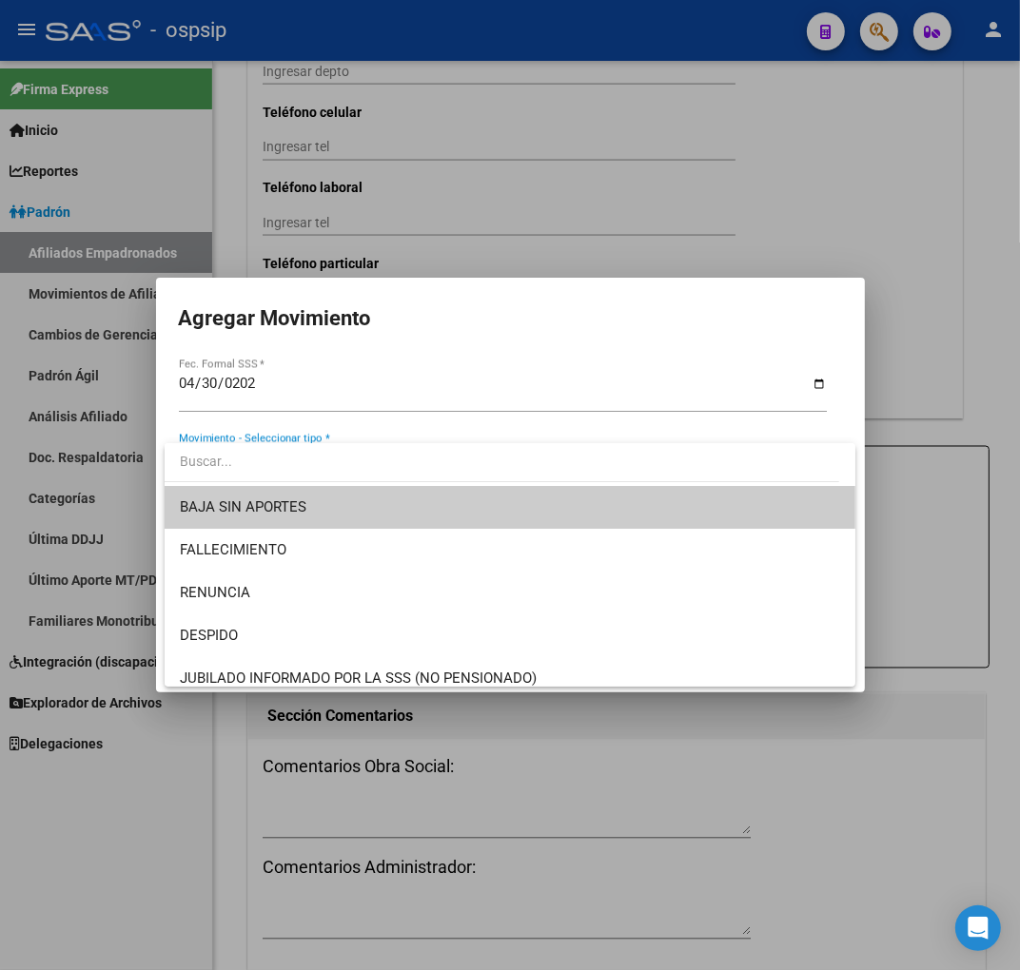
click at [391, 506] on span "BAJA SIN APORTES" at bounding box center [510, 507] width 660 height 43
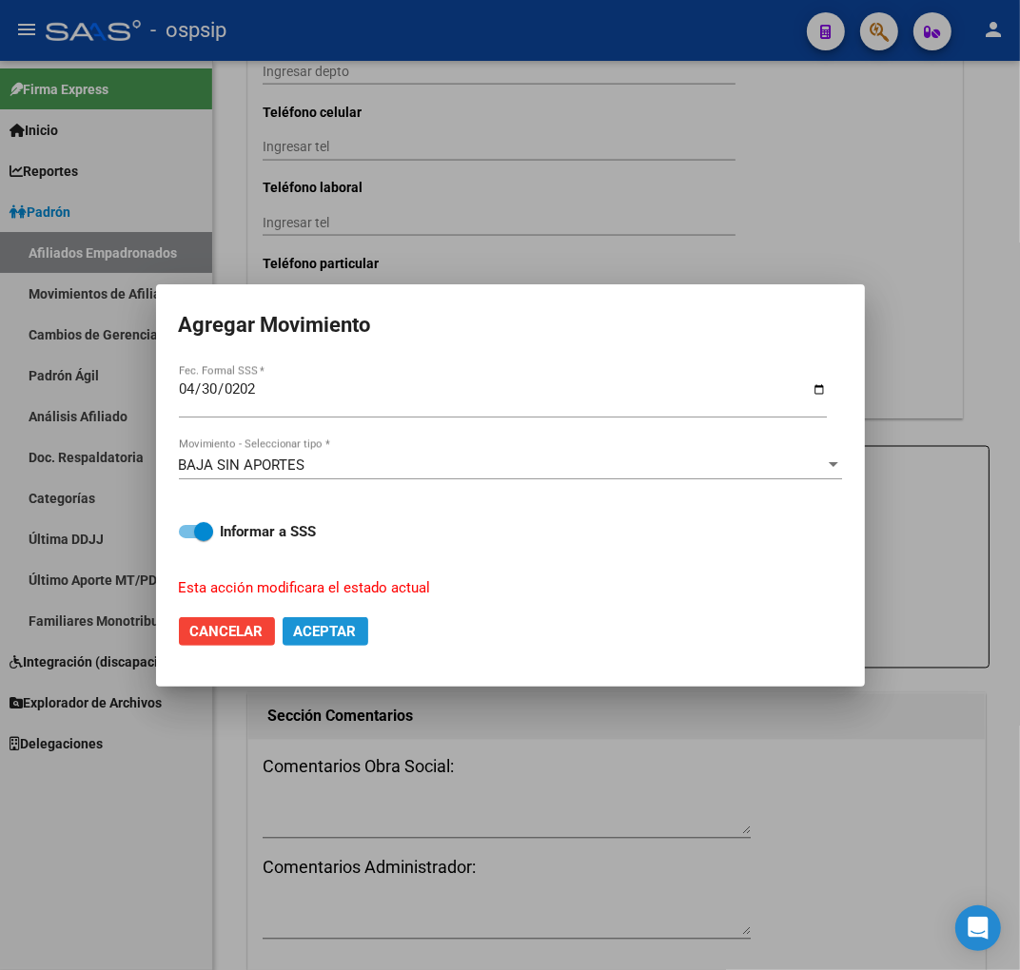
drag, startPoint x: 335, startPoint y: 628, endPoint x: 26, endPoint y: 451, distance: 356.3
click at [334, 628] on span "Aceptar" at bounding box center [325, 631] width 63 height 17
checkbox input "false"
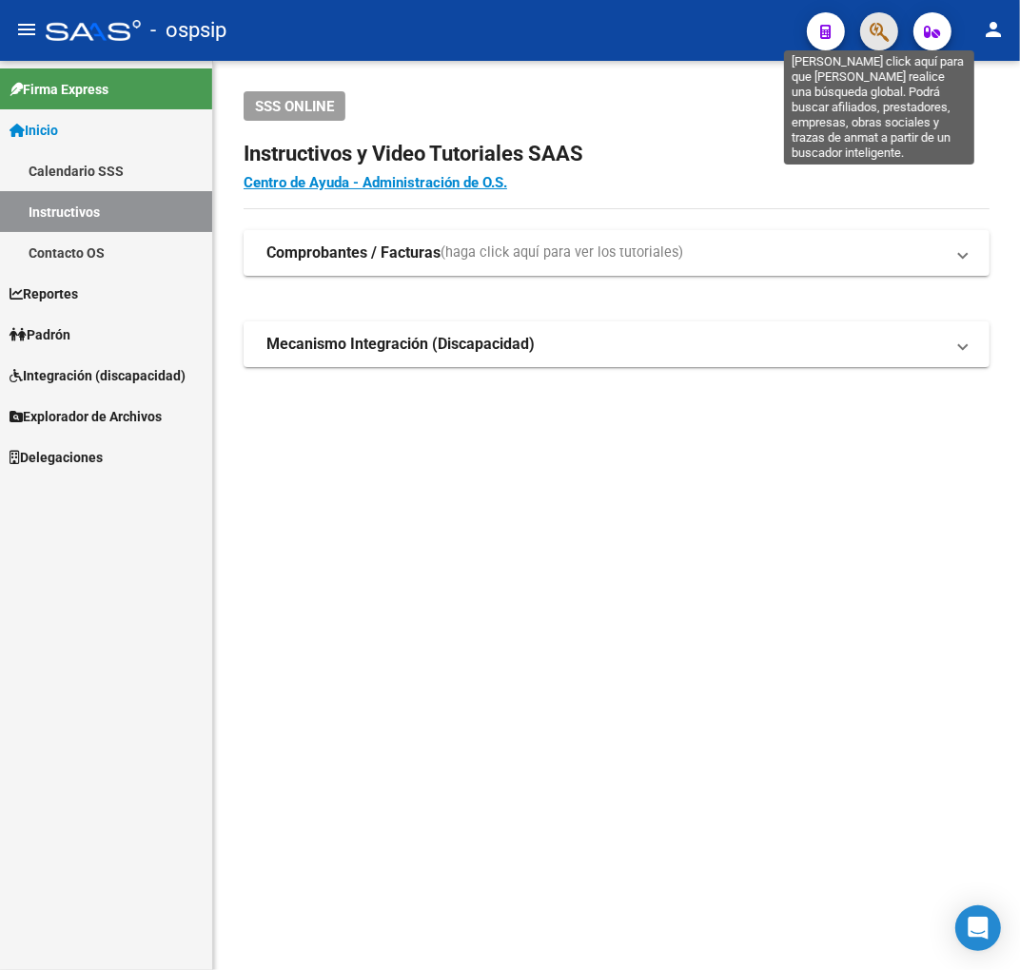
click at [864, 32] on button "button" at bounding box center [879, 31] width 38 height 38
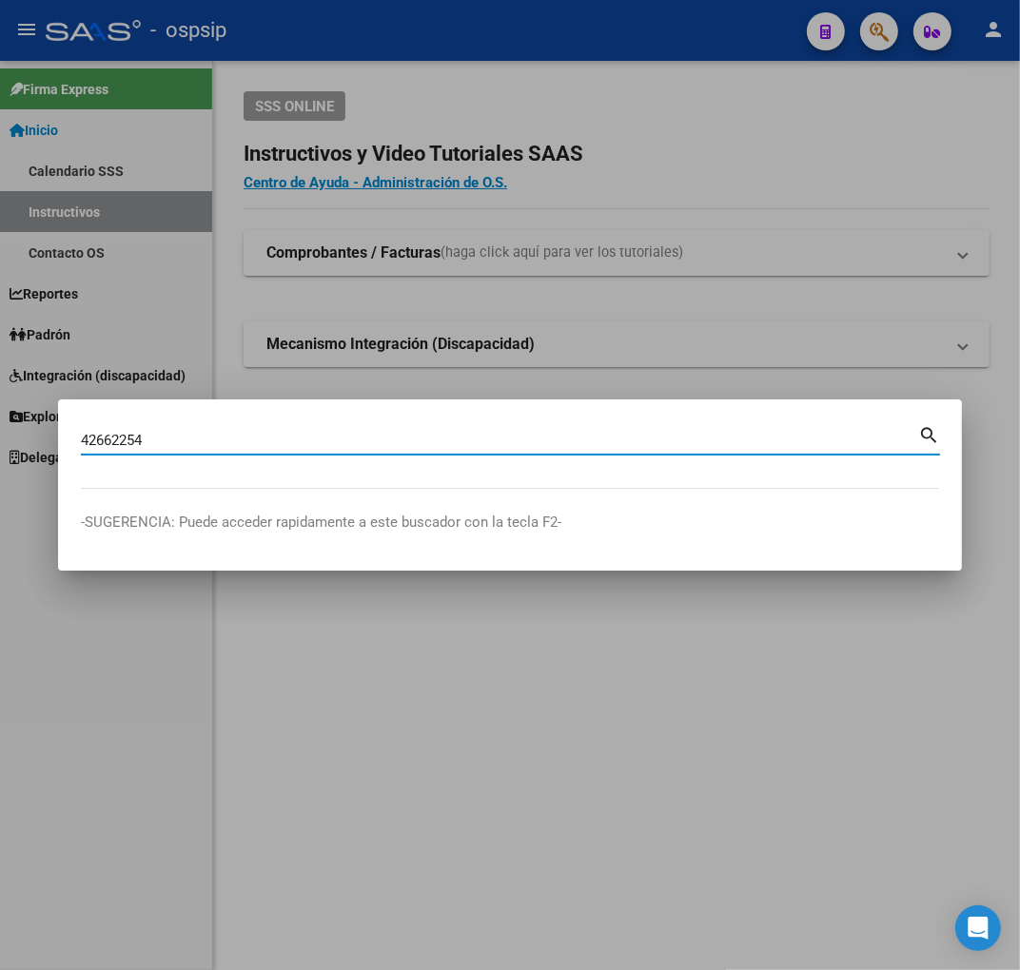
type input "42662254"
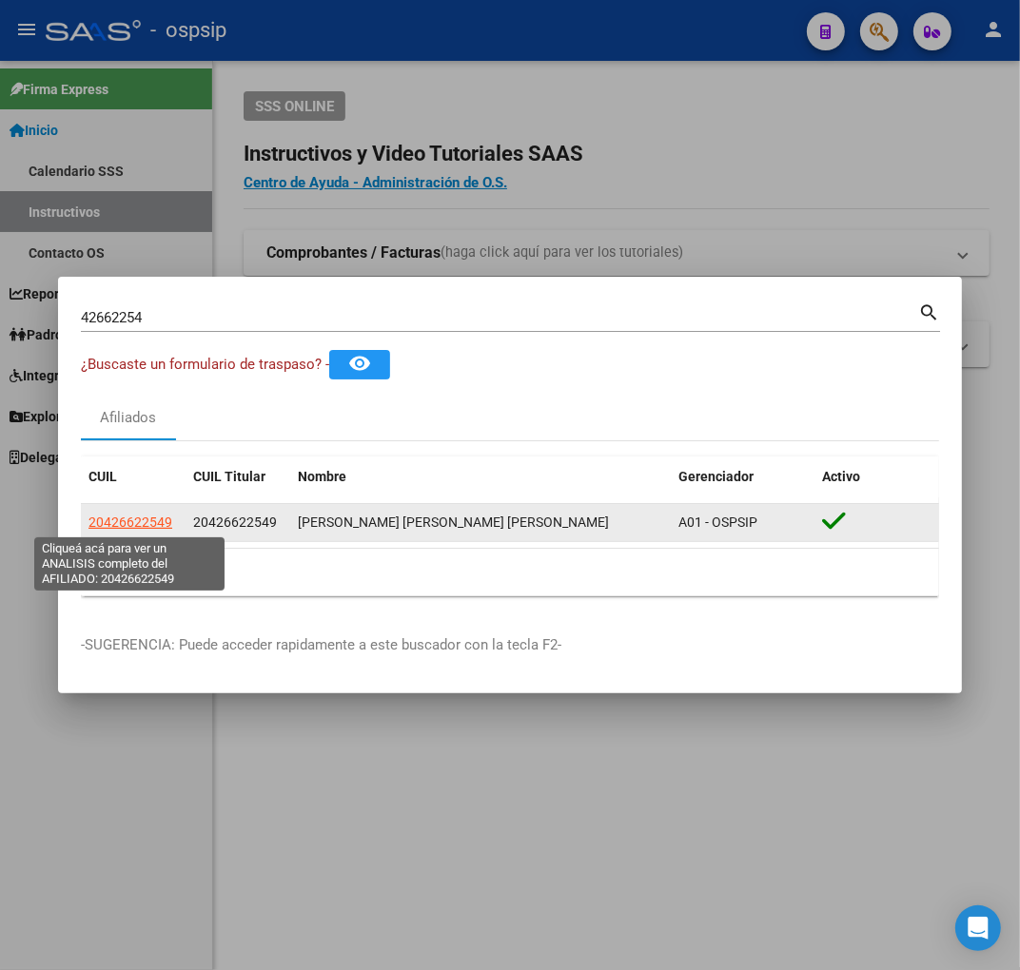
click at [149, 515] on span "20426622549" at bounding box center [130, 522] width 84 height 15
type textarea "20426622549"
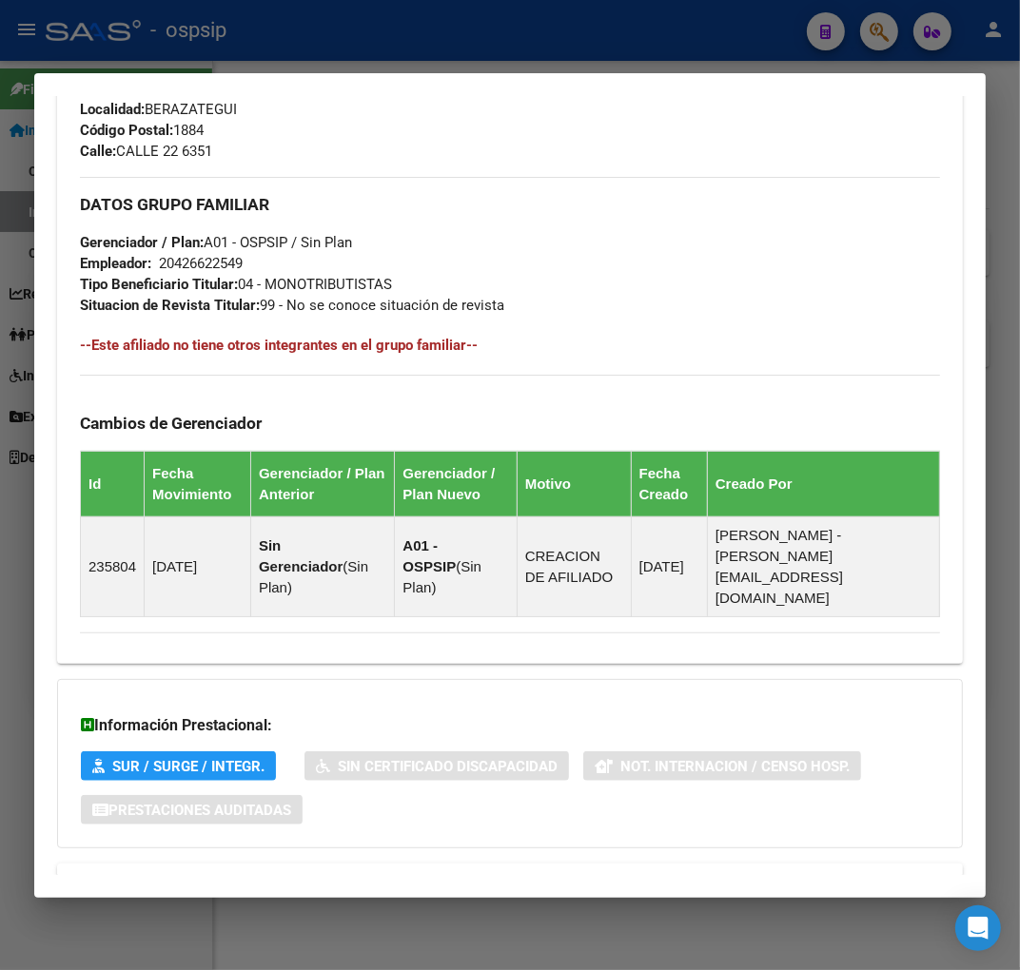
scroll to position [946, 0]
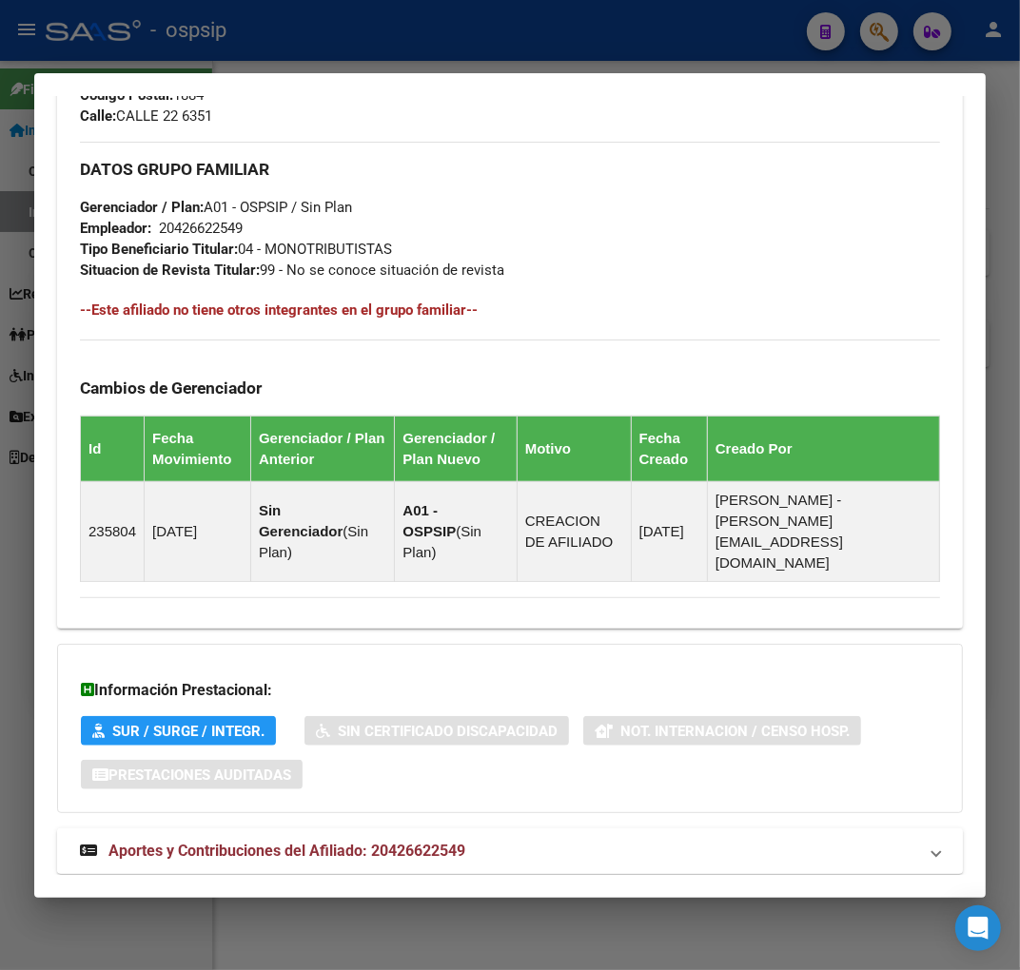
drag, startPoint x: 581, startPoint y: 815, endPoint x: 625, endPoint y: 795, distance: 48.1
click at [581, 840] on mat-panel-title "Aportes y Contribuciones del Afiliado: 20426622549" at bounding box center [498, 851] width 837 height 23
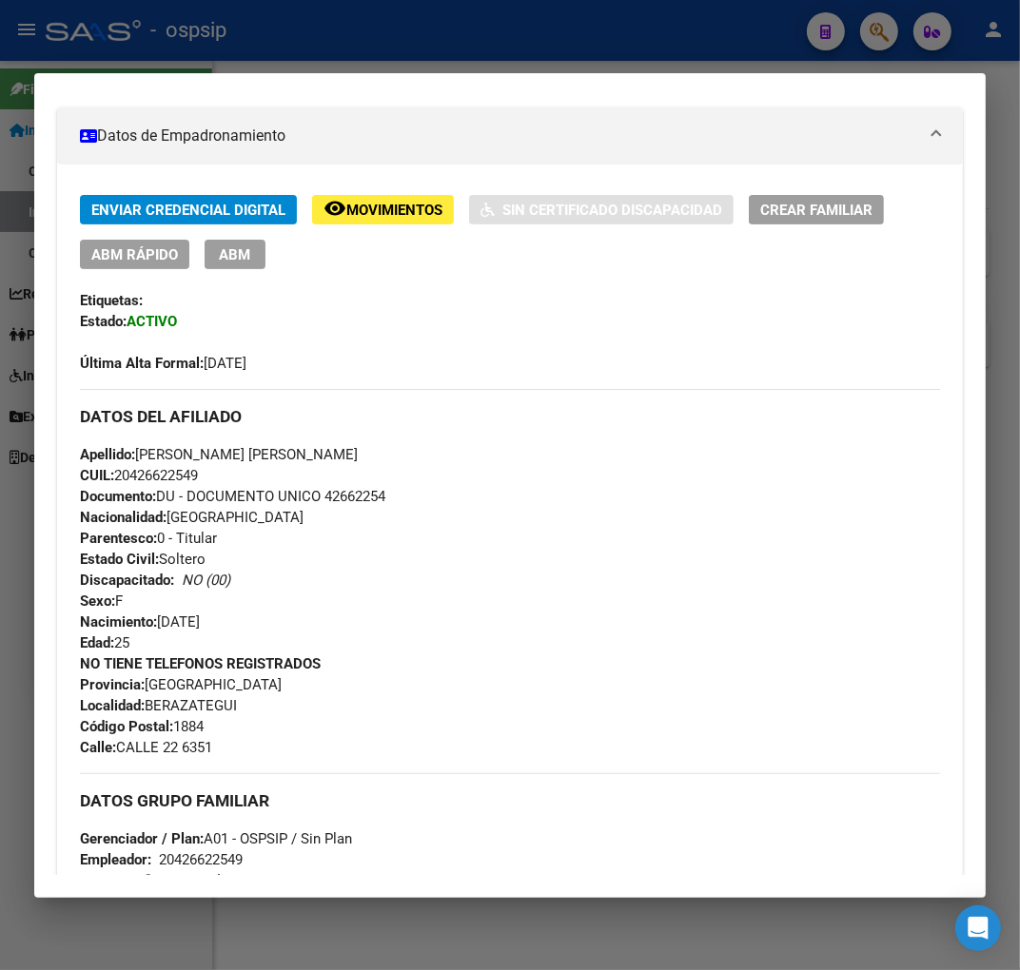
scroll to position [267, 0]
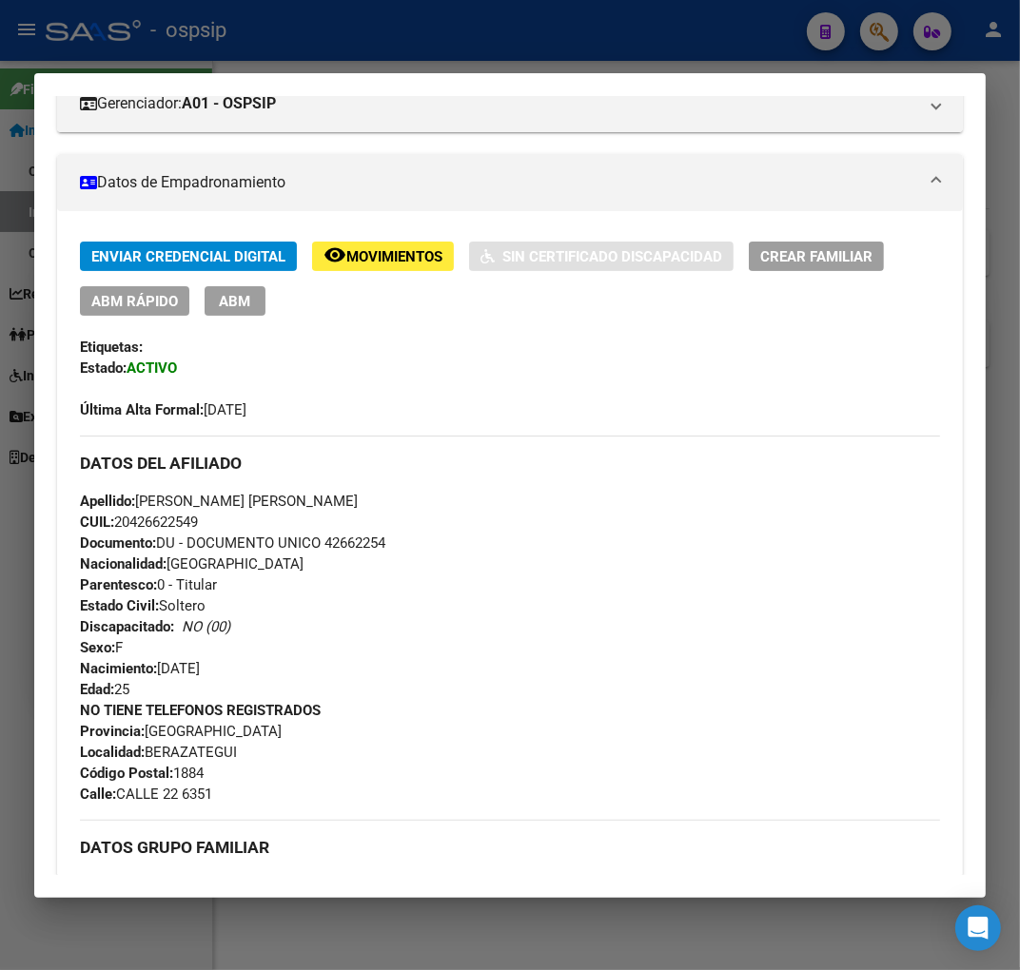
click at [231, 298] on span "ABM" at bounding box center [235, 301] width 31 height 17
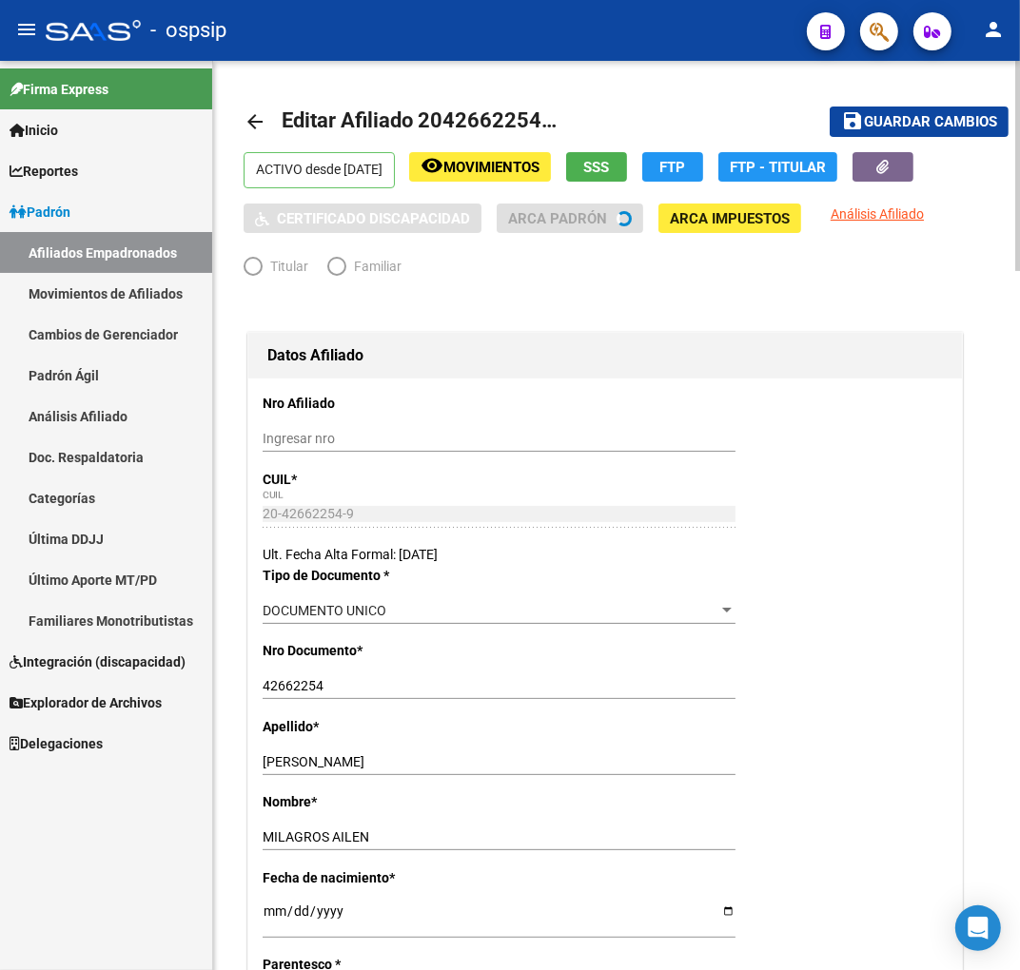
radio input "true"
type input "20-42662254-9"
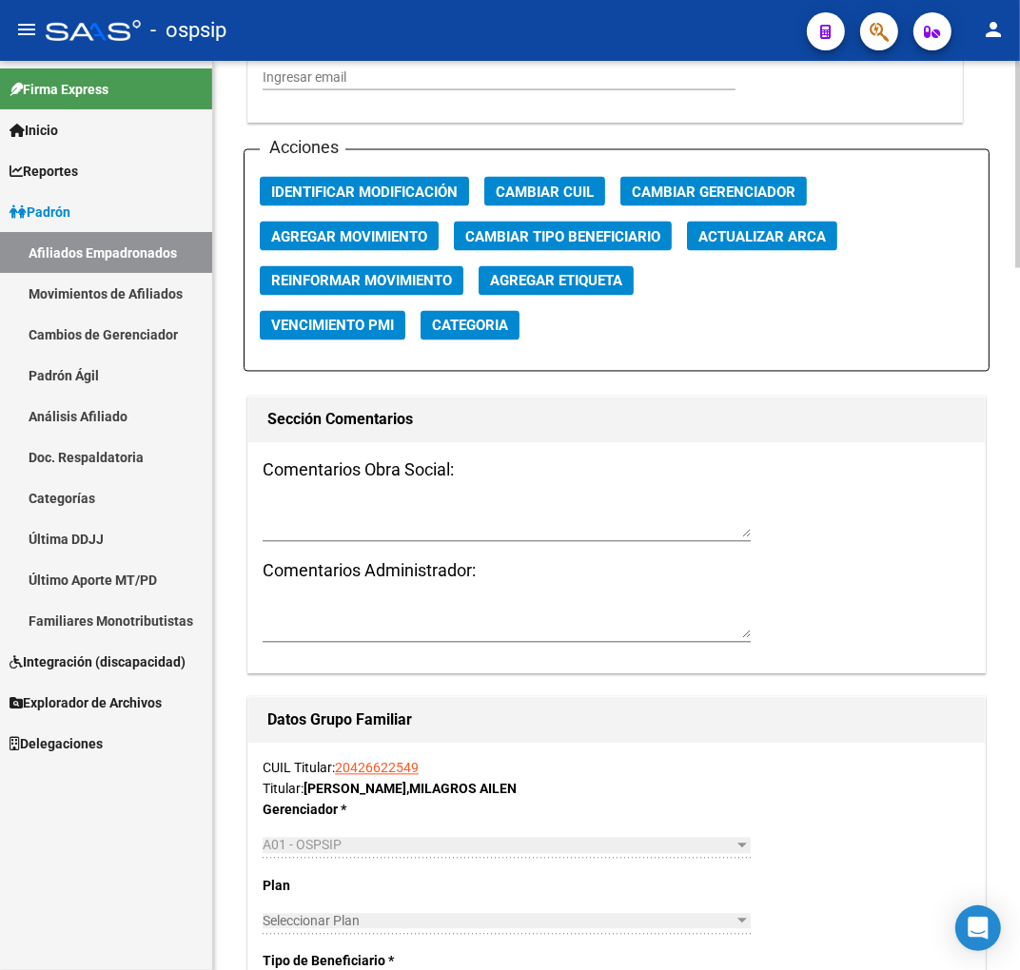
scroll to position [2114, 0]
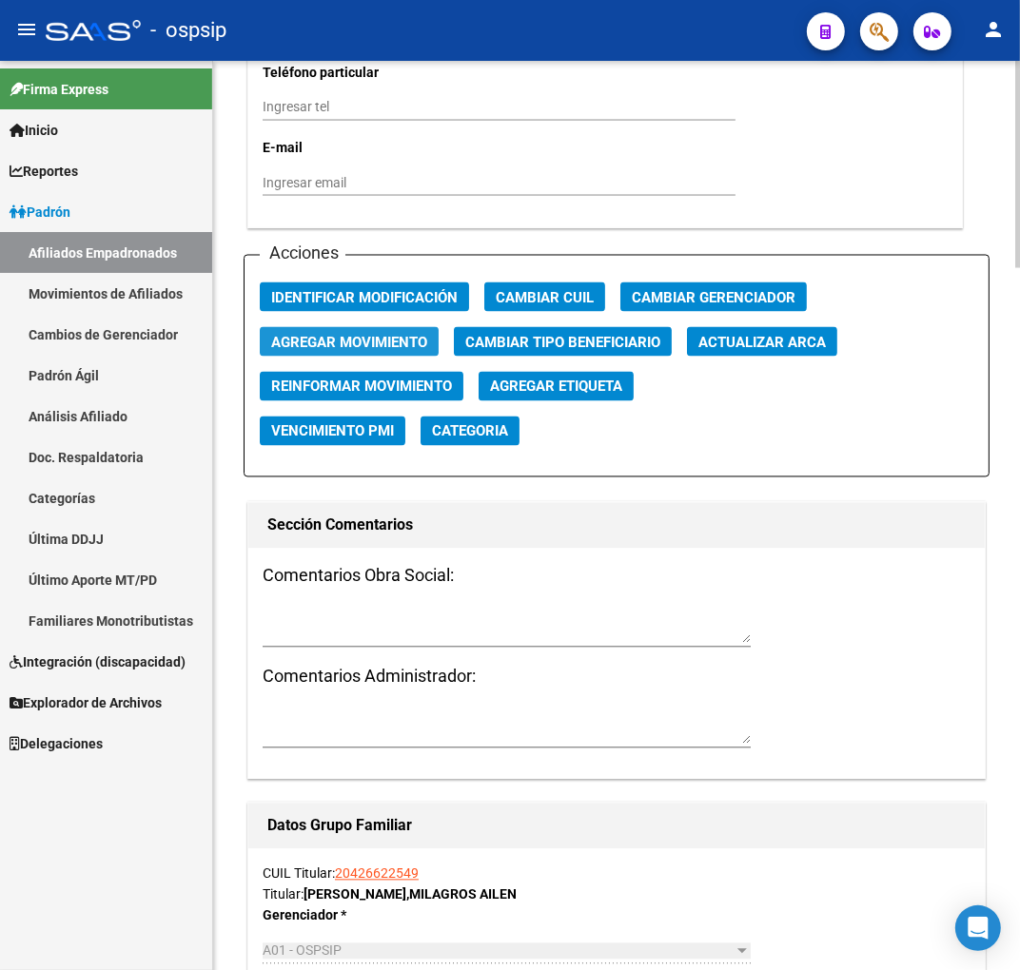
click at [400, 341] on span "Agregar Movimiento" at bounding box center [349, 342] width 156 height 17
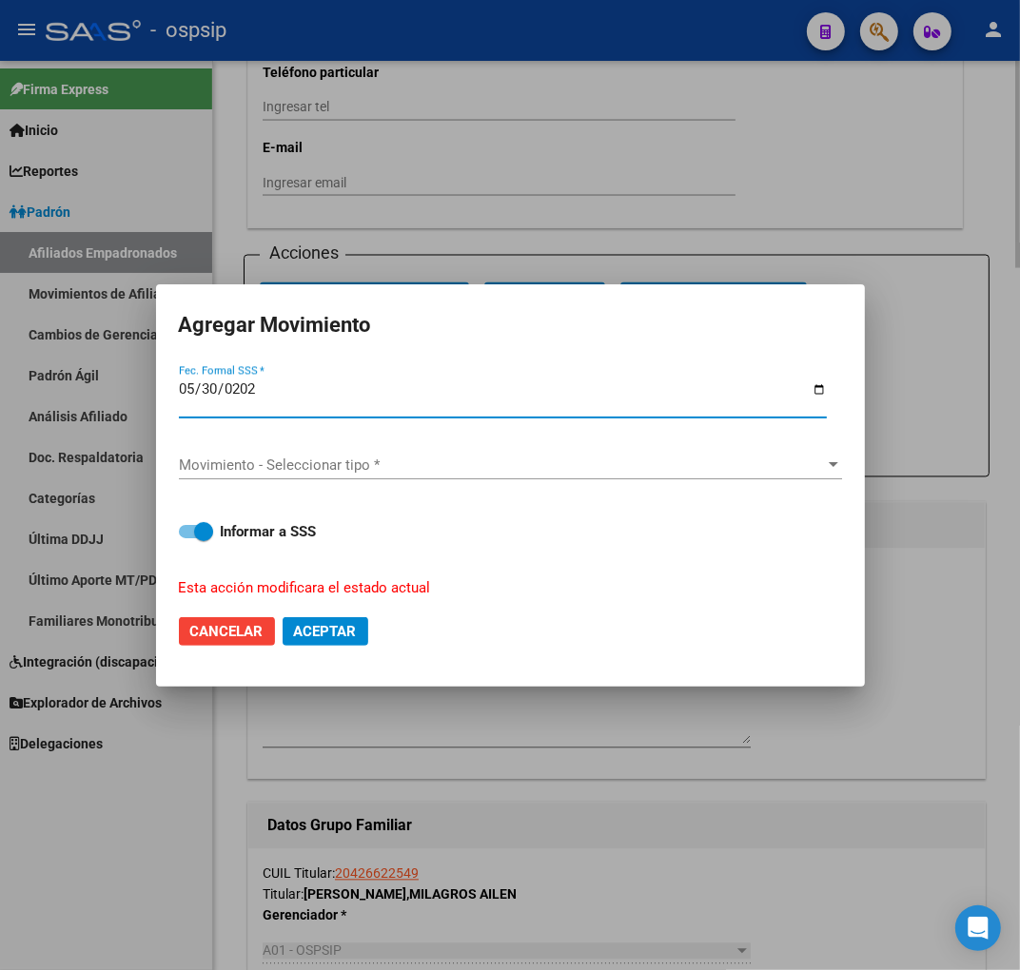
type input "[DATE]"
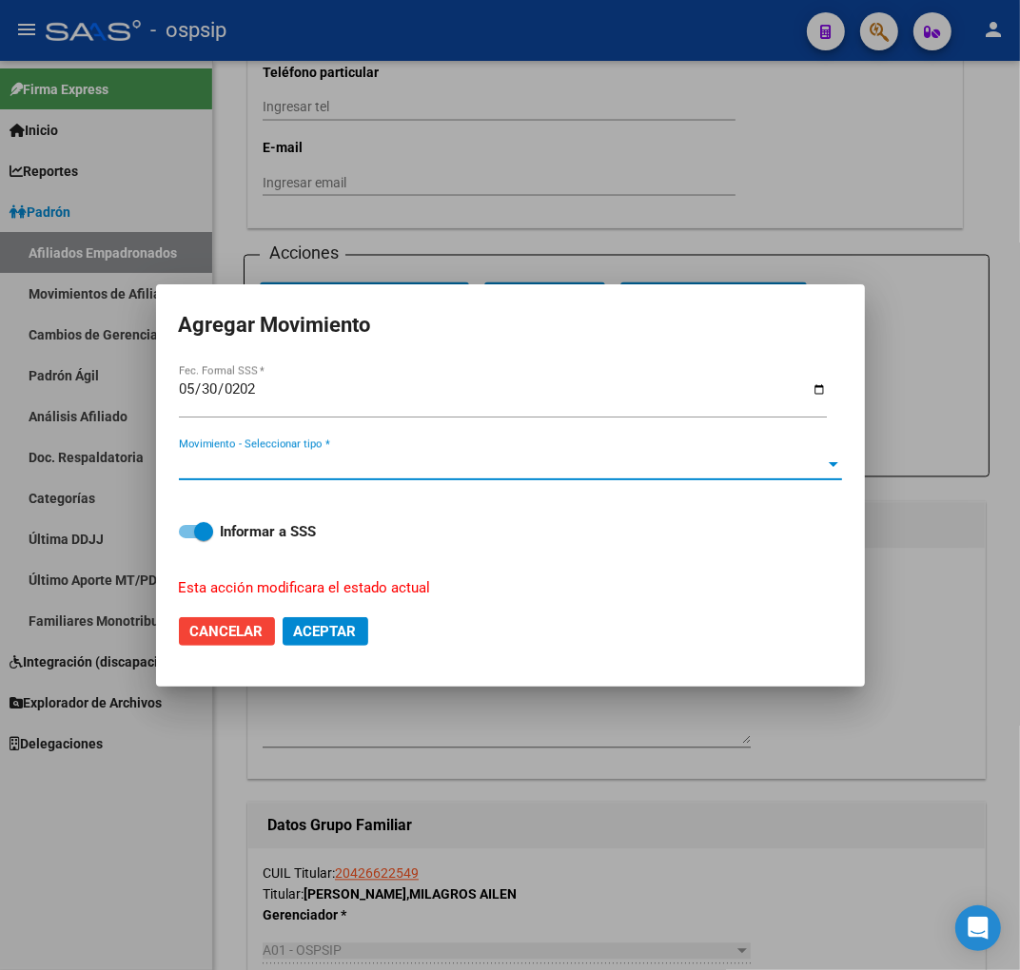
click at [363, 461] on span "Movimiento - Seleccionar tipo *" at bounding box center [502, 465] width 646 height 17
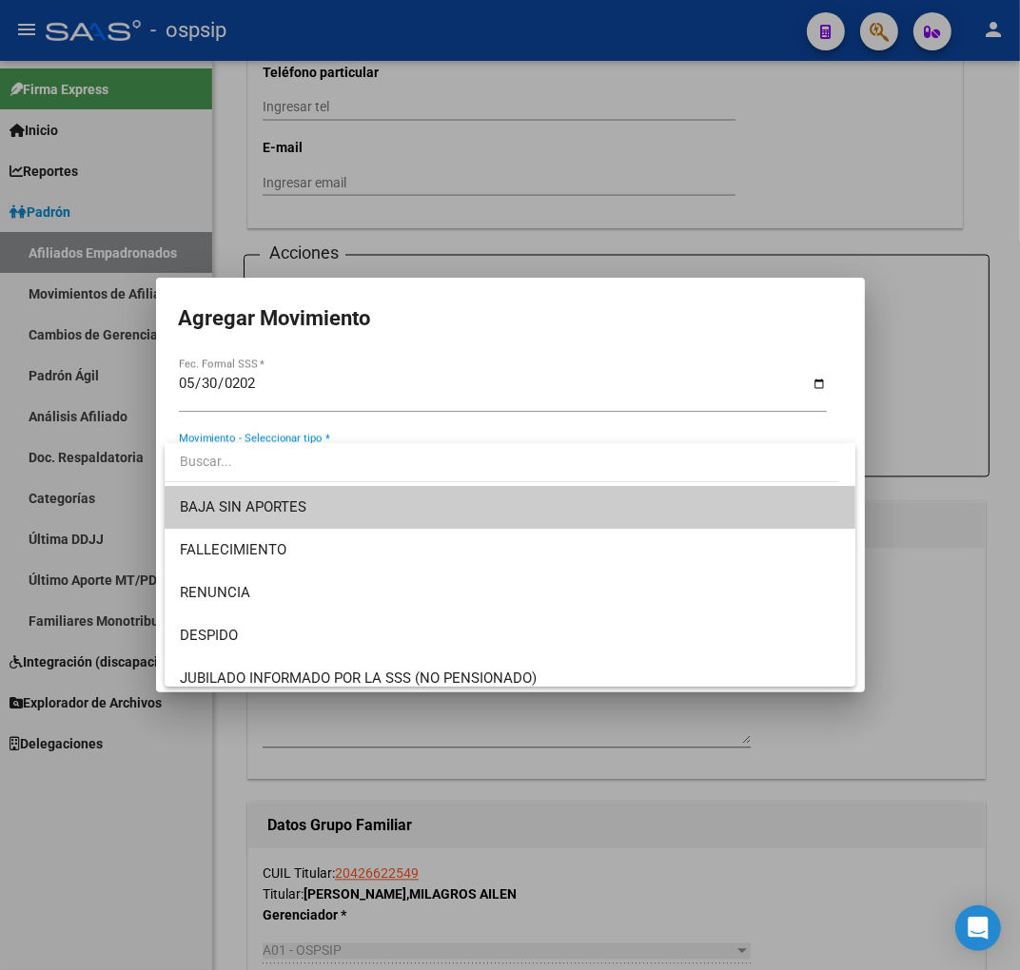
click at [366, 514] on span "BAJA SIN APORTES" at bounding box center [510, 507] width 660 height 43
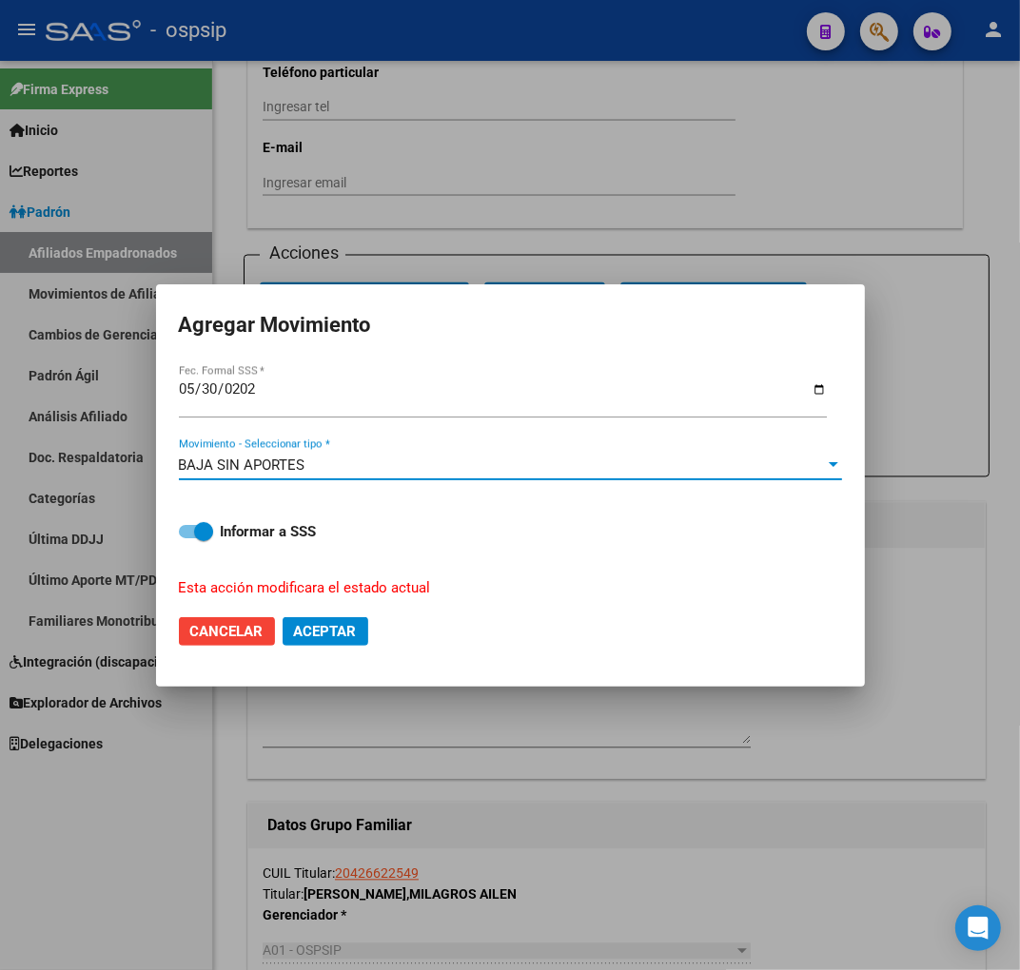
click at [334, 641] on button "Aceptar" at bounding box center [326, 631] width 86 height 29
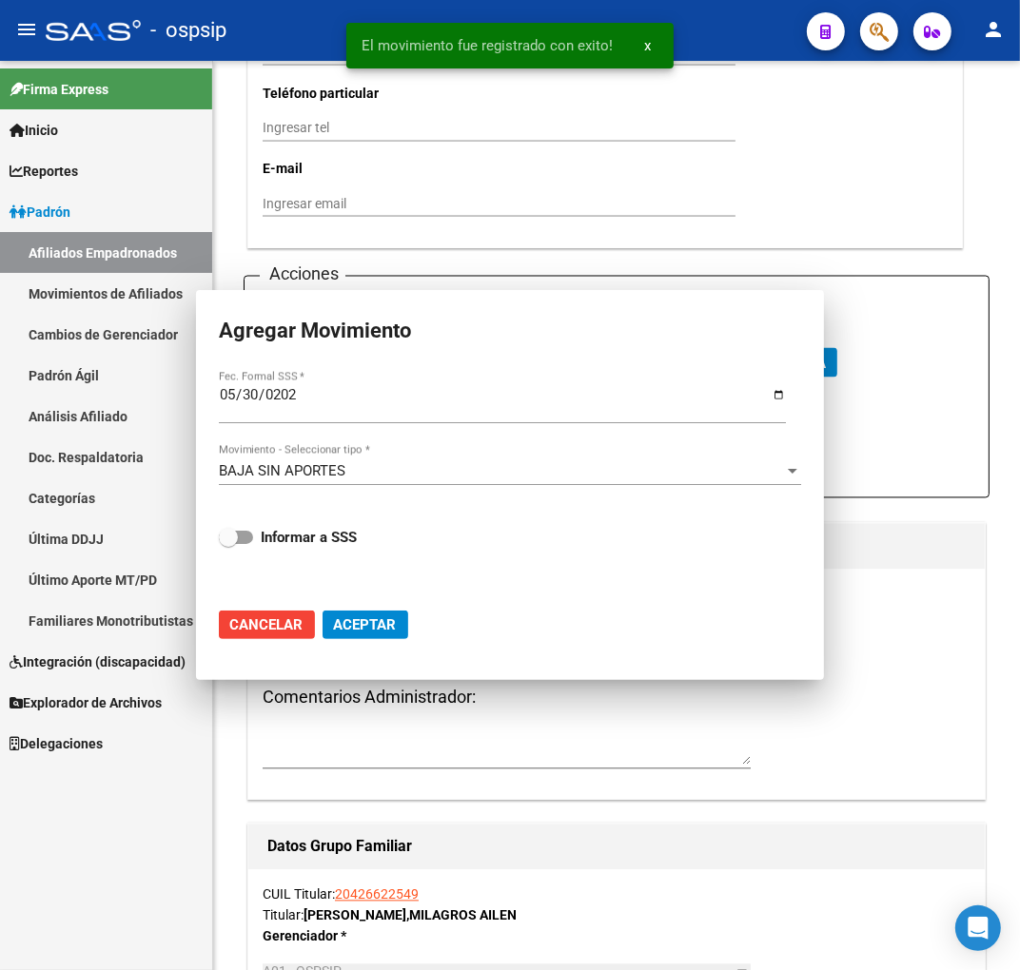
checkbox input "false"
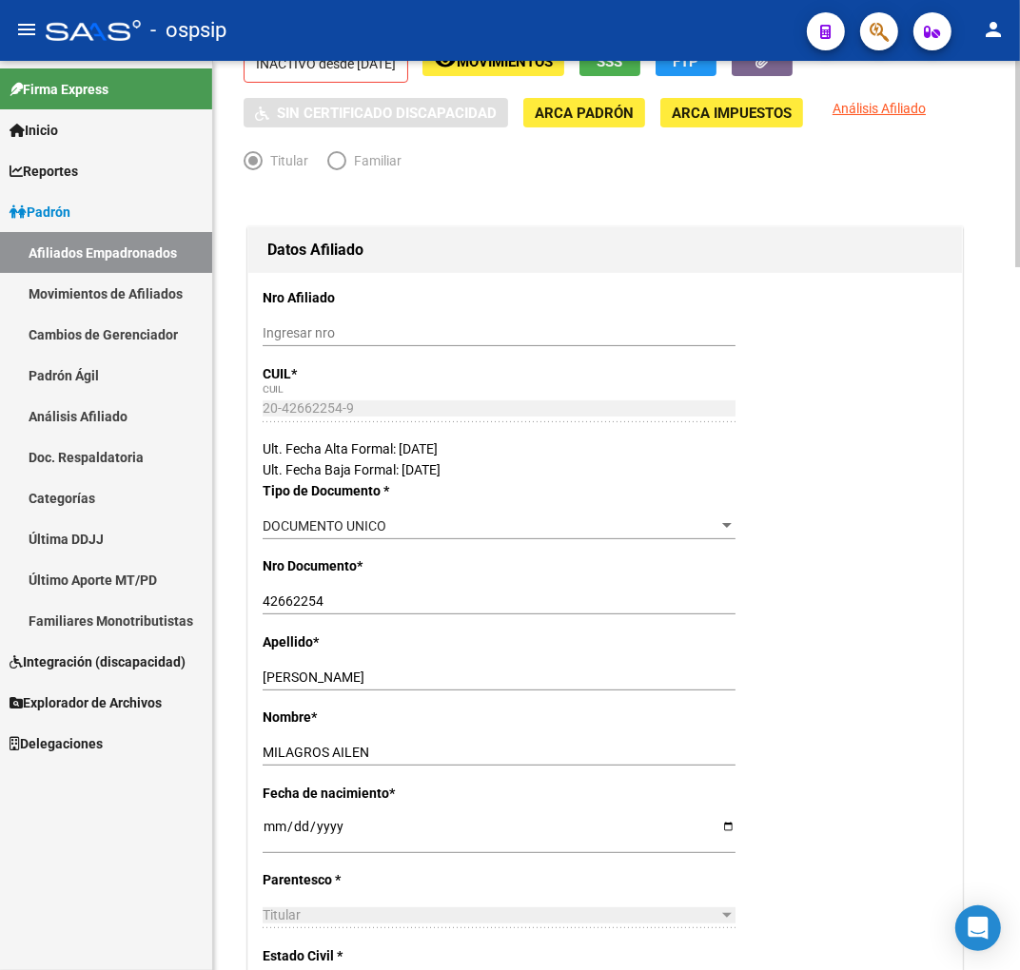
scroll to position [0, 0]
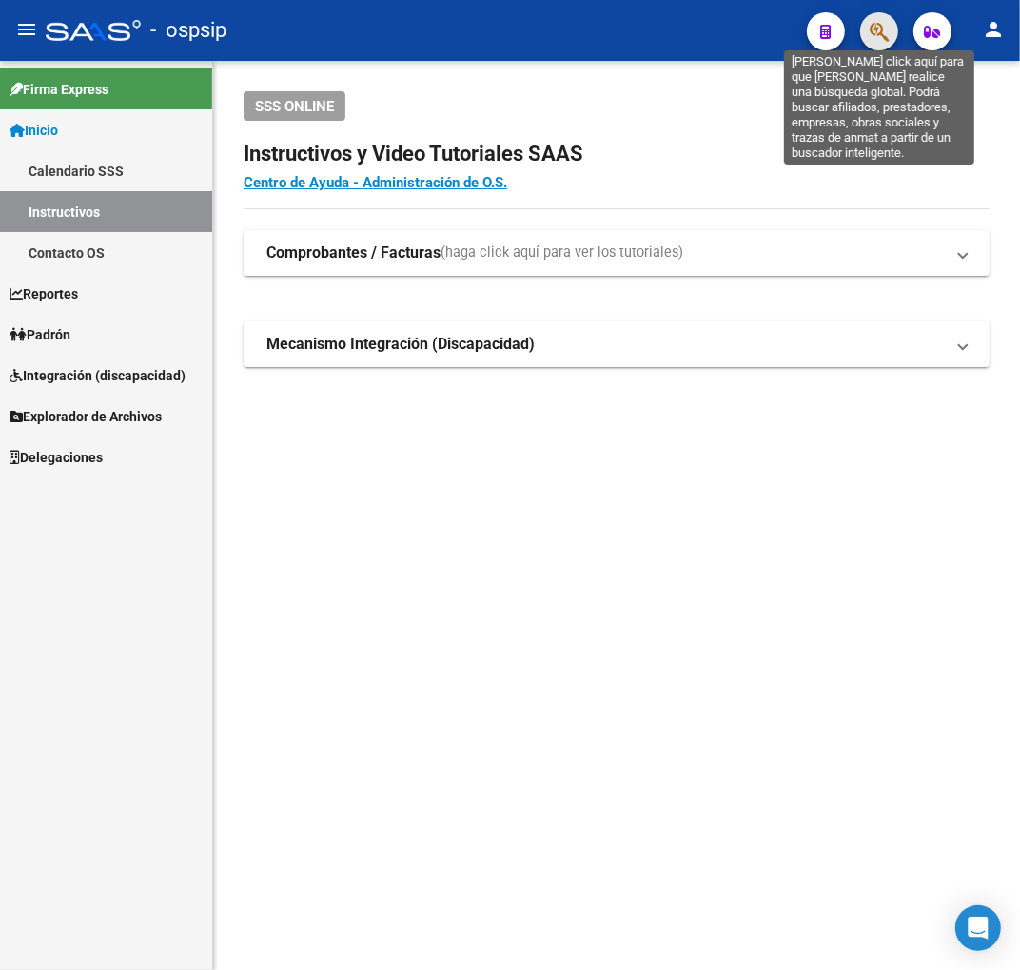
click at [870, 33] on icon "button" at bounding box center [879, 32] width 19 height 22
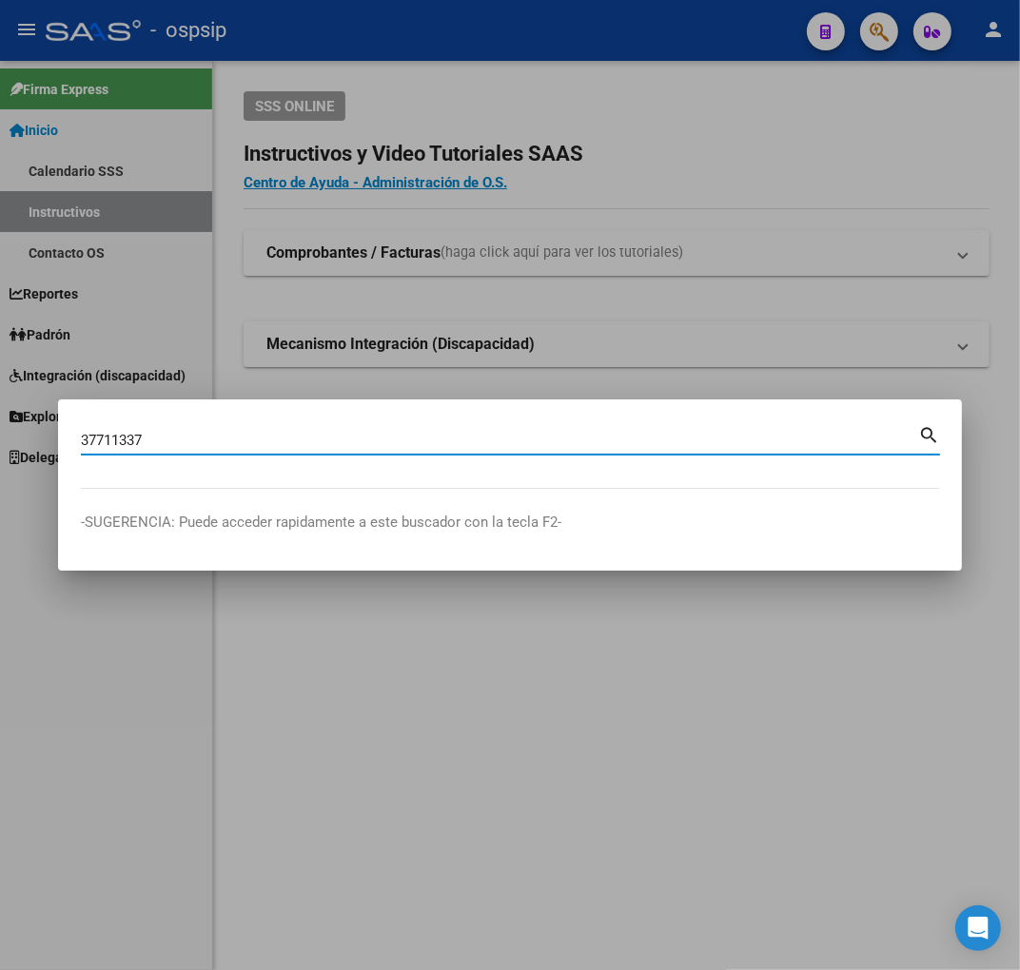
type input "37711337"
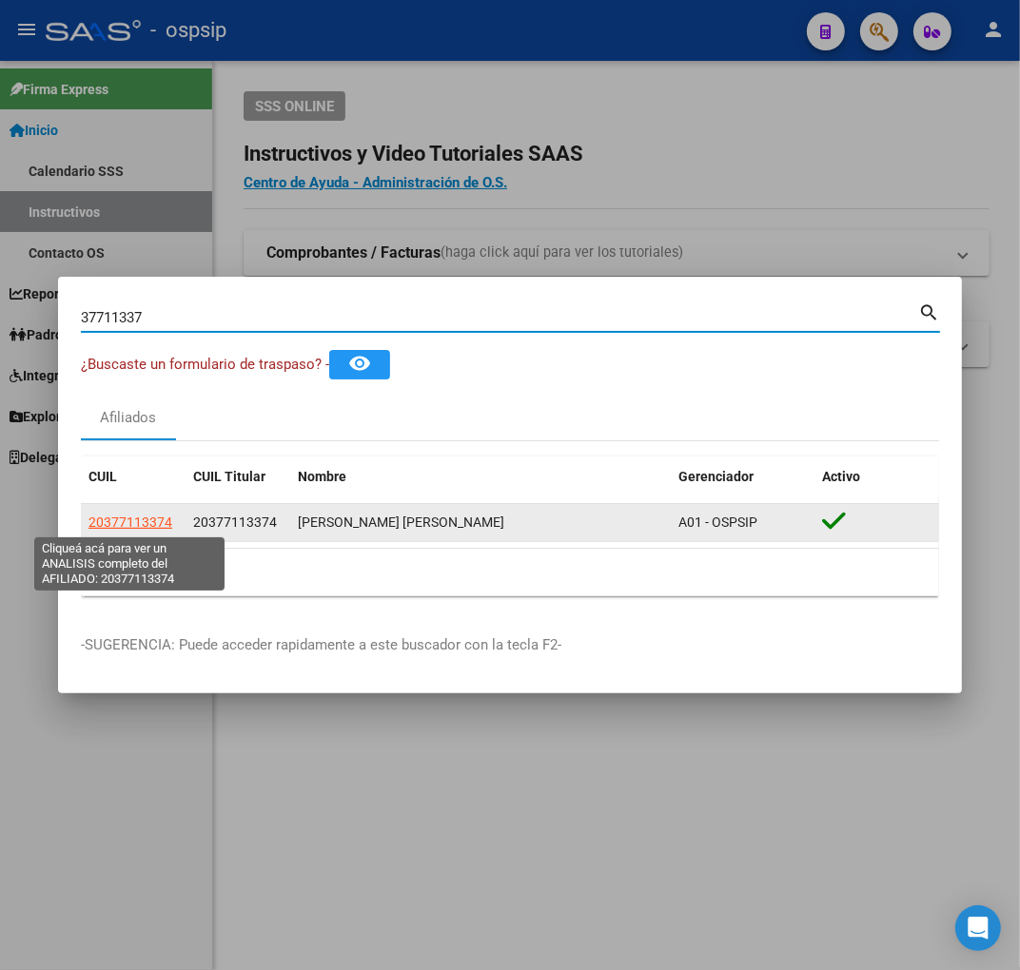
click at [146, 520] on span "20377113374" at bounding box center [130, 522] width 84 height 15
type textarea "20377113374"
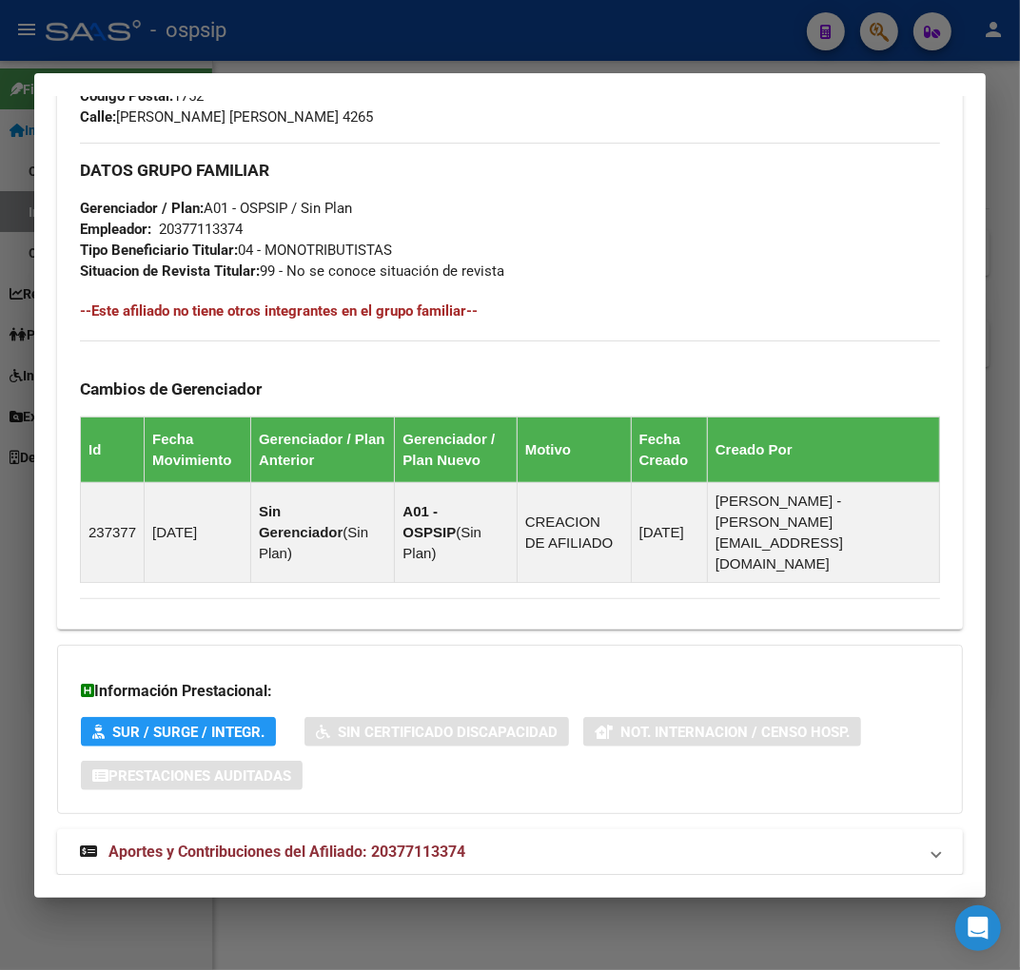
scroll to position [967, 0]
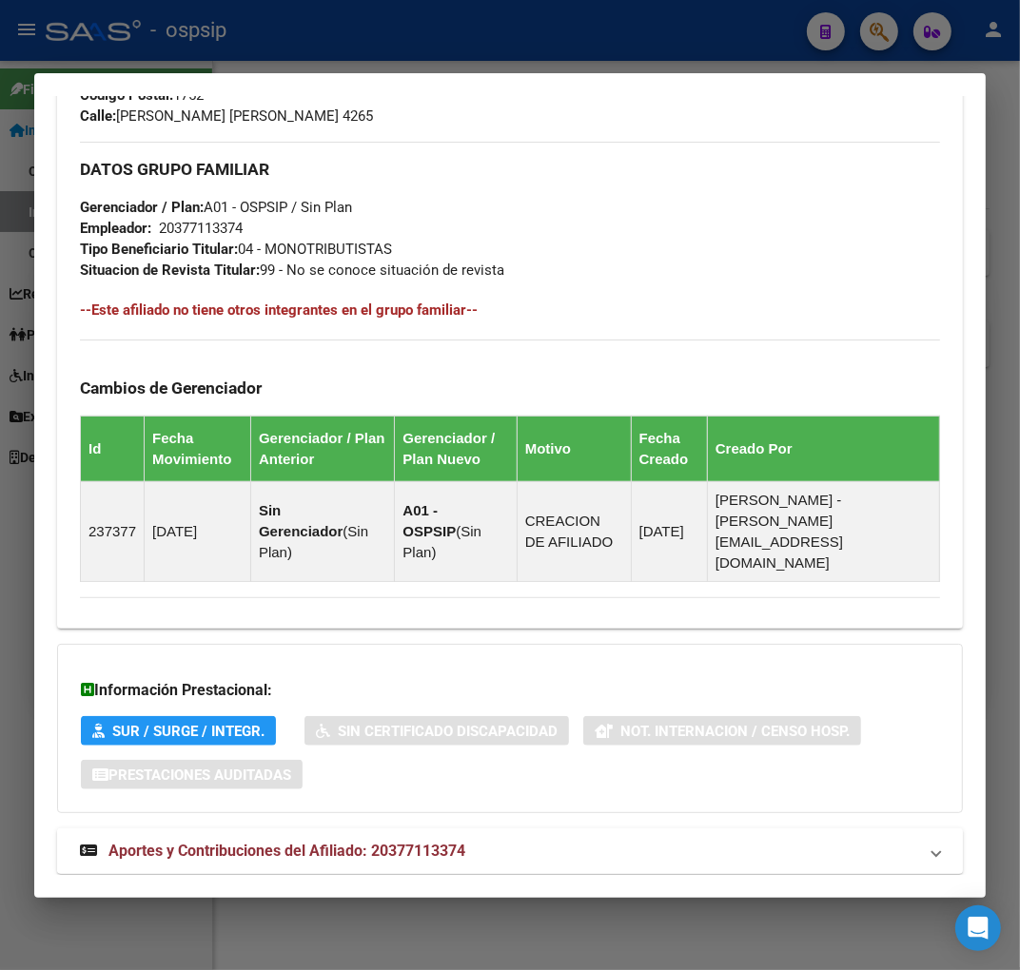
click at [558, 840] on mat-panel-title "Aportes y Contribuciones del Afiliado: 20377113374" at bounding box center [498, 851] width 837 height 23
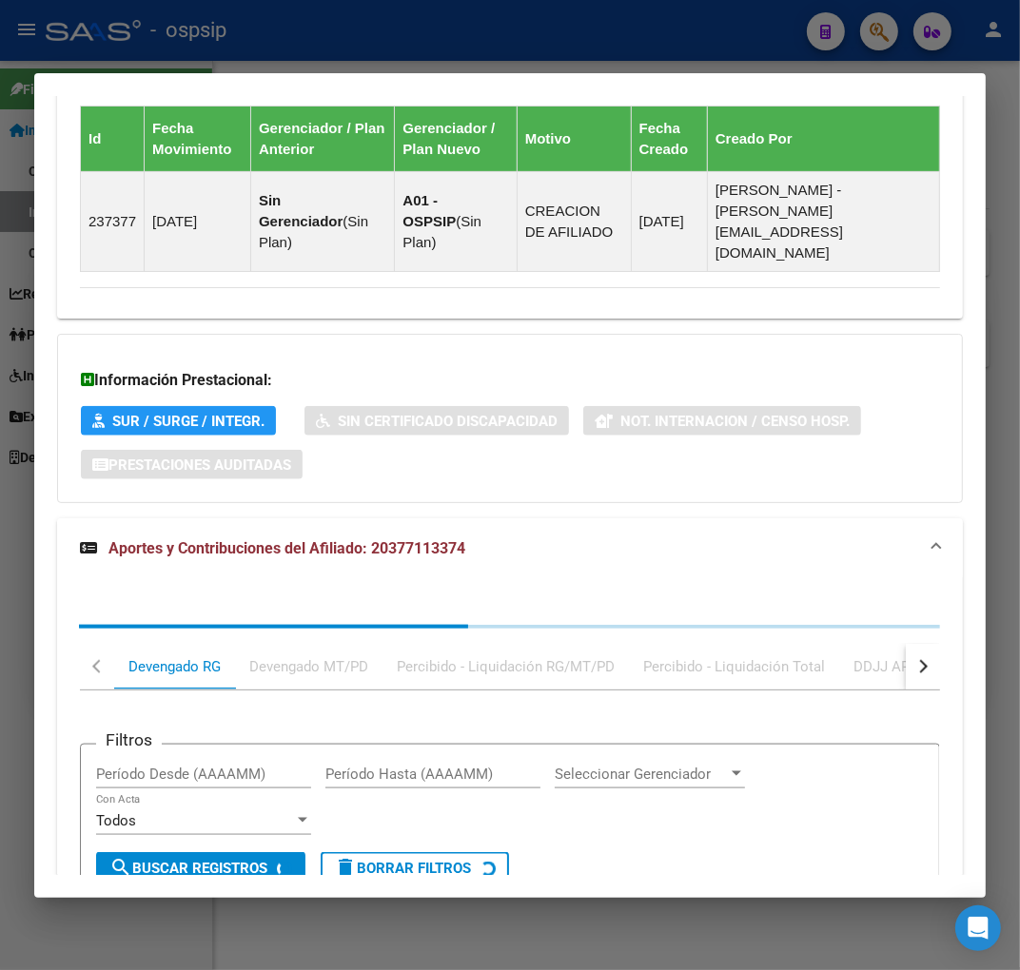
scroll to position [1484, 0]
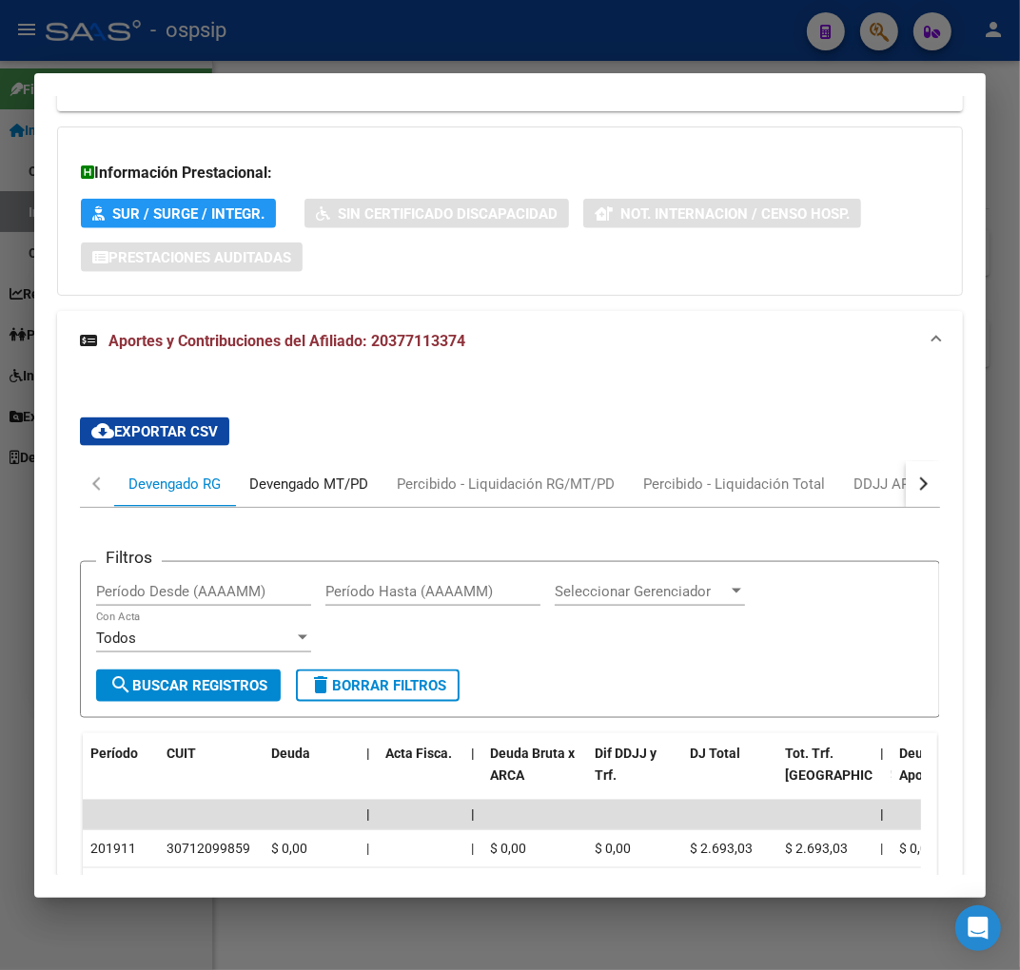
click at [354, 474] on div "Devengado MT/PD" at bounding box center [308, 484] width 119 height 21
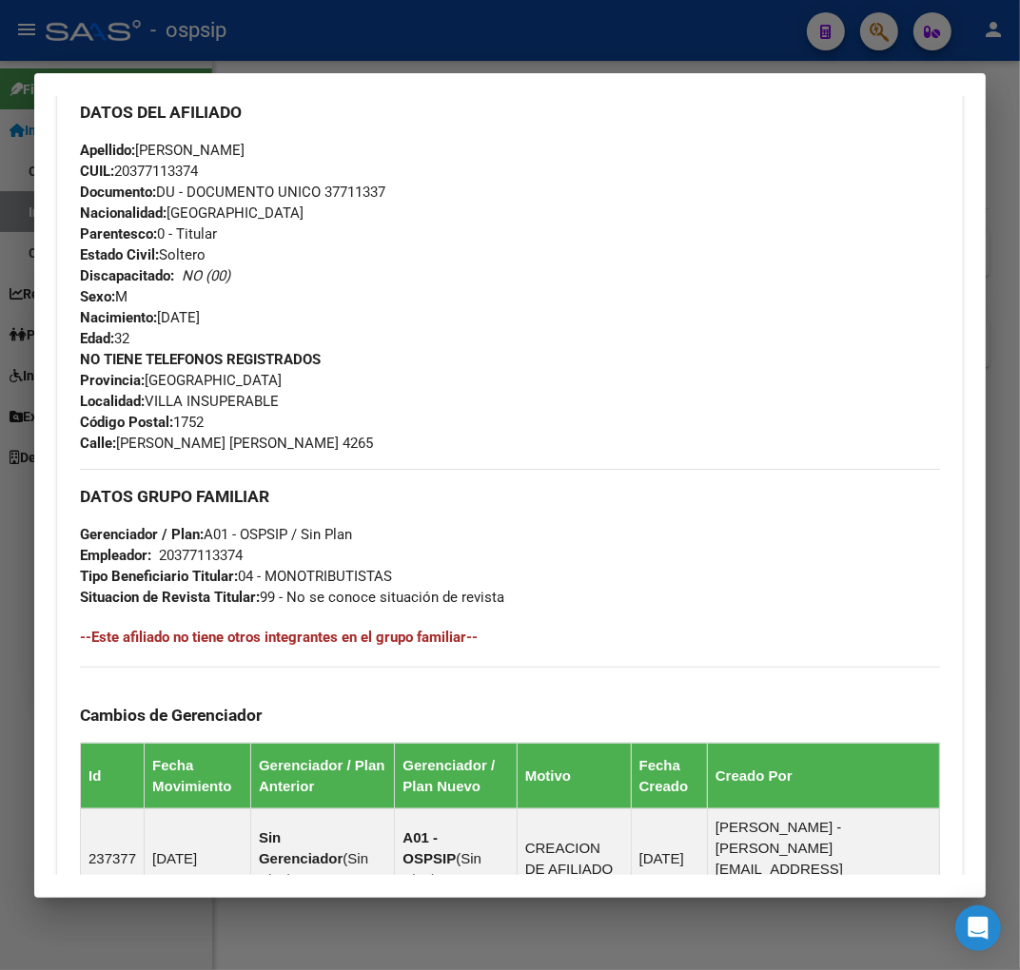
scroll to position [638, 0]
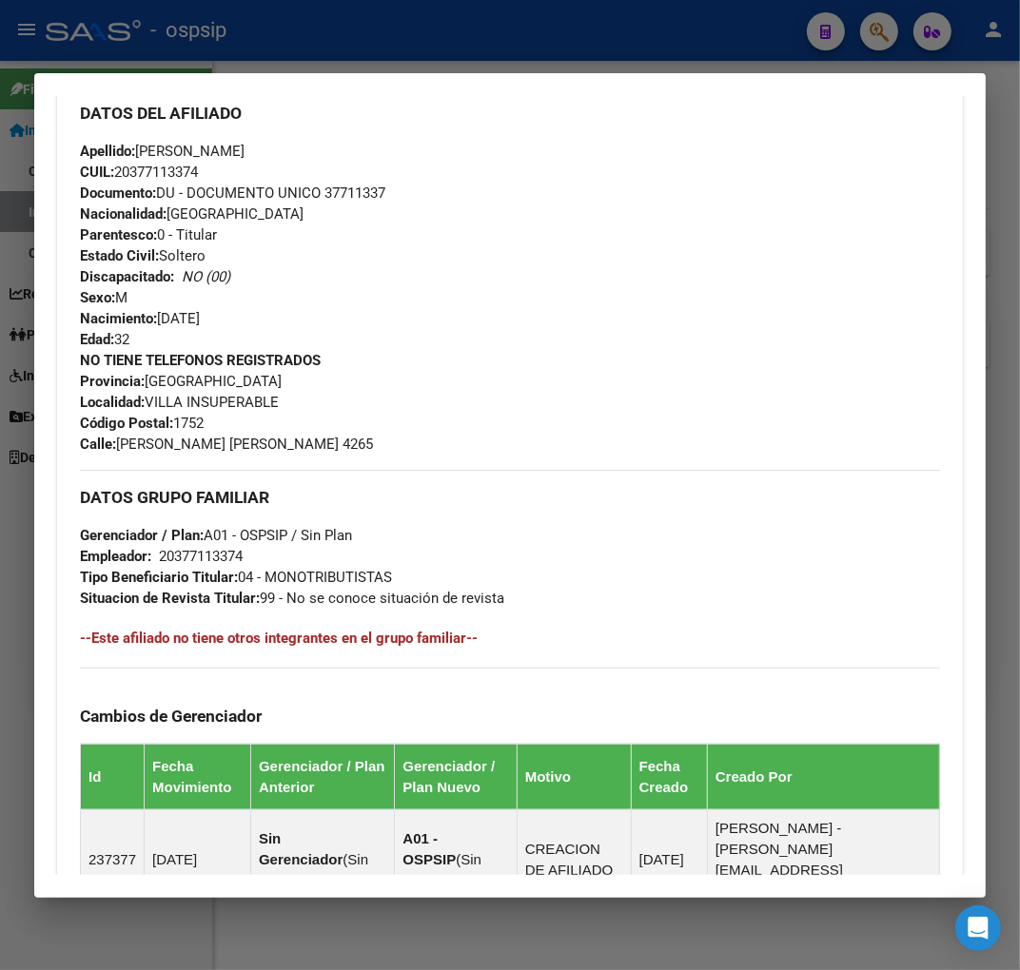
click at [371, 55] on div at bounding box center [510, 485] width 1020 height 970
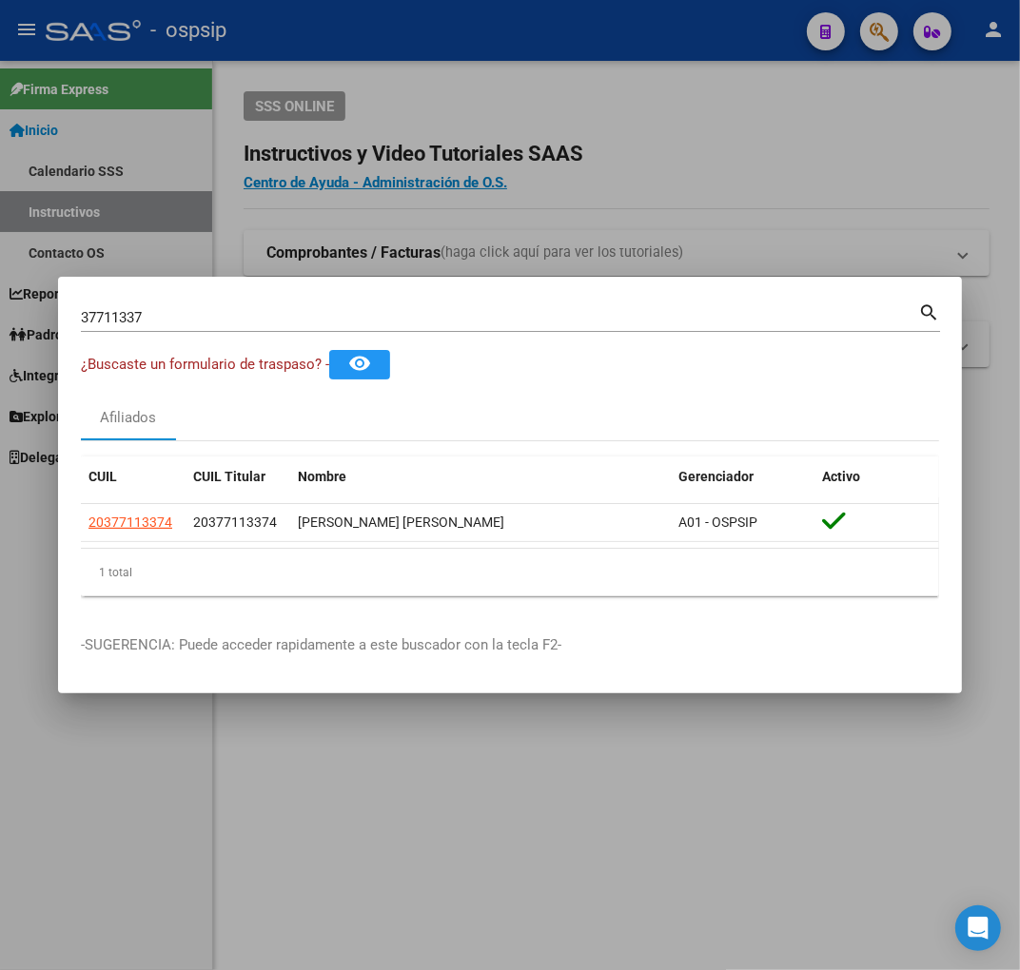
click at [381, 91] on div at bounding box center [510, 485] width 1020 height 970
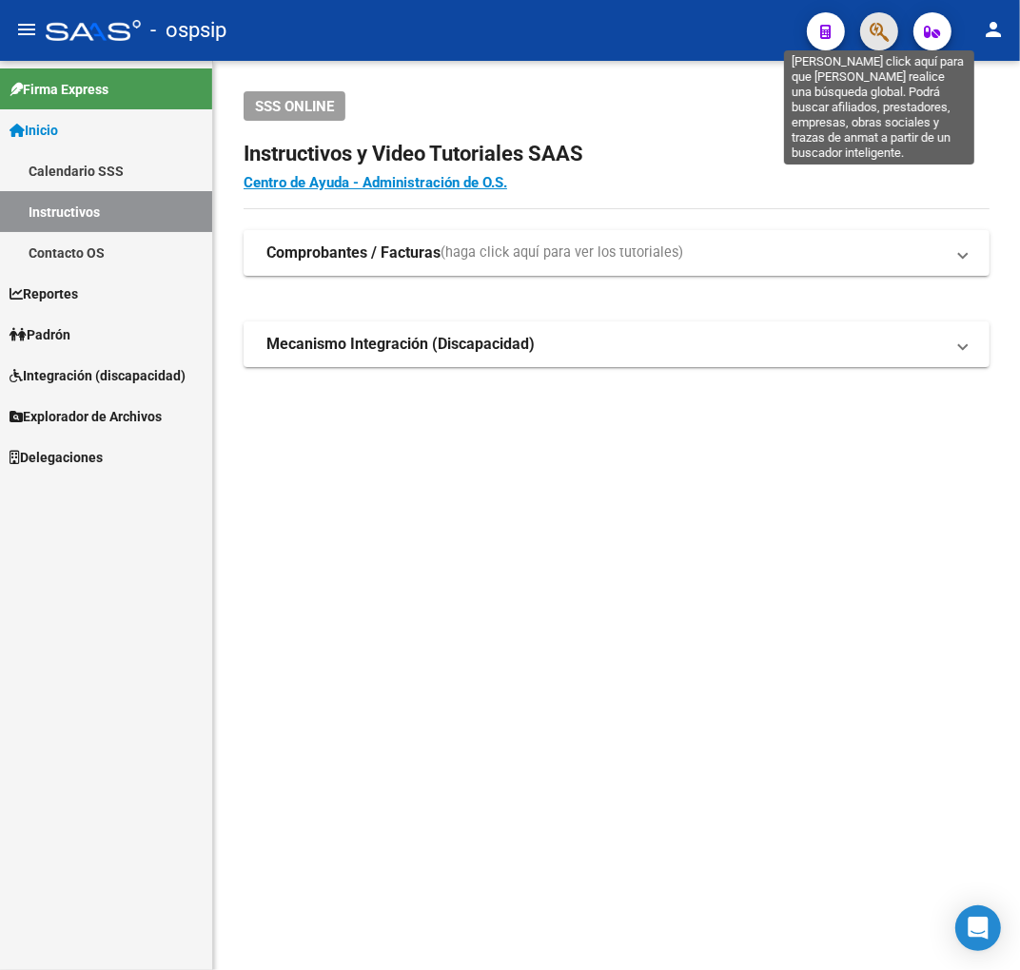
click at [877, 24] on icon "button" at bounding box center [879, 32] width 19 height 22
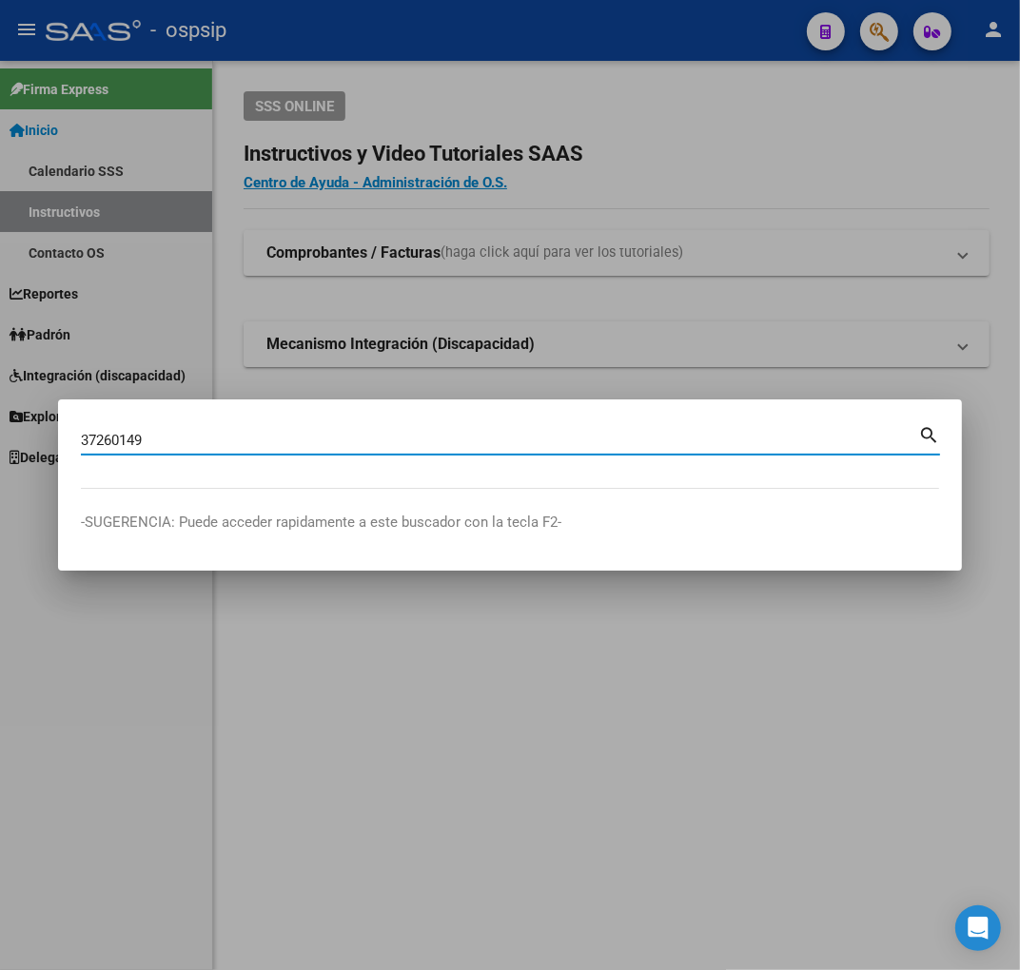
type input "37260149"
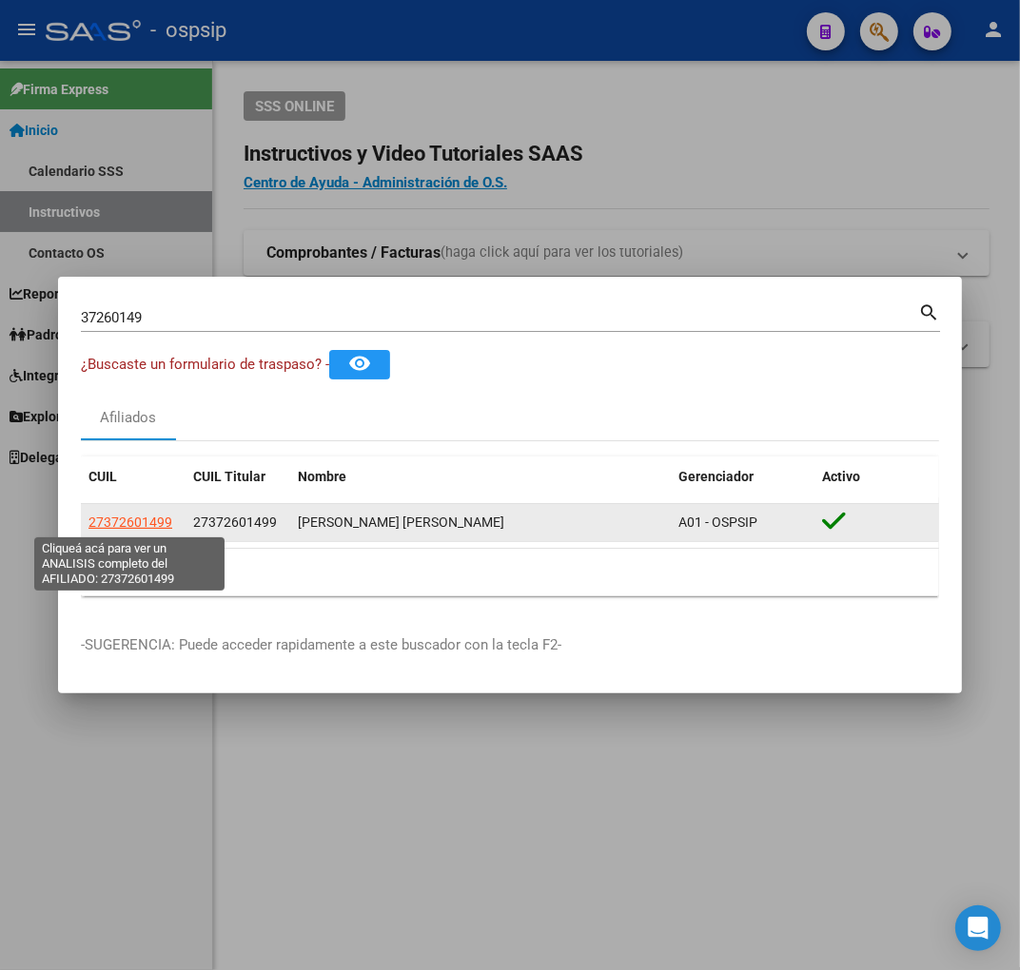
click at [146, 520] on span "27372601499" at bounding box center [130, 522] width 84 height 15
type textarea "27372601499"
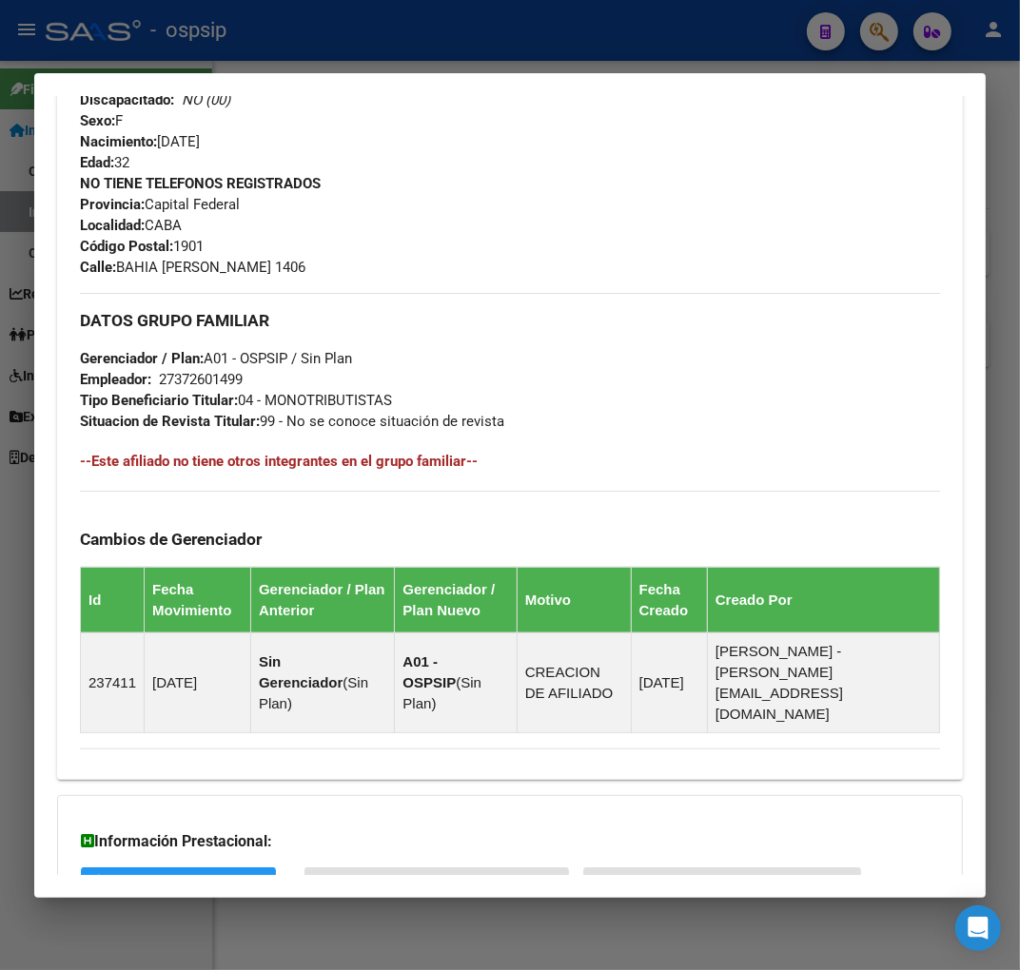
scroll to position [946, 0]
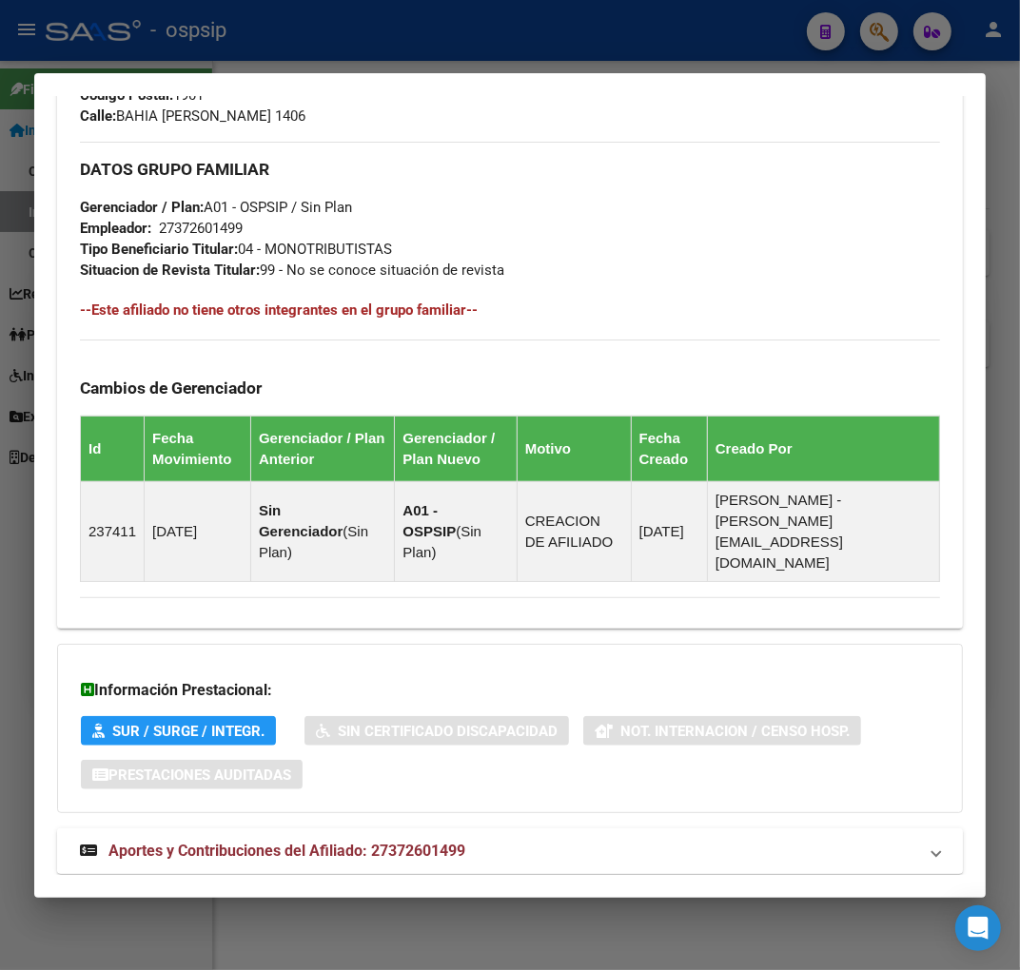
drag, startPoint x: 576, startPoint y: 814, endPoint x: 662, endPoint y: 754, distance: 105.9
click at [576, 840] on mat-panel-title "Aportes y Contribuciones del Afiliado: 27372601499" at bounding box center [498, 851] width 837 height 23
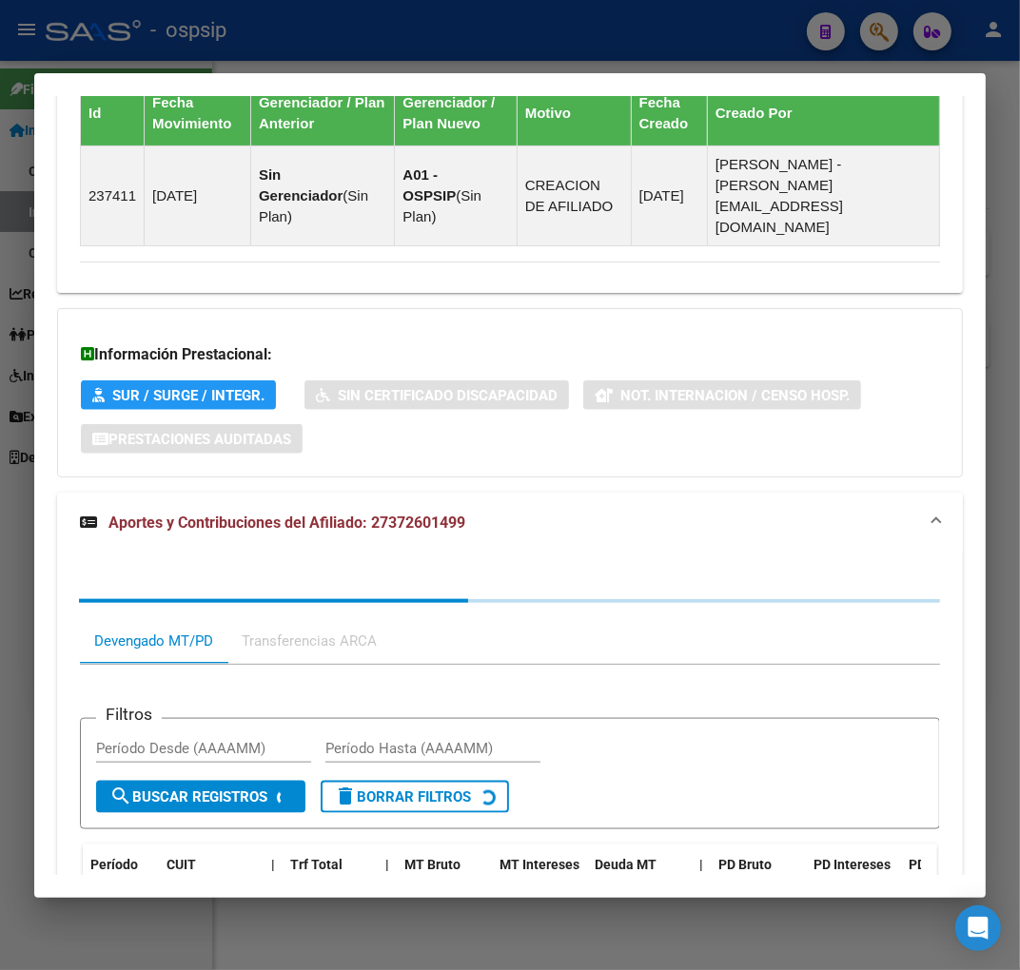
scroll to position [1430, 0]
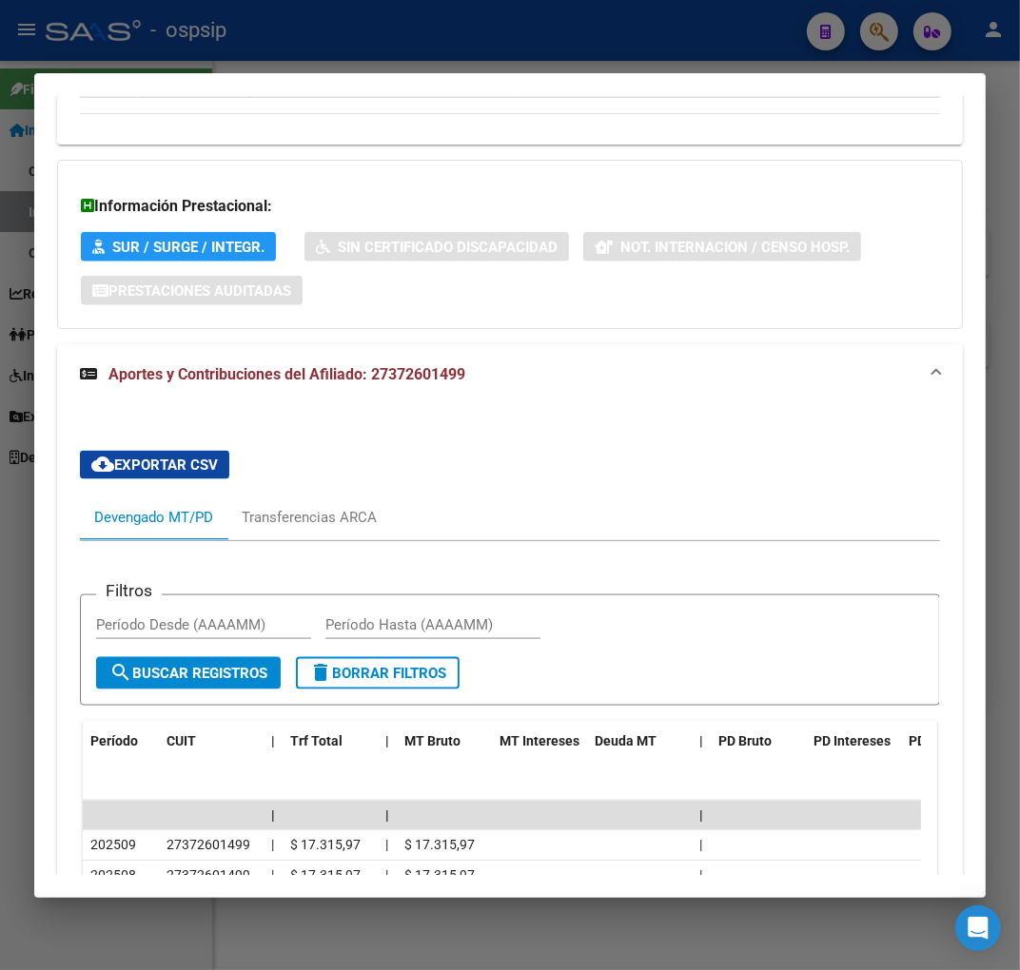
click at [451, 52] on div at bounding box center [510, 485] width 1020 height 970
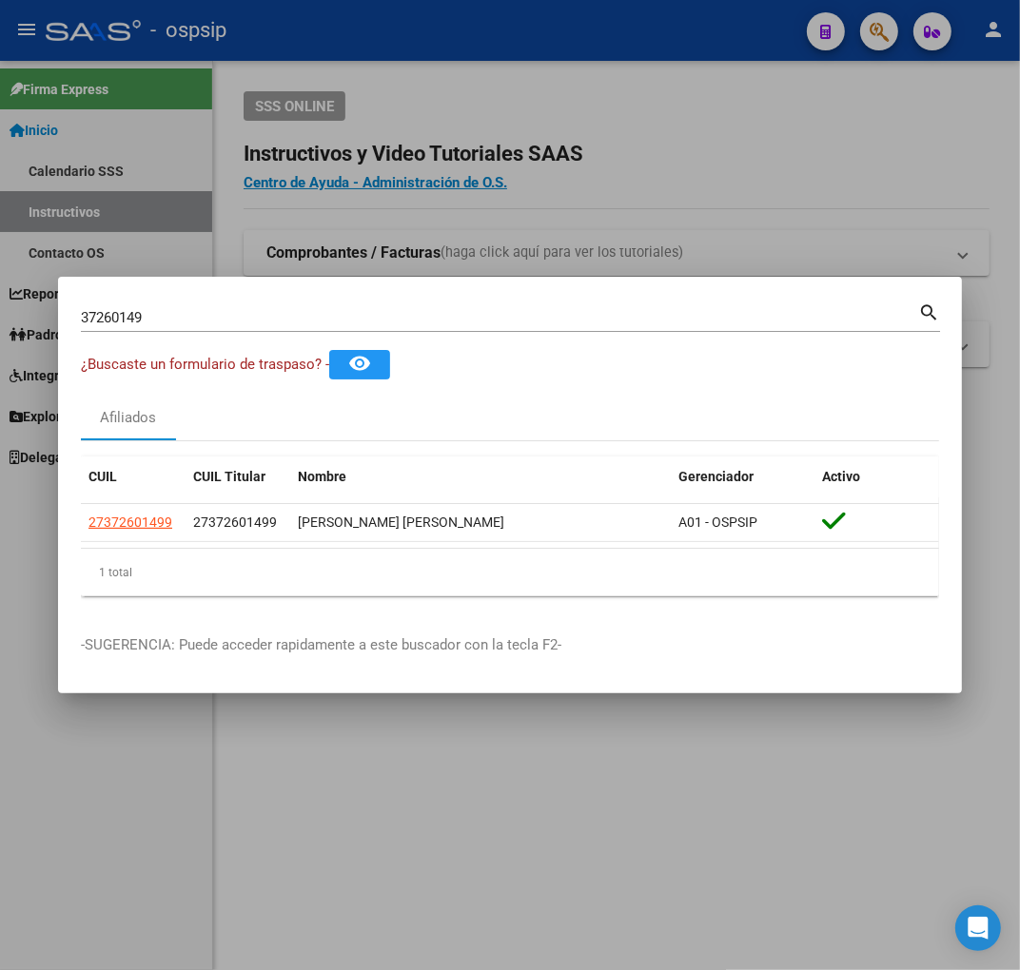
drag, startPoint x: 453, startPoint y: 52, endPoint x: 535, endPoint y: 116, distance: 103.7
click at [458, 63] on div at bounding box center [510, 485] width 1020 height 970
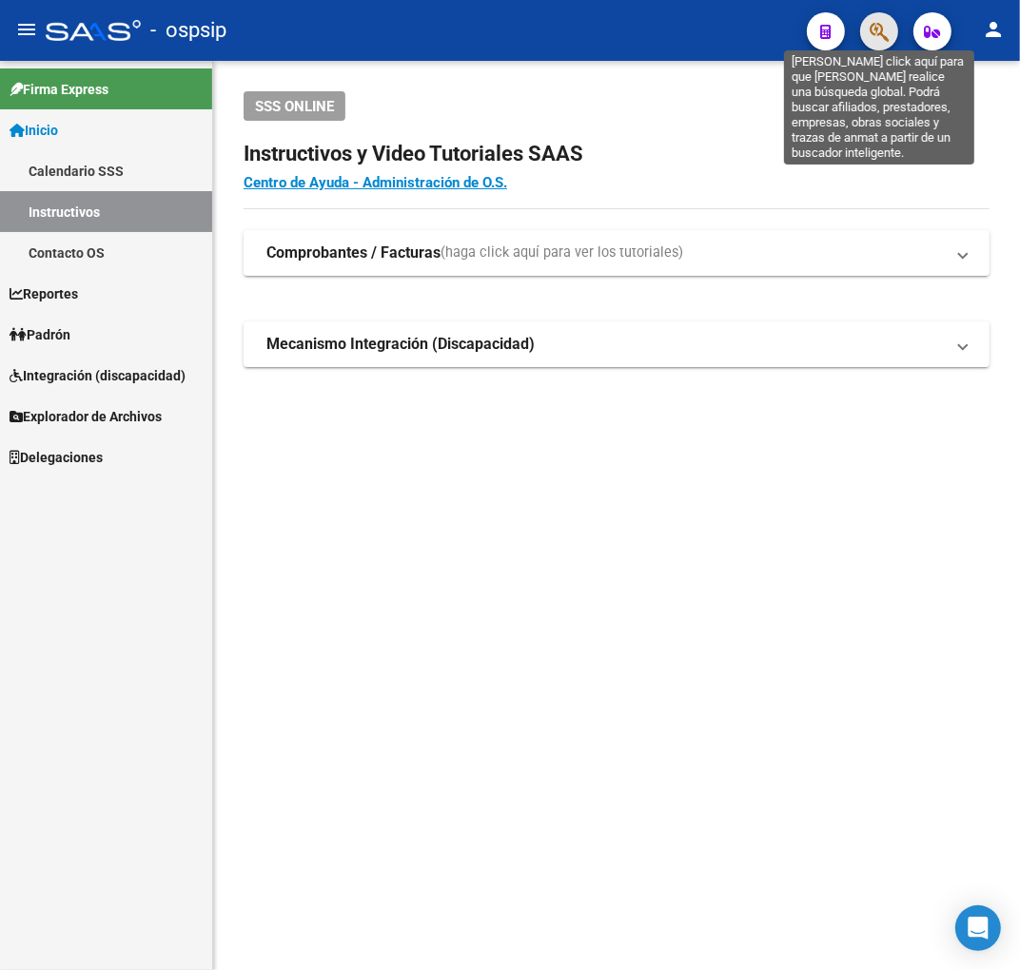
click at [885, 31] on icon "button" at bounding box center [879, 32] width 19 height 22
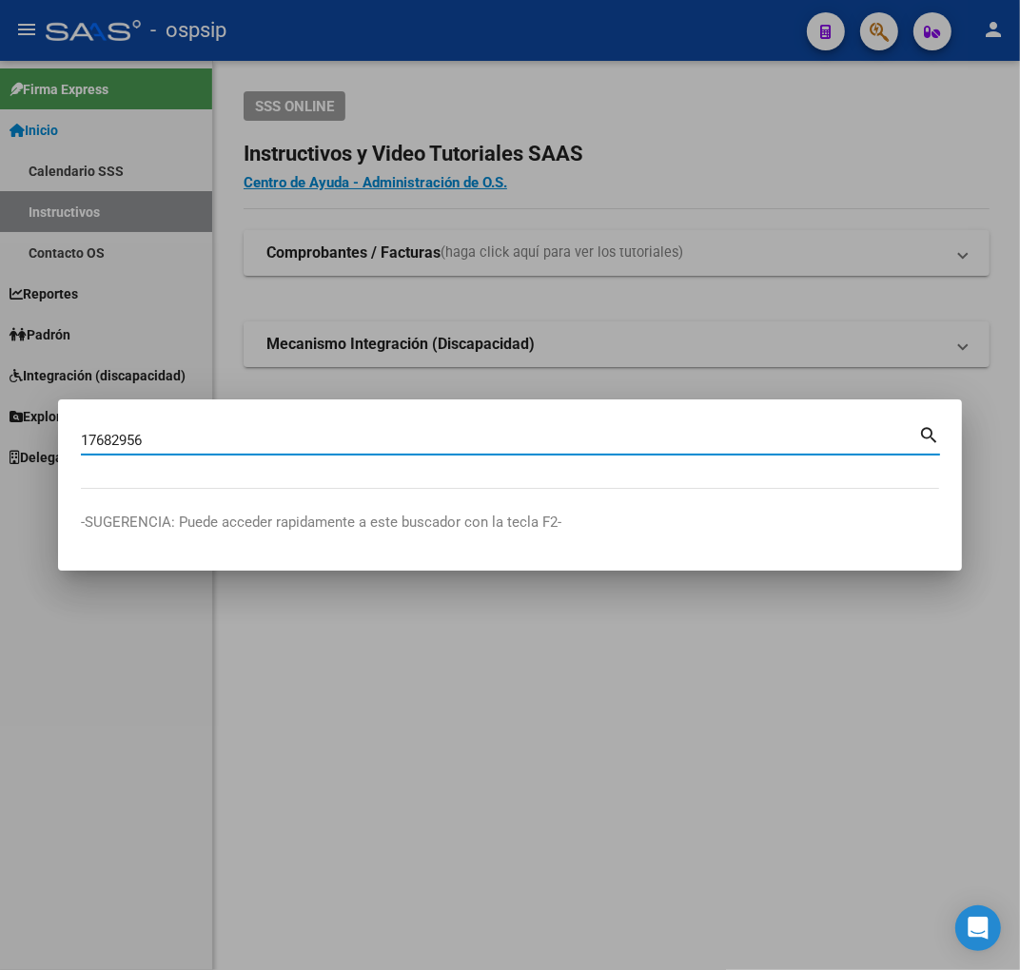
type input "17682956"
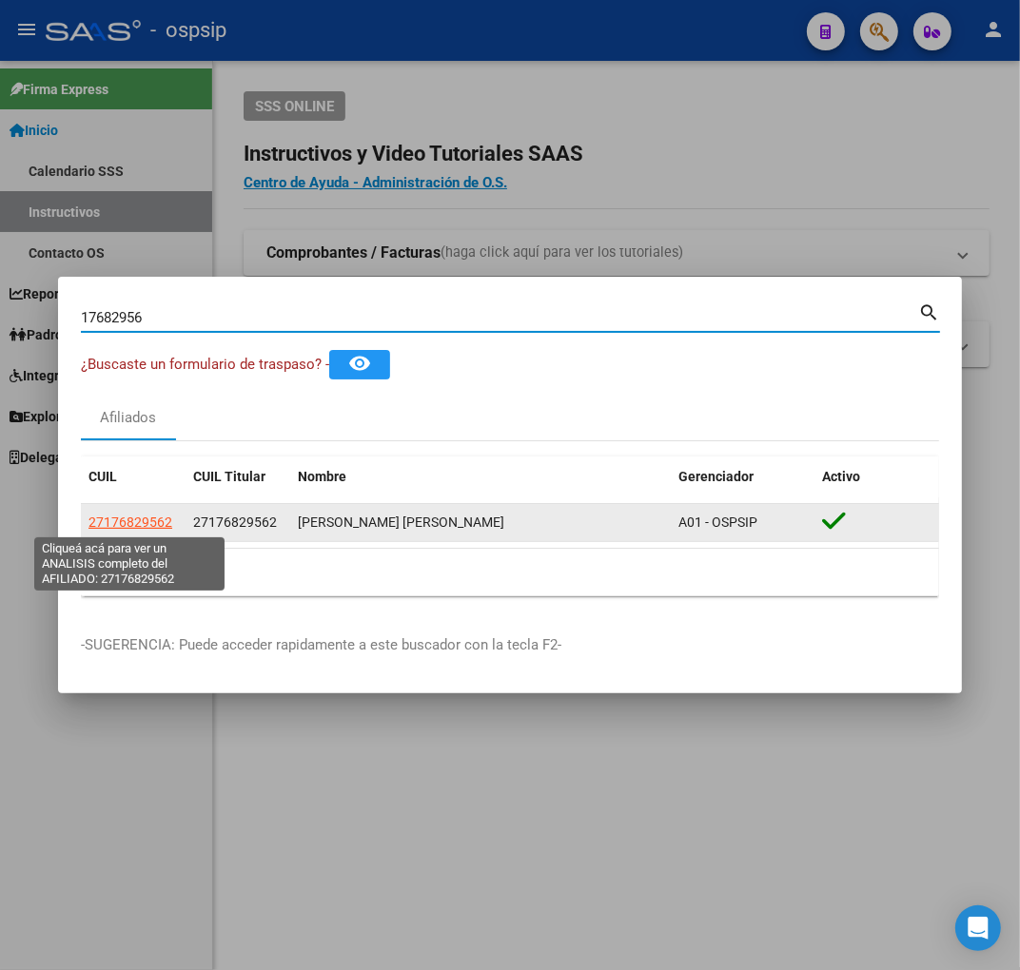
click at [140, 518] on span "27176829562" at bounding box center [130, 522] width 84 height 15
type textarea "27176829562"
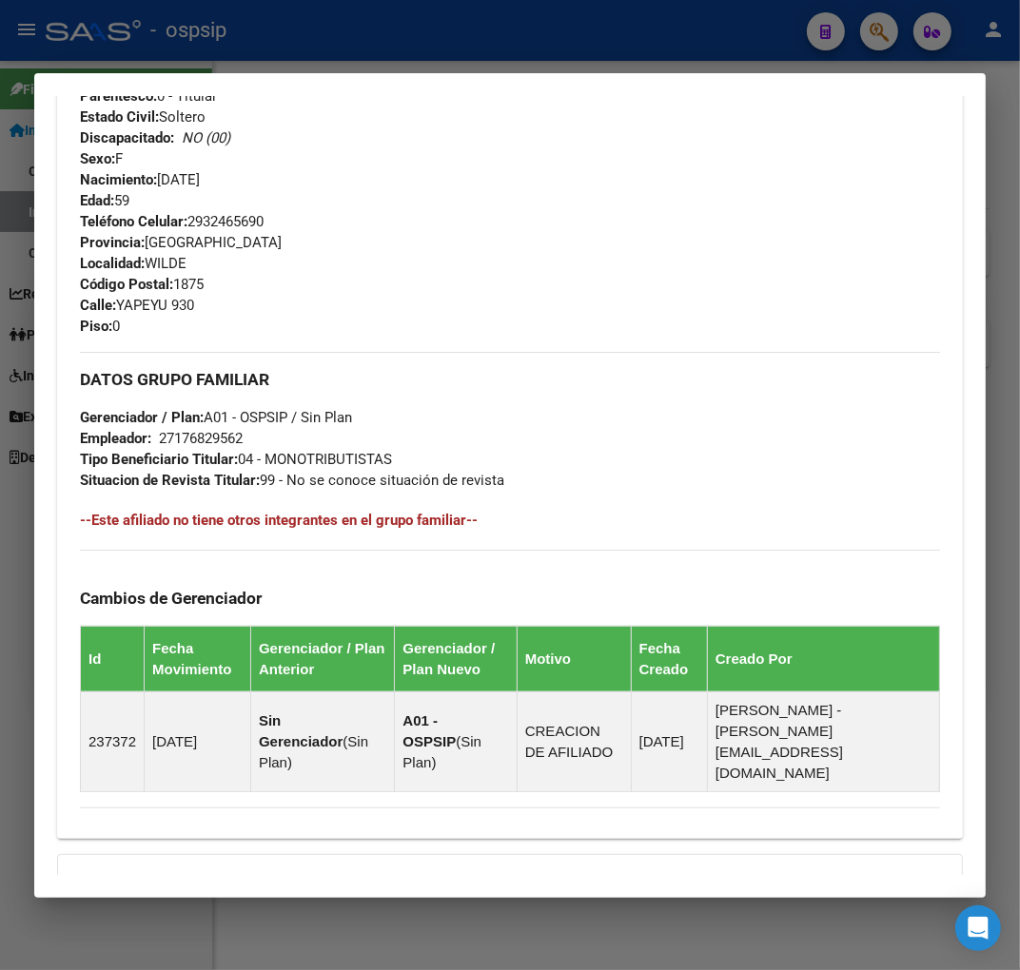
scroll to position [988, 0]
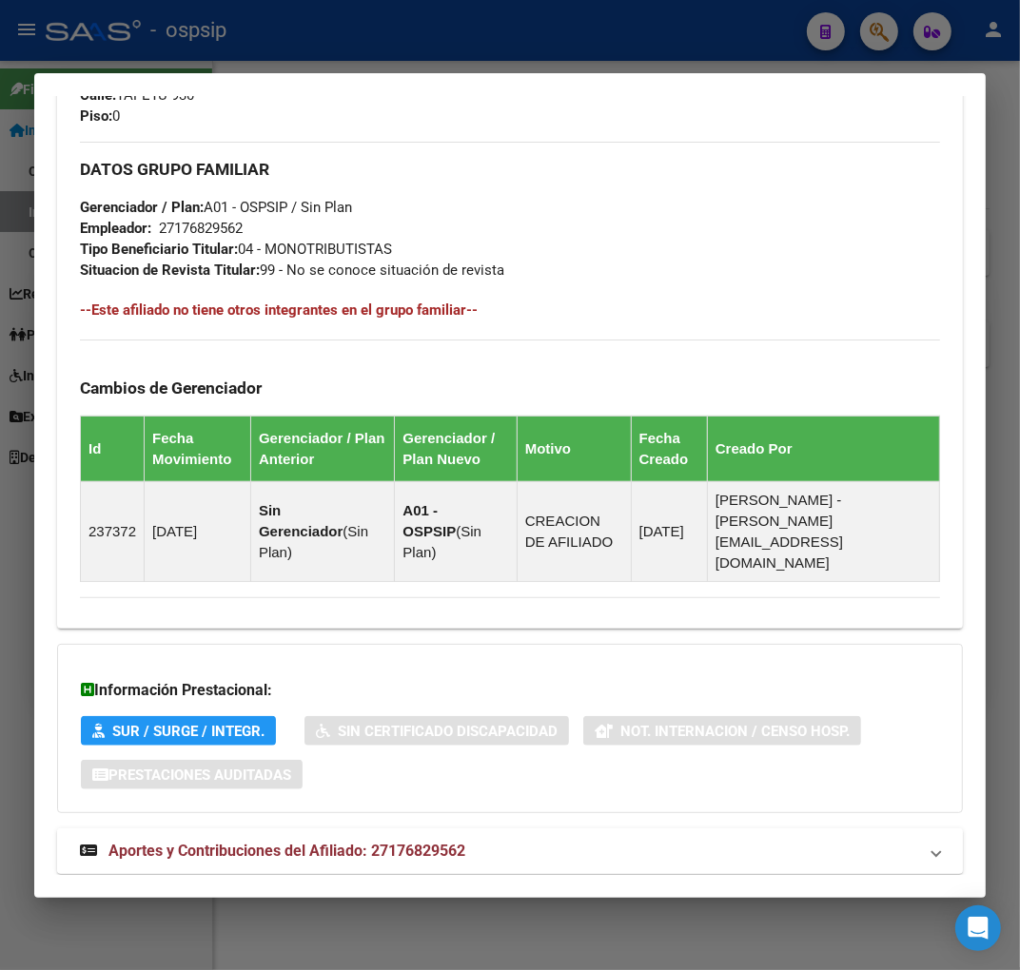
click at [533, 840] on mat-panel-title "Aportes y Contribuciones del Afiliado: 27176829562" at bounding box center [498, 851] width 837 height 23
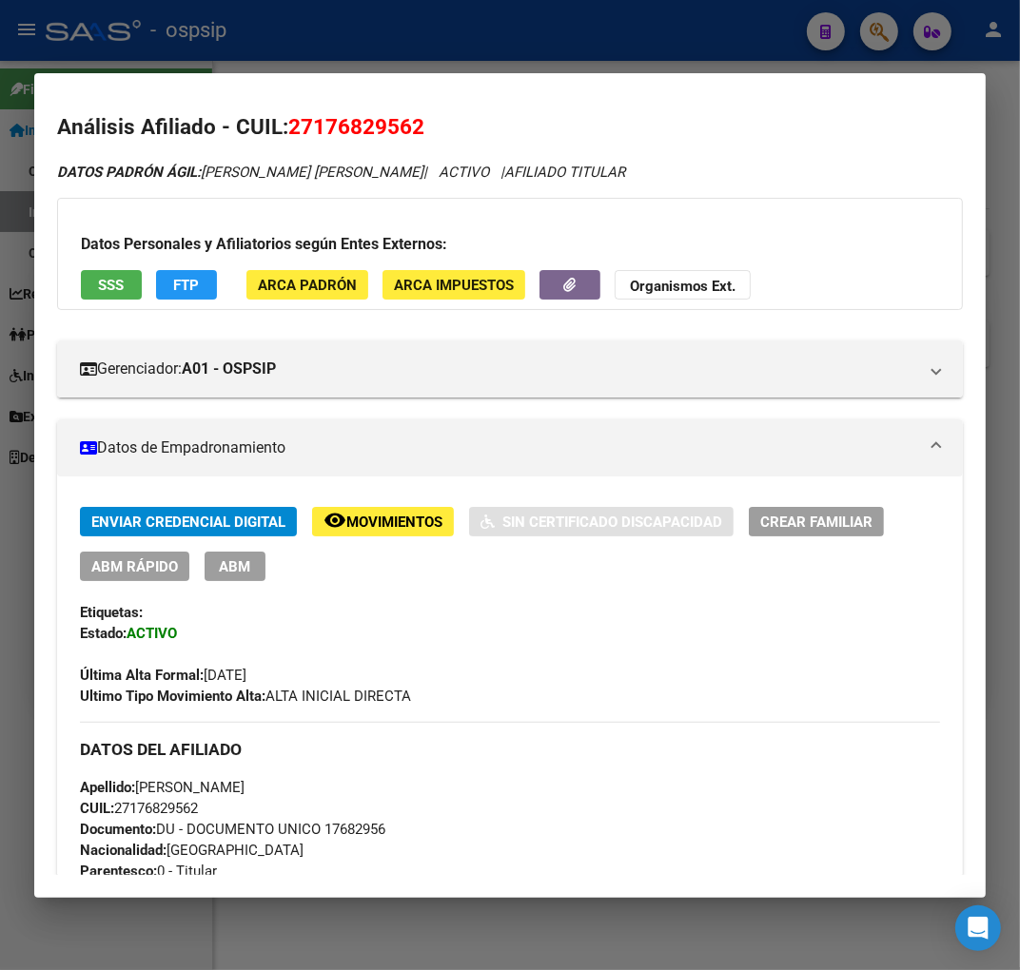
scroll to position [0, 0]
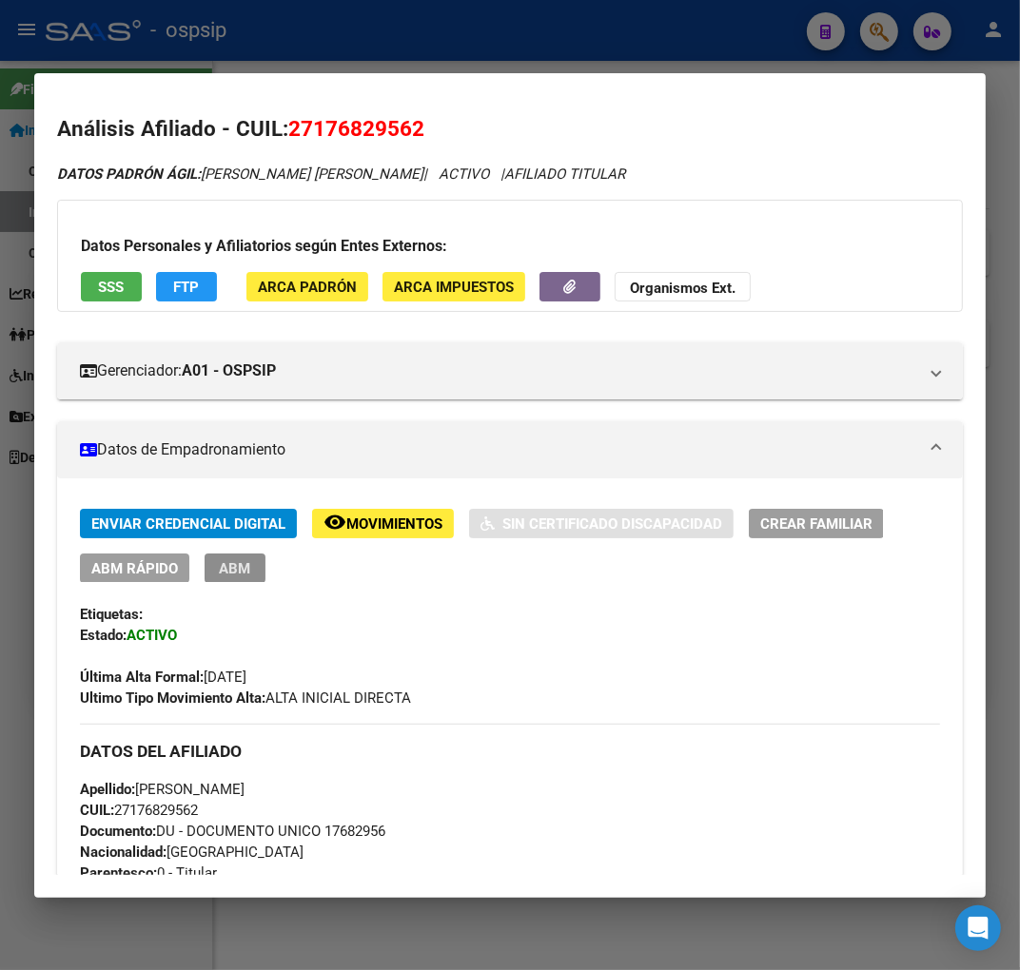
click at [221, 560] on span "ABM" at bounding box center [235, 568] width 31 height 17
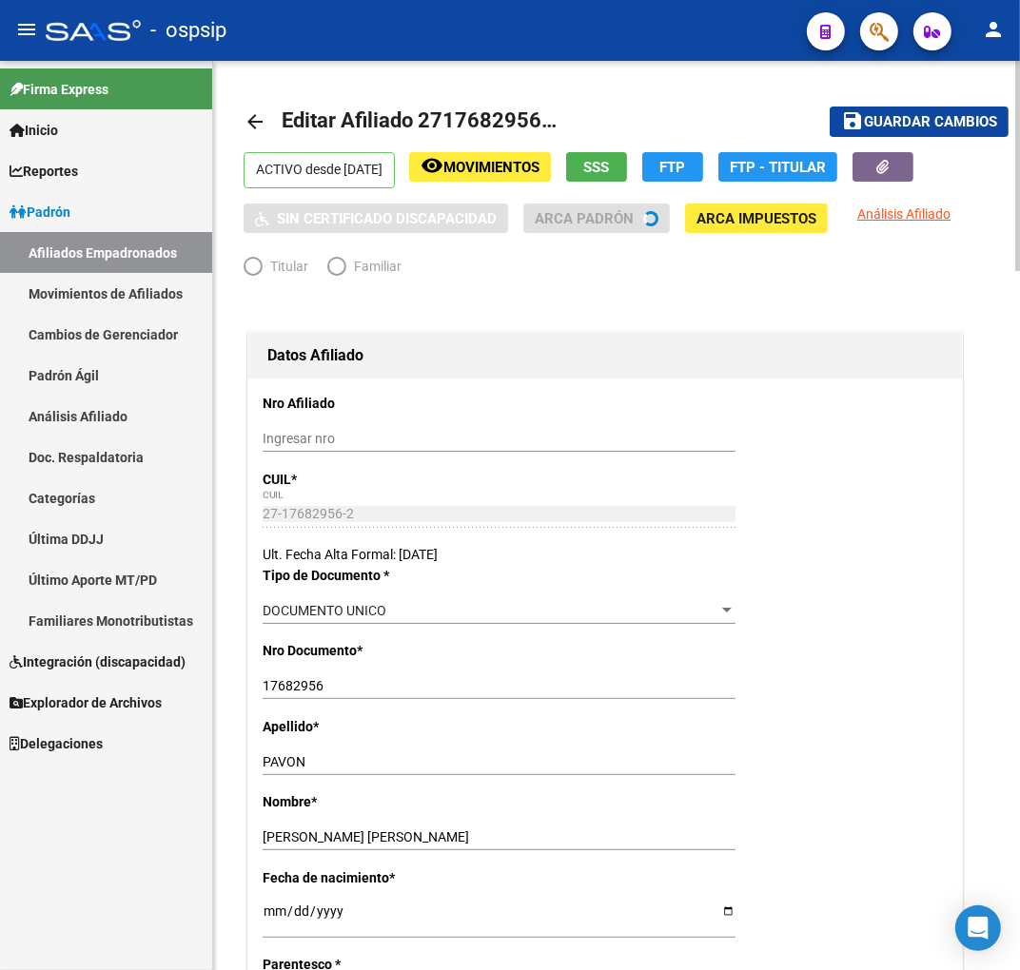
radio input "true"
type input "27-17682956-2"
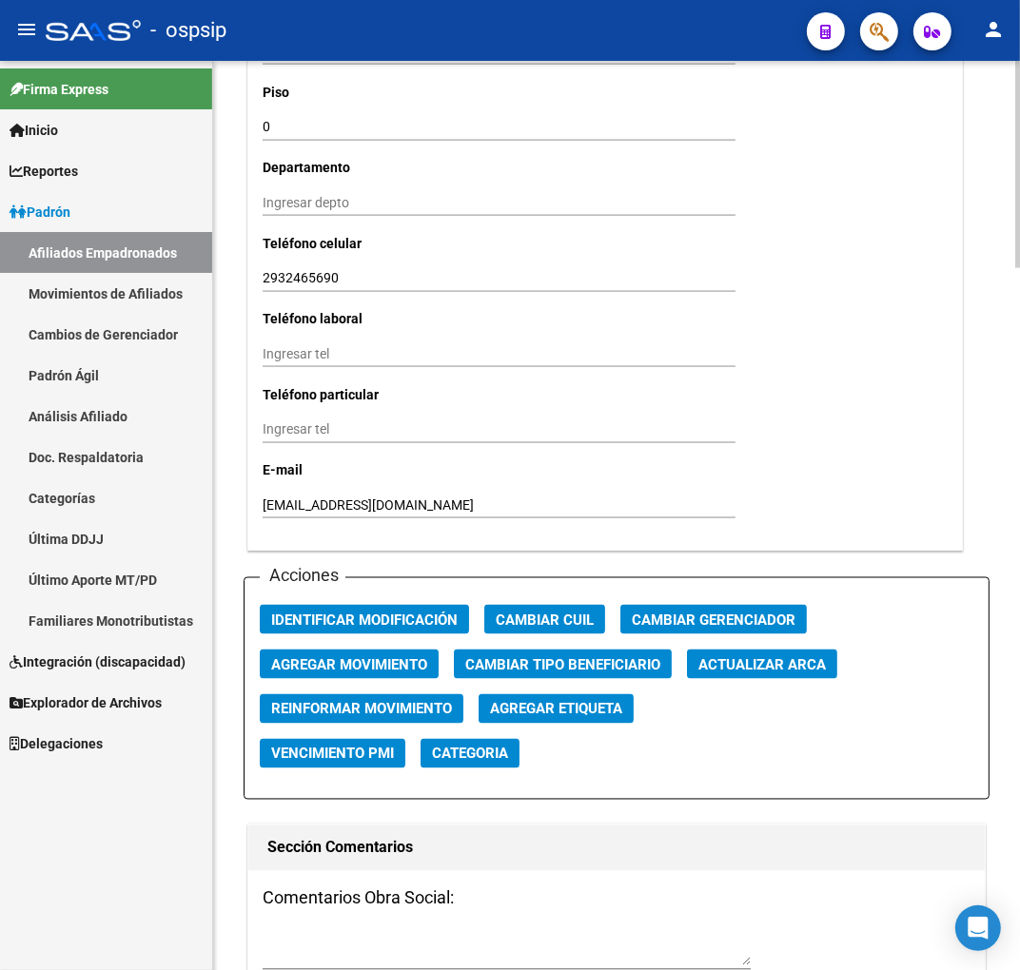
scroll to position [1903, 0]
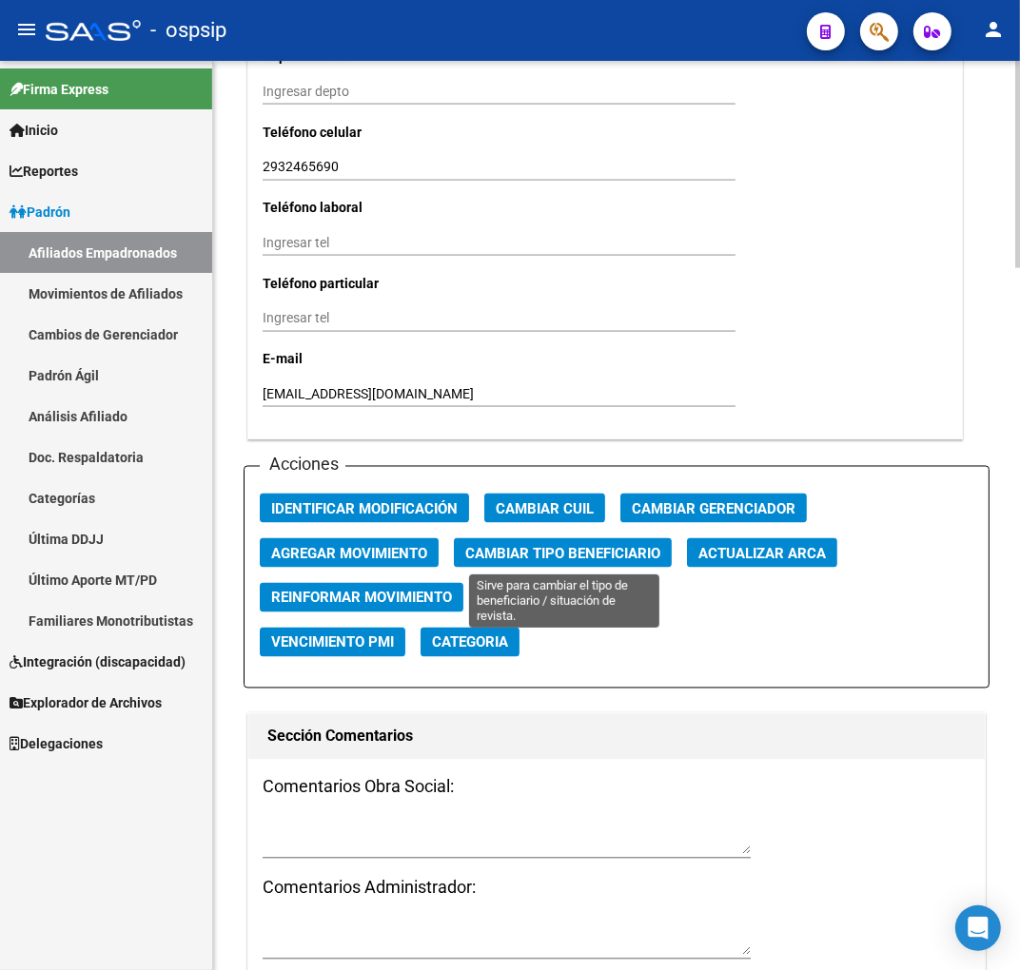
click at [592, 544] on span "Cambiar Tipo Beneficiario" at bounding box center [562, 552] width 195 height 17
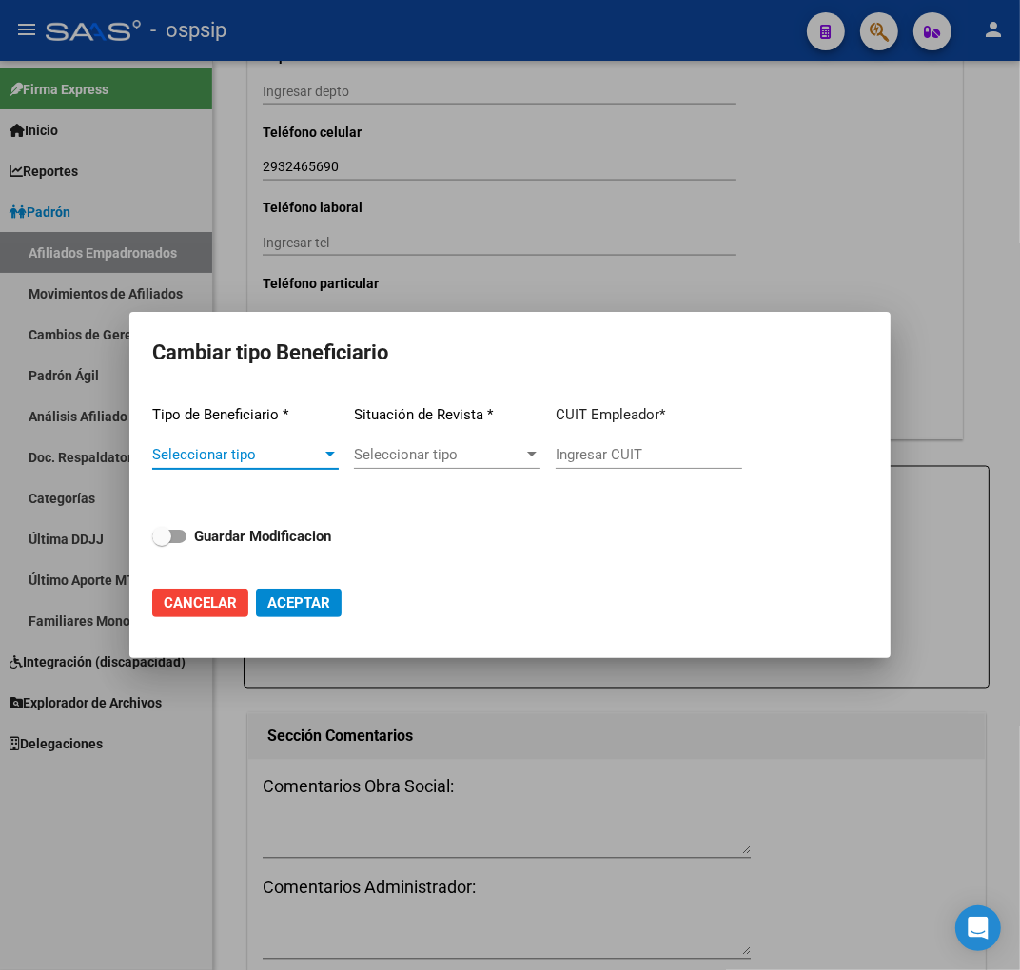
click at [270, 454] on span "Seleccionar tipo" at bounding box center [236, 454] width 169 height 17
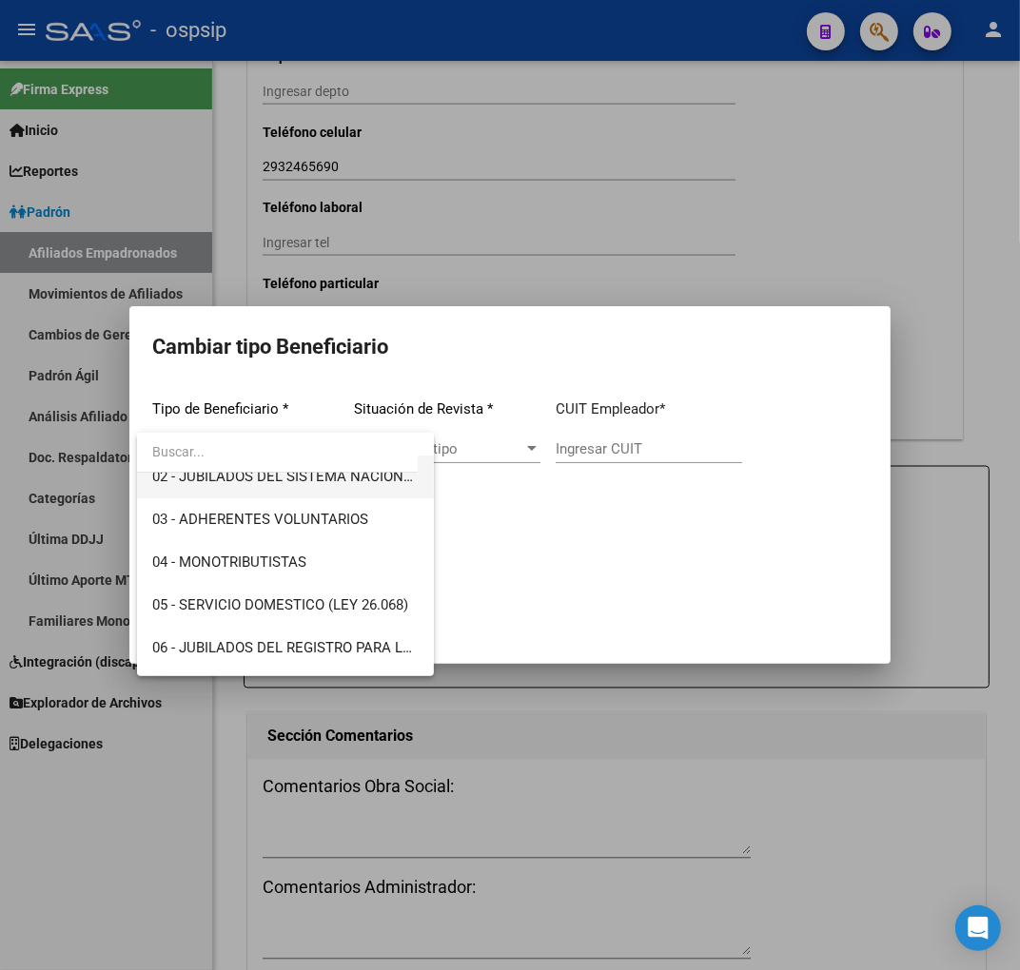
scroll to position [211, 0]
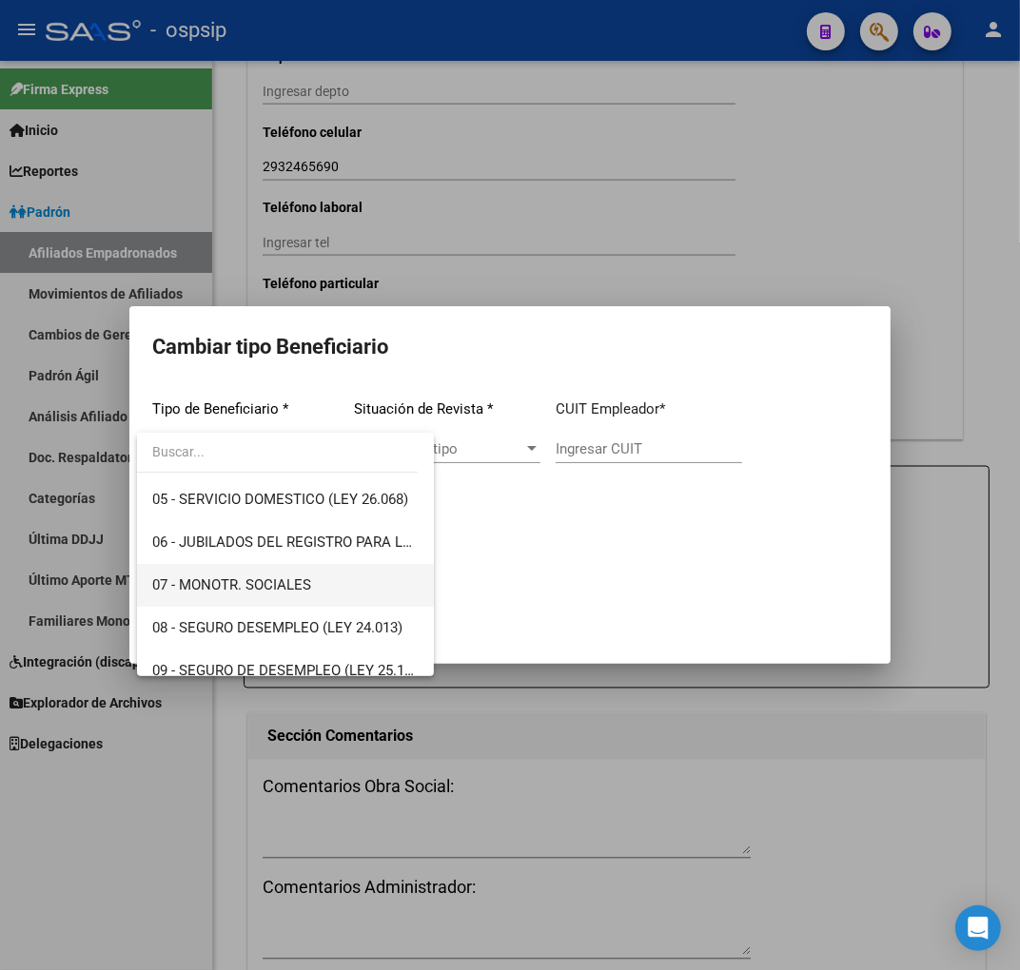
click at [343, 573] on span "07 - MONOTR. SOCIALES" at bounding box center [285, 585] width 266 height 43
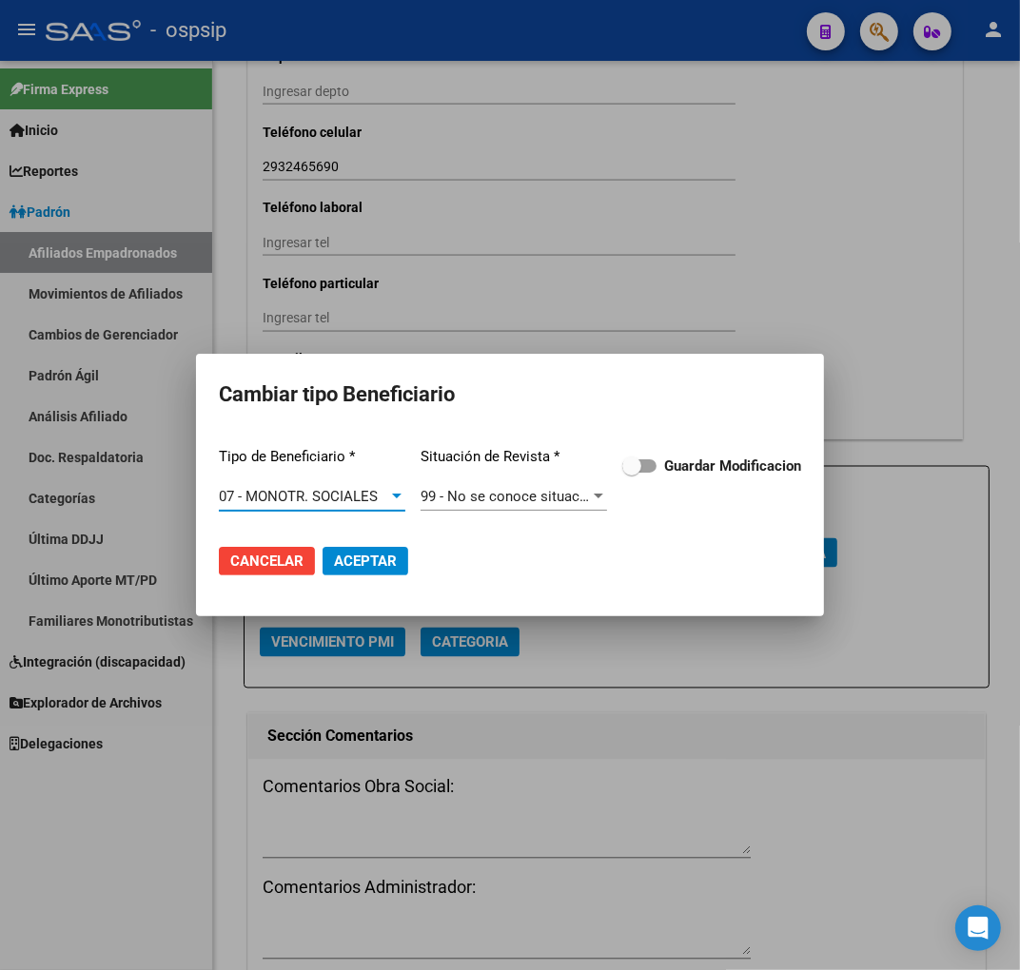
drag, startPoint x: 753, startPoint y: 449, endPoint x: 746, endPoint y: 471, distance: 22.9
click at [753, 451] on div "Tipo de Beneficiario * 07 - MONOTR. SOCIALES Seleccionar tipo Situación de Revi…" at bounding box center [510, 480] width 582 height 96
click at [743, 477] on span "Guardar Modificacion" at bounding box center [732, 466] width 137 height 23
click at [632, 474] on input "Guardar Modificacion" at bounding box center [631, 473] width 1 height 1
click at [386, 565] on span "Aceptar" at bounding box center [365, 561] width 63 height 17
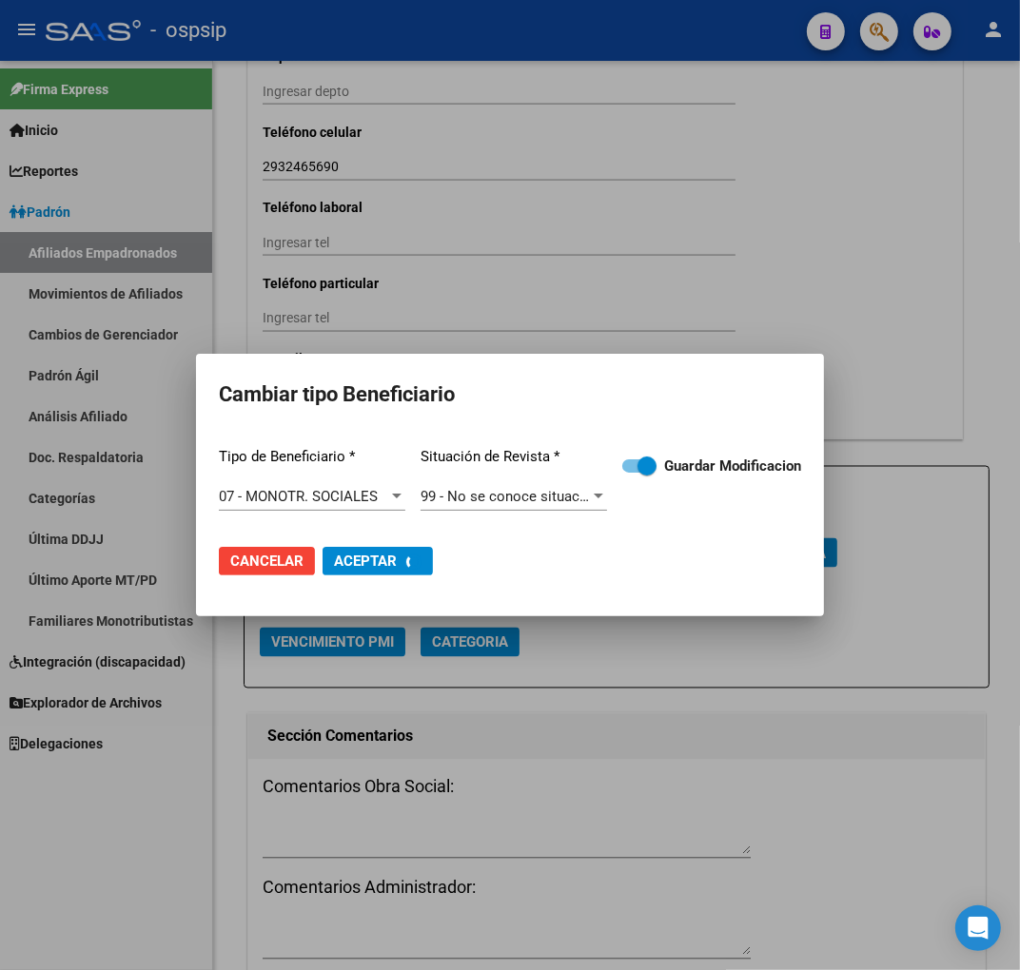
checkbox input "false"
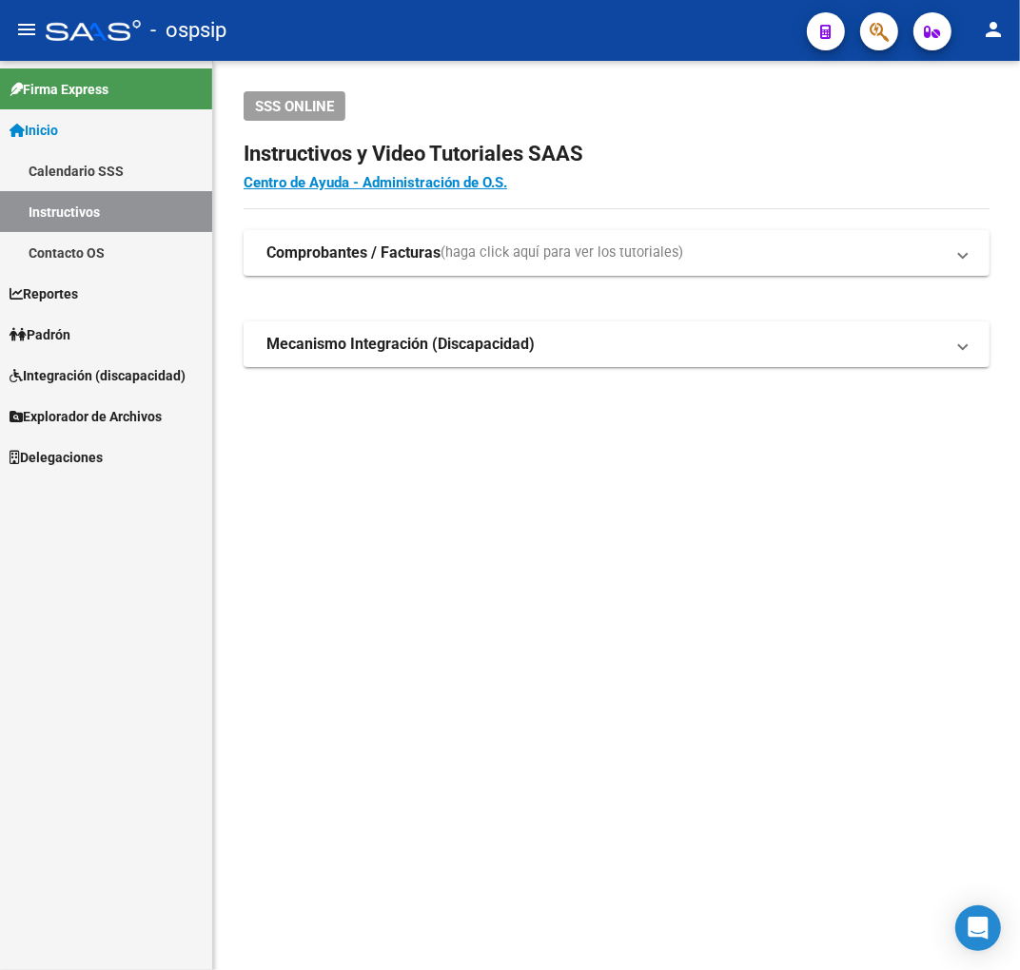
click at [881, 42] on span "button" at bounding box center [879, 31] width 19 height 39
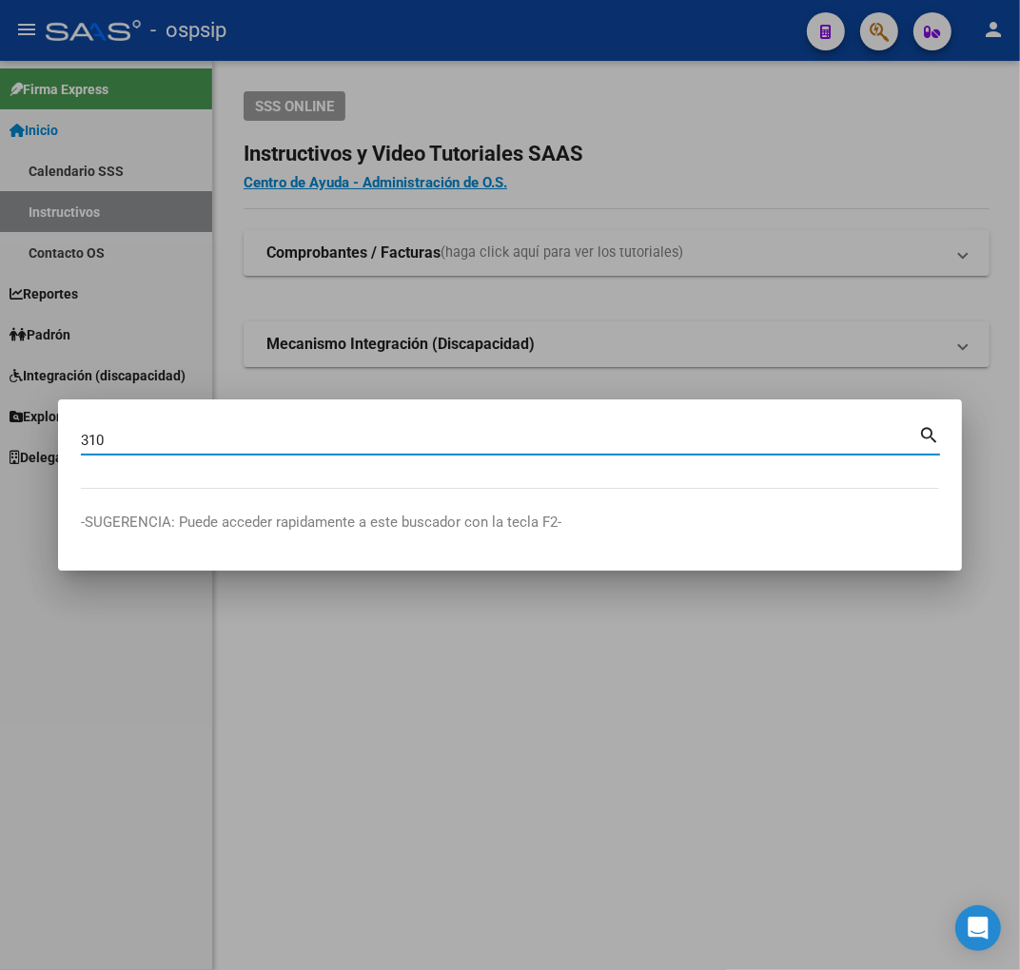
click at [382, 436] on input "310" at bounding box center [499, 440] width 837 height 17
click at [309, 447] on input "310" at bounding box center [499, 440] width 837 height 17
type input "310781135"
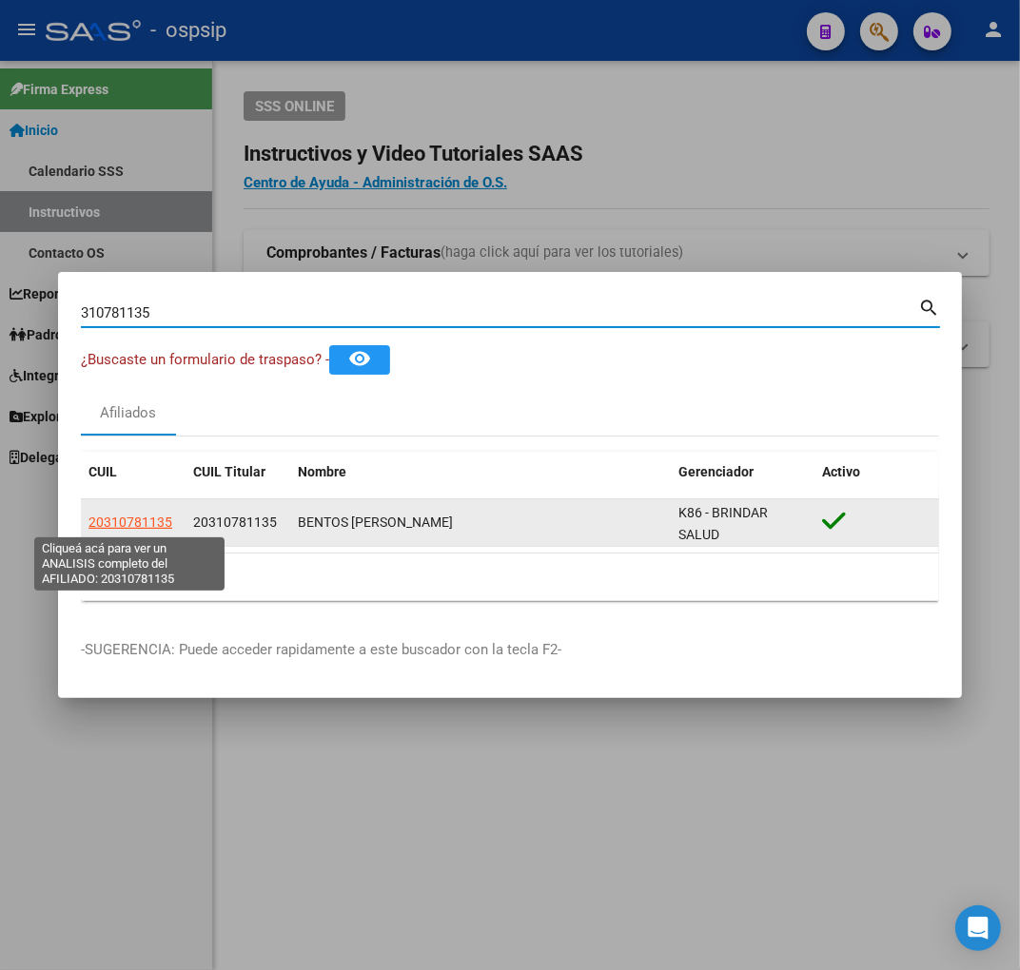
click at [137, 526] on span "20310781135" at bounding box center [130, 522] width 84 height 15
type textarea "20310781135"
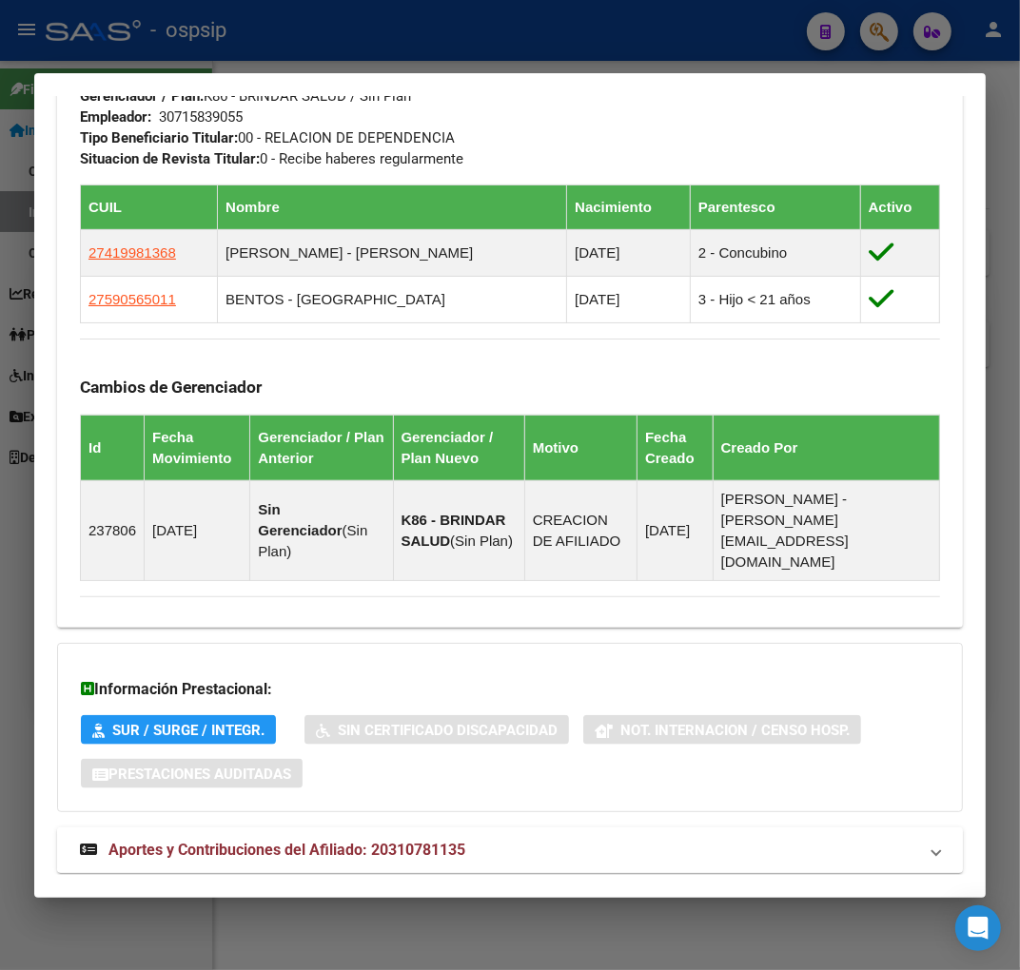
click at [448, 841] on span "Aportes y Contribuciones del Afiliado: 20310781135" at bounding box center [286, 850] width 357 height 18
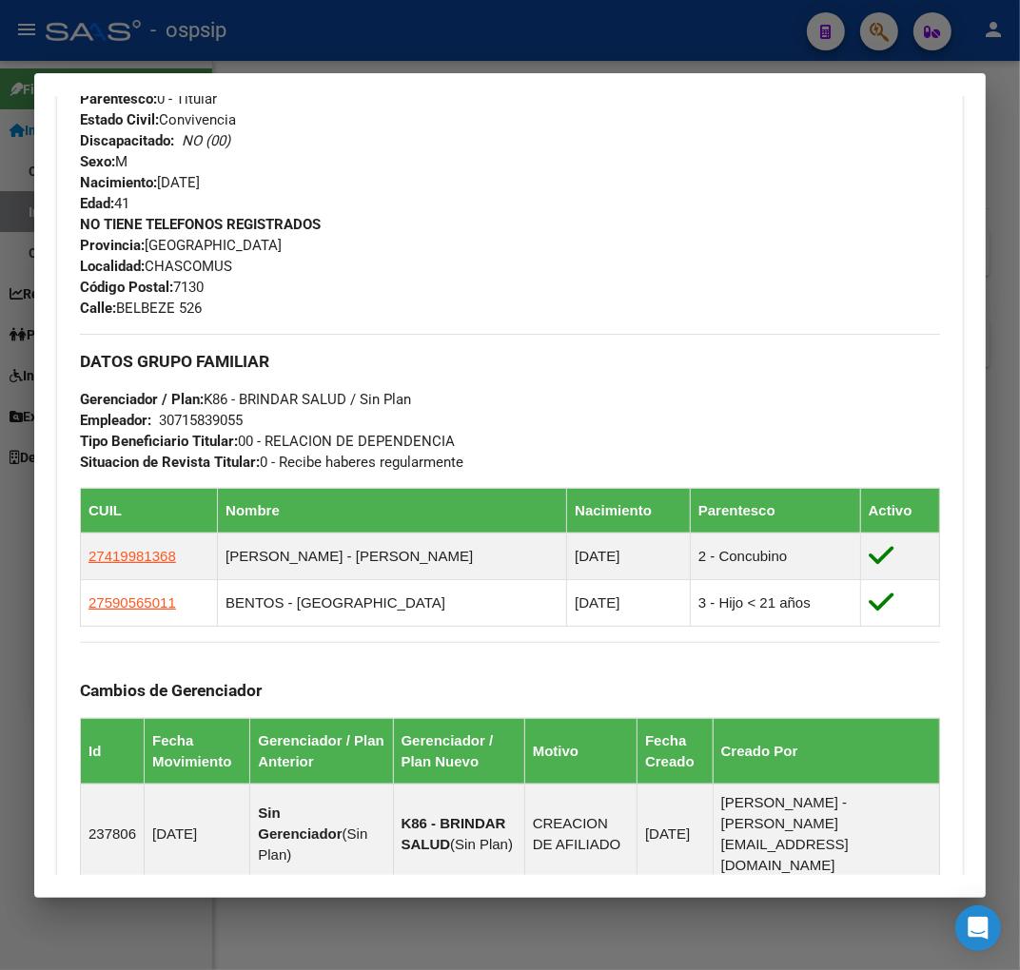
scroll to position [966, 0]
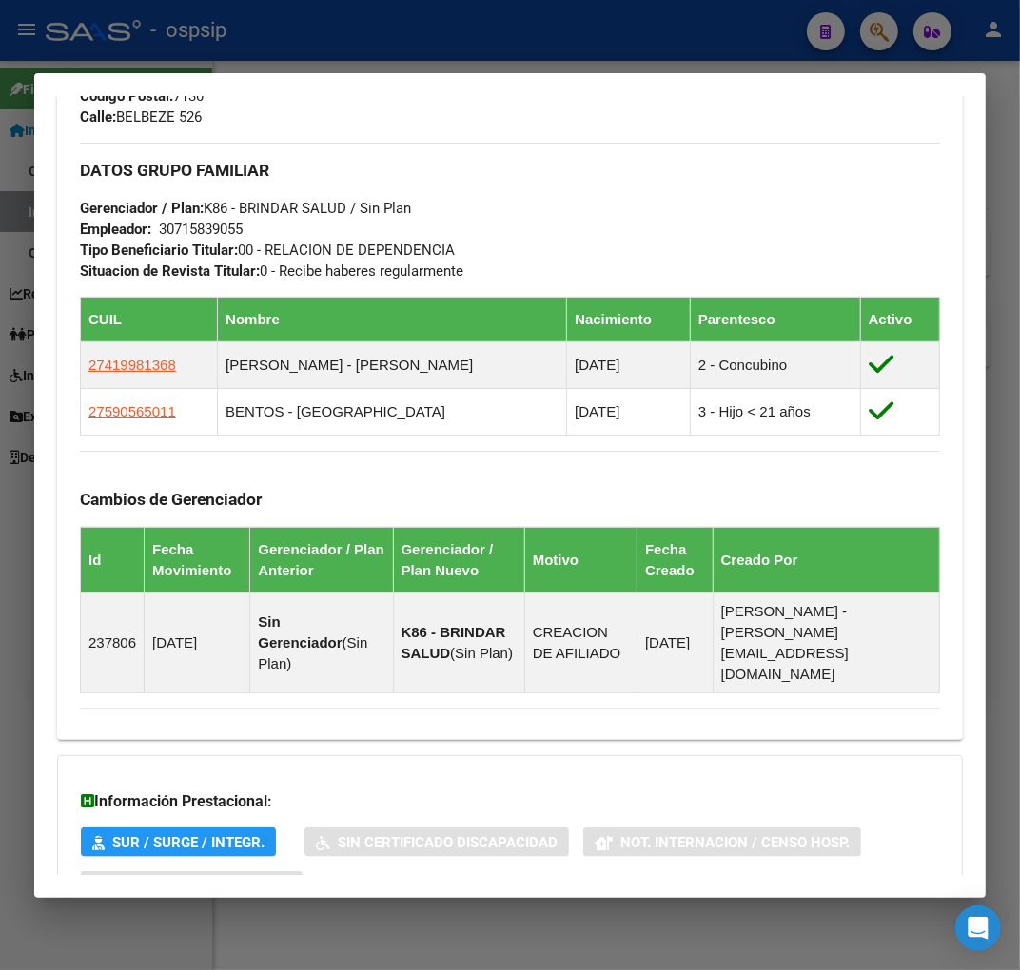
click at [341, 31] on div at bounding box center [510, 485] width 1020 height 970
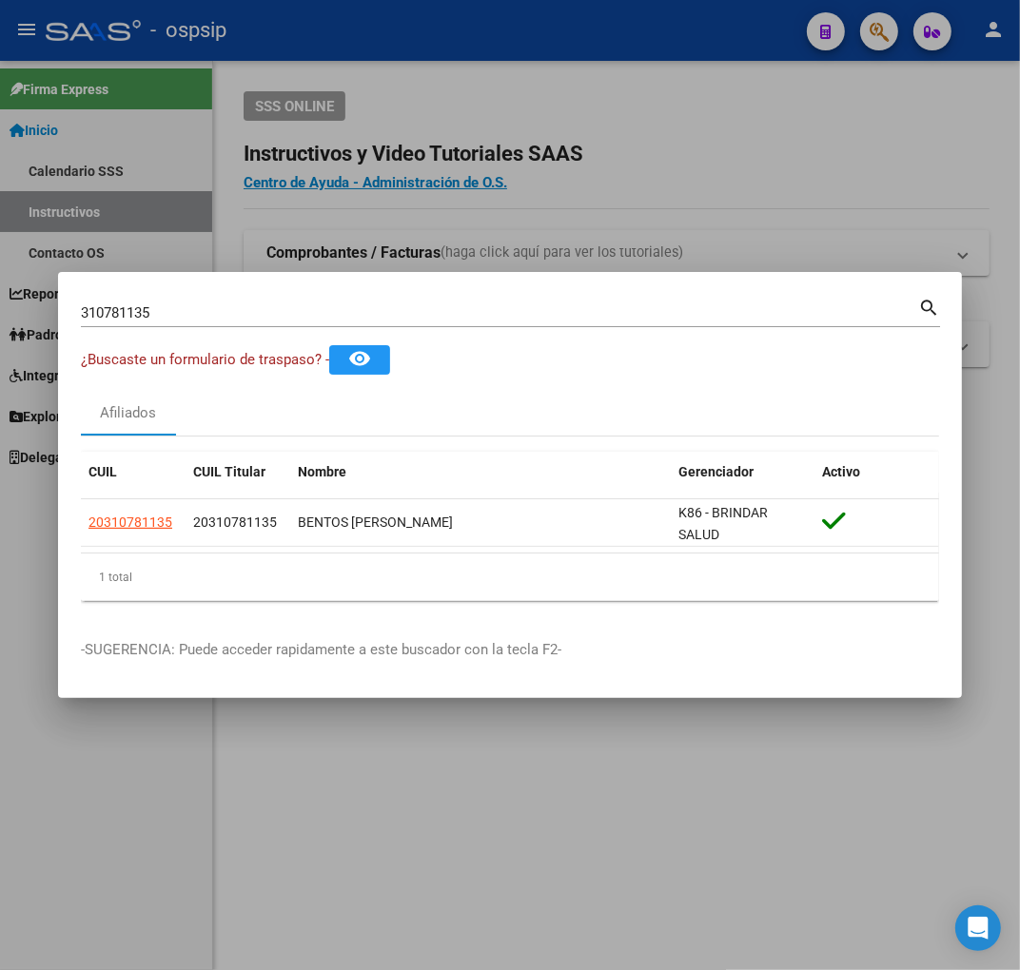
drag, startPoint x: 392, startPoint y: 90, endPoint x: 530, endPoint y: 130, distance: 143.6
click at [394, 91] on div at bounding box center [510, 485] width 1020 height 970
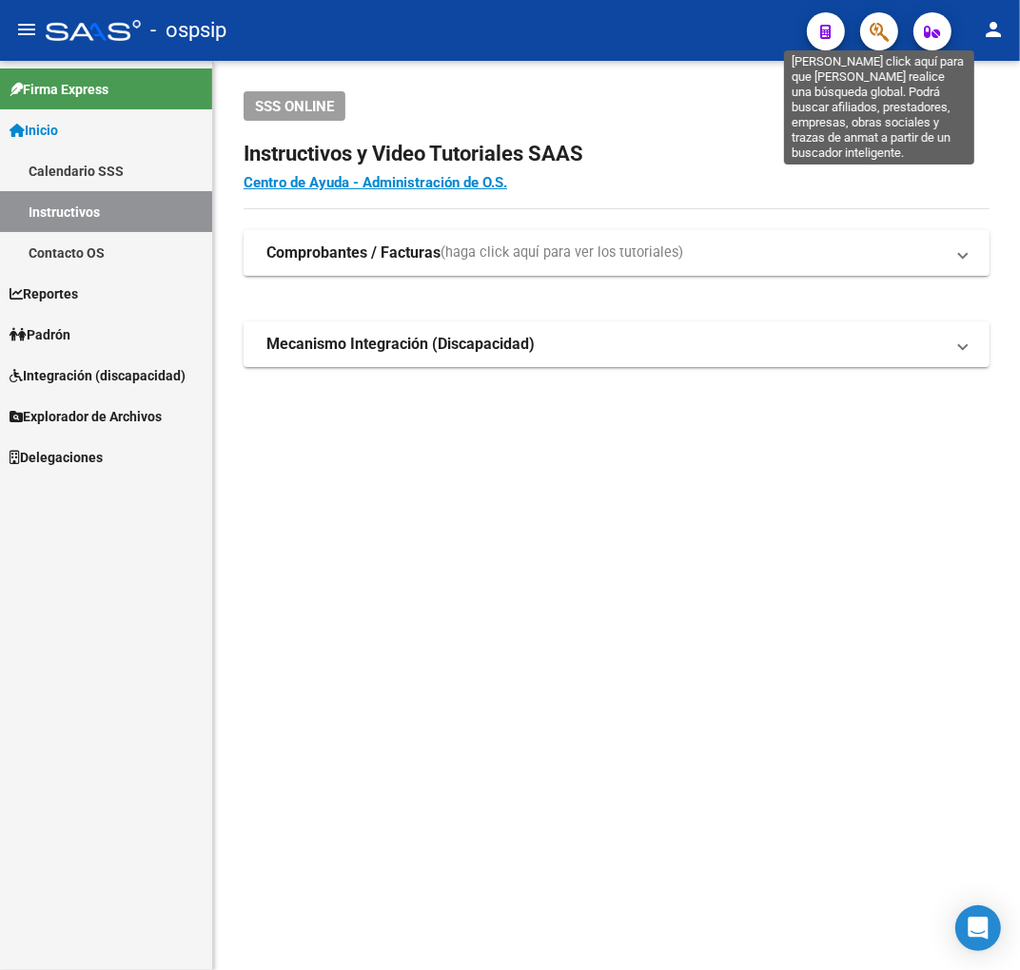
click at [877, 26] on icon "button" at bounding box center [879, 32] width 19 height 22
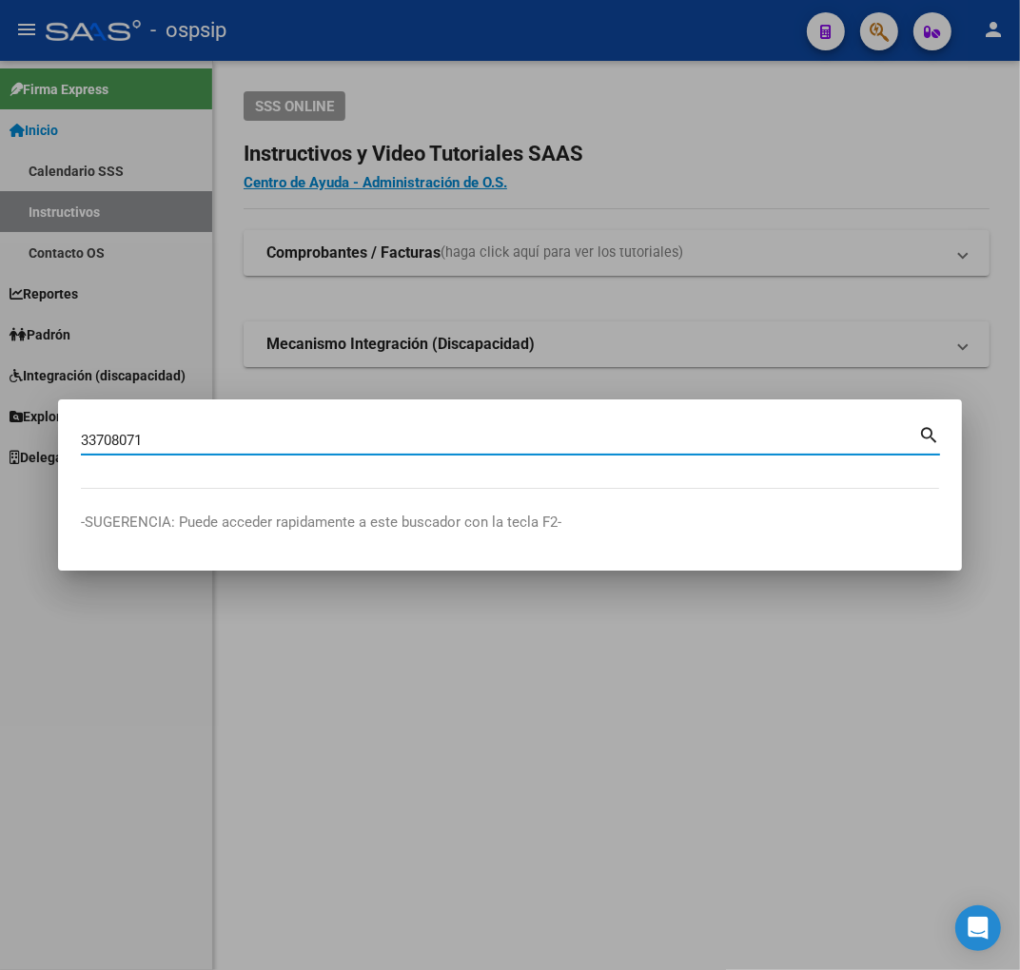
type input "33708071"
